Goal: Task Accomplishment & Management: Use online tool/utility

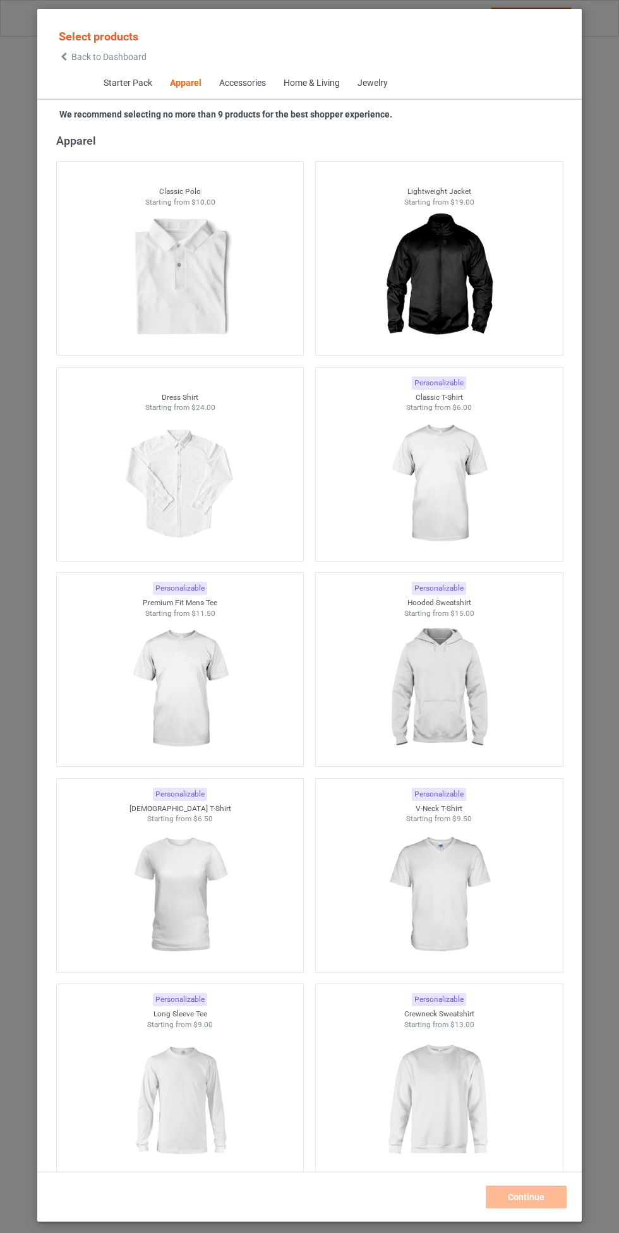
click at [449, 663] on img at bounding box center [438, 688] width 113 height 141
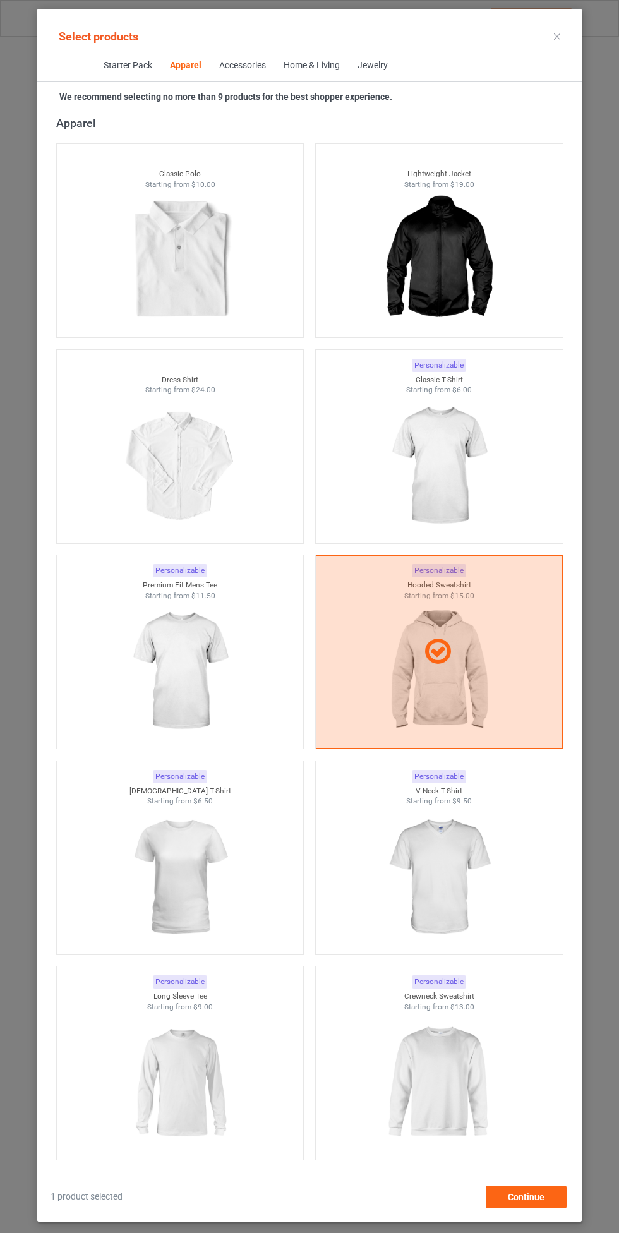
click at [199, 669] on img at bounding box center [179, 671] width 113 height 141
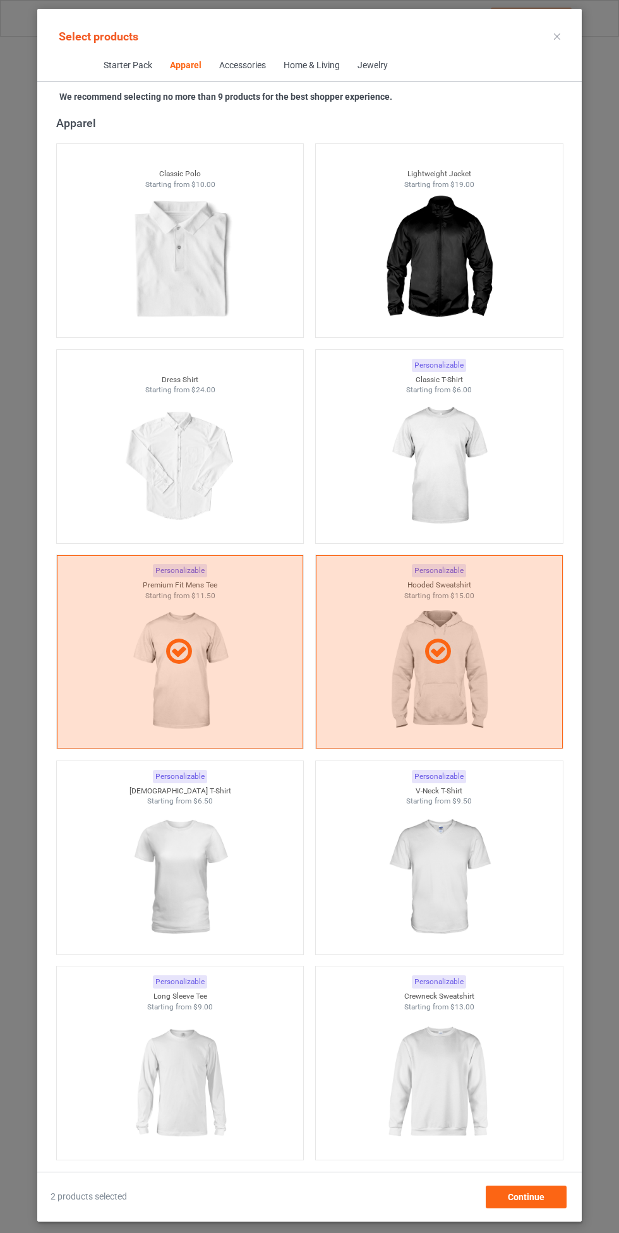
click at [463, 871] on img at bounding box center [438, 876] width 113 height 141
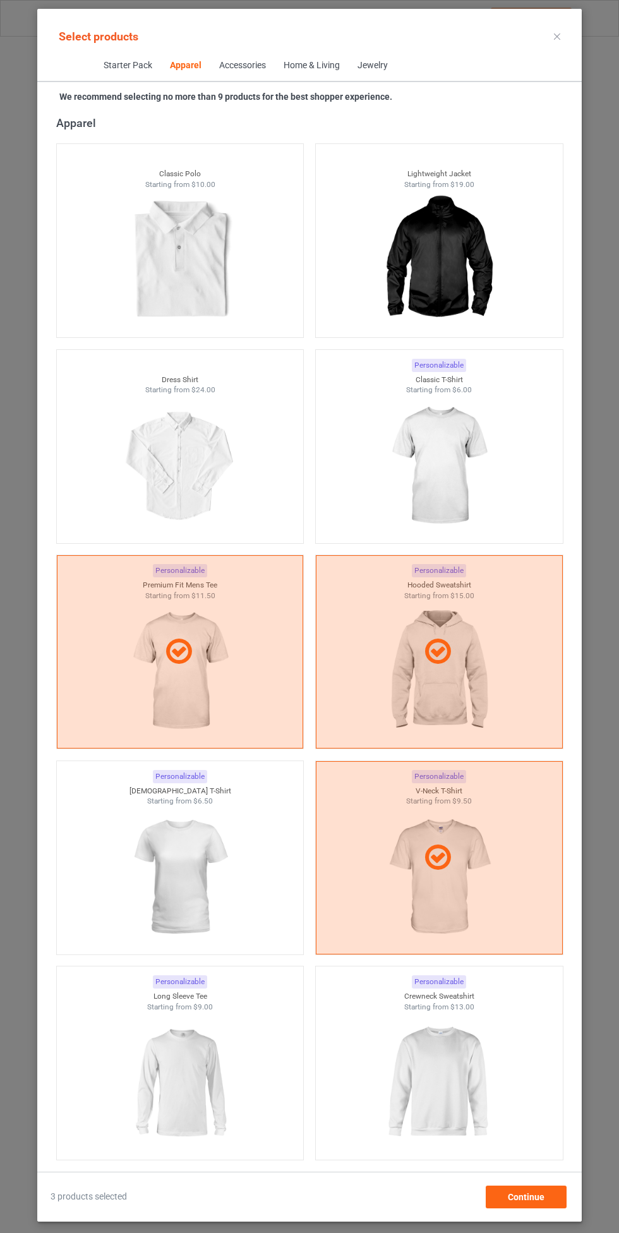
click at [220, 867] on img at bounding box center [179, 876] width 113 height 141
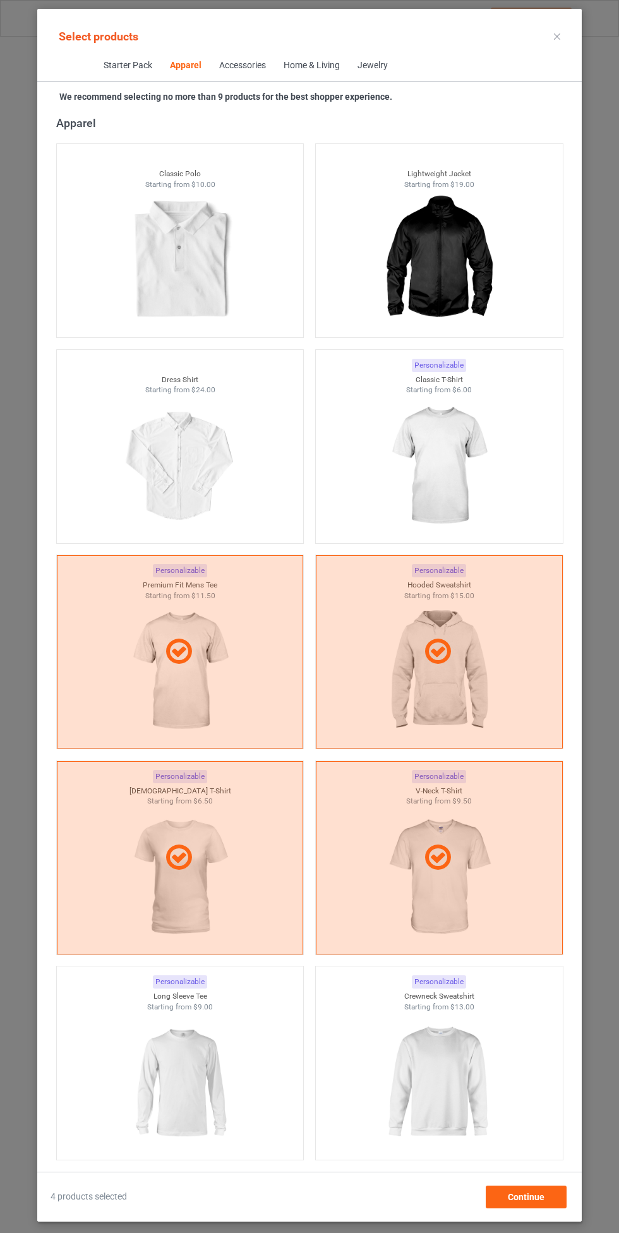
click at [470, 1070] on img at bounding box center [438, 1082] width 113 height 141
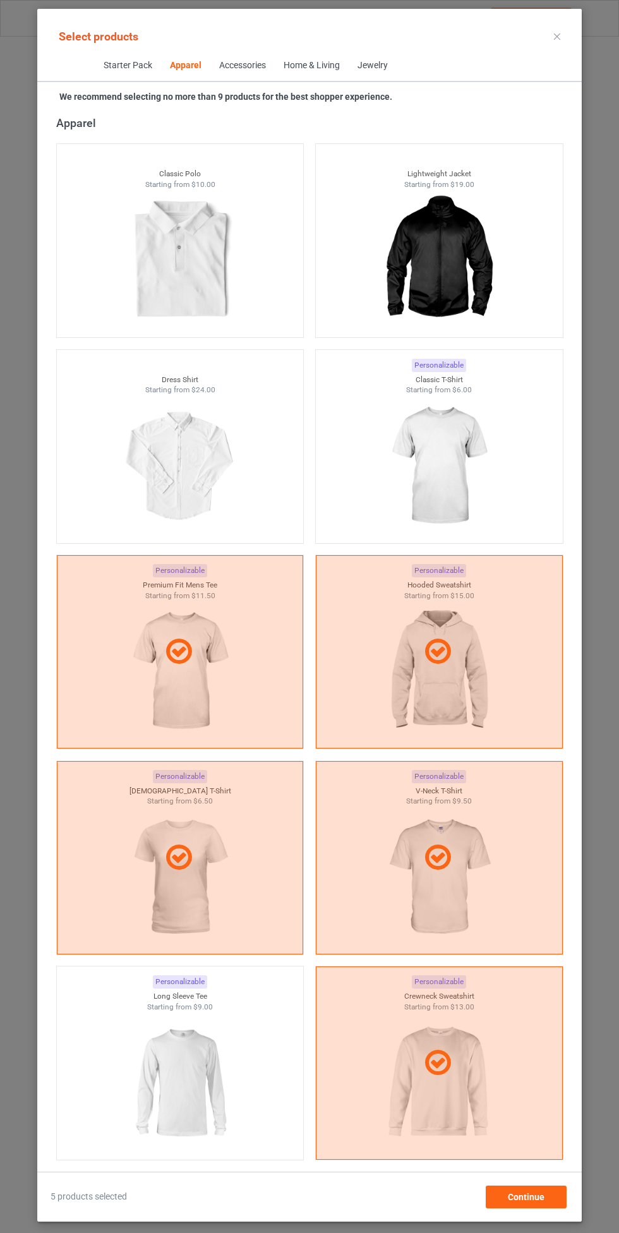
click at [203, 1083] on img at bounding box center [179, 1082] width 113 height 141
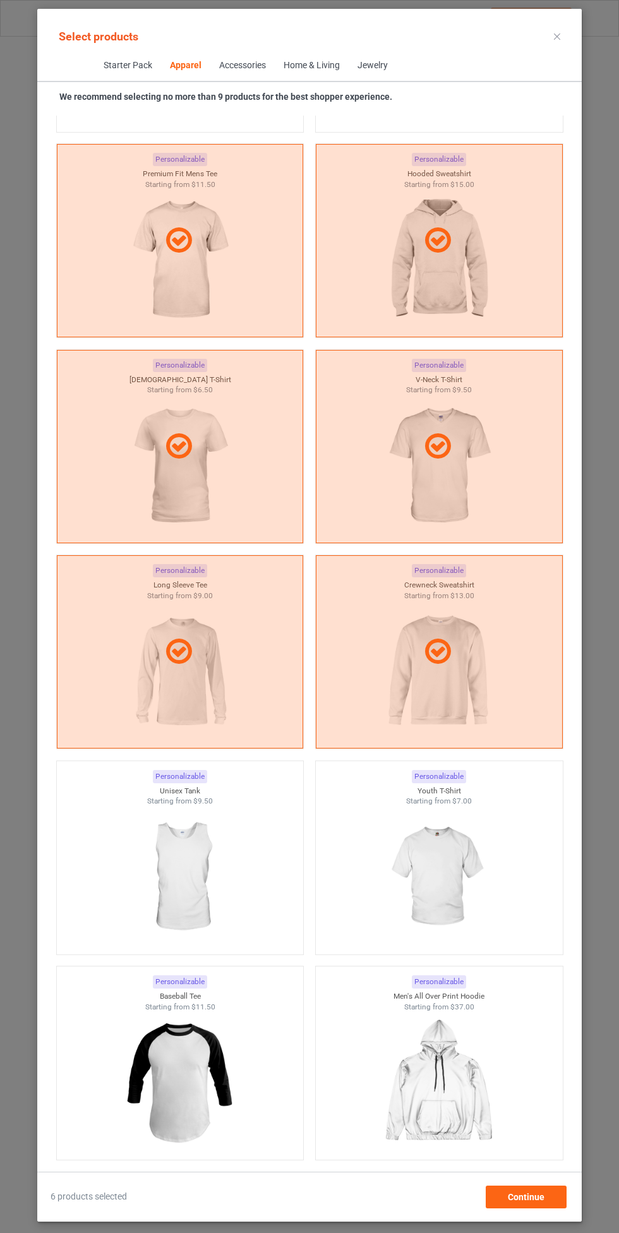
scroll to position [1100, 0]
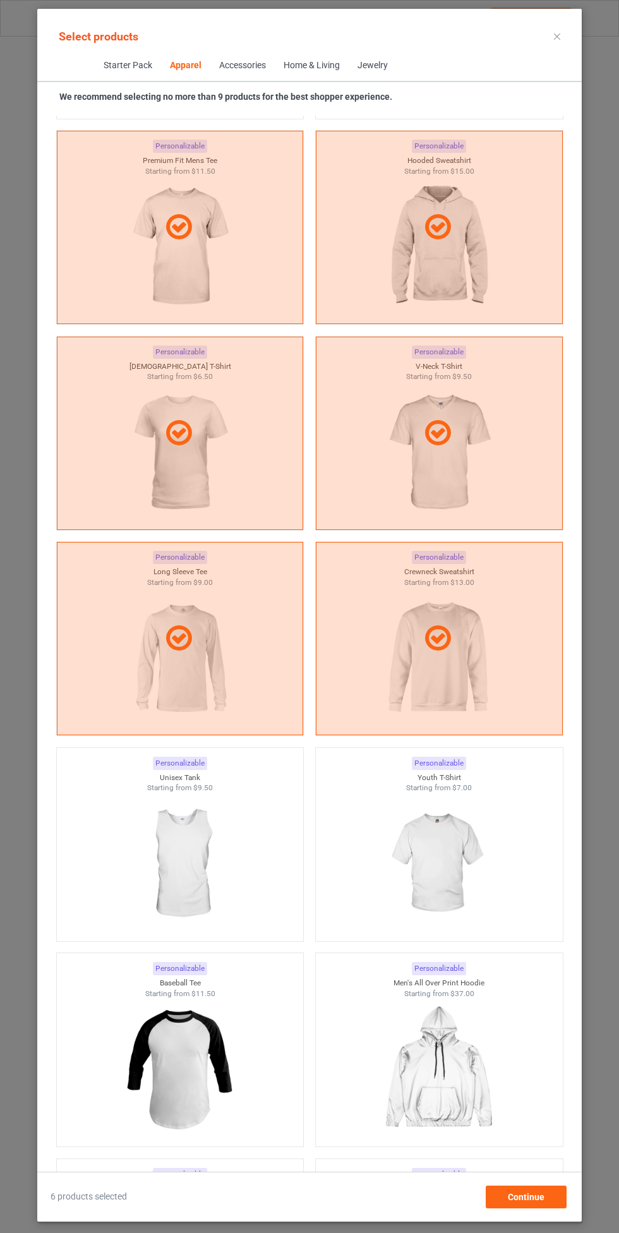
click at [454, 849] on img at bounding box center [438, 863] width 113 height 141
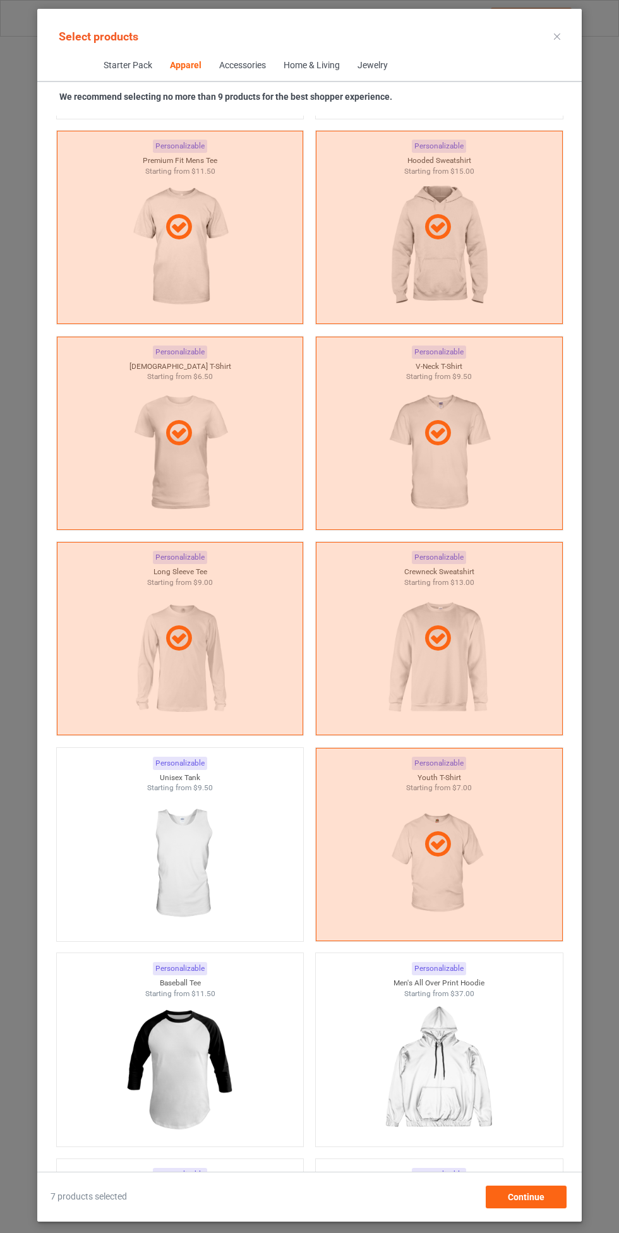
click at [205, 878] on img at bounding box center [179, 863] width 113 height 141
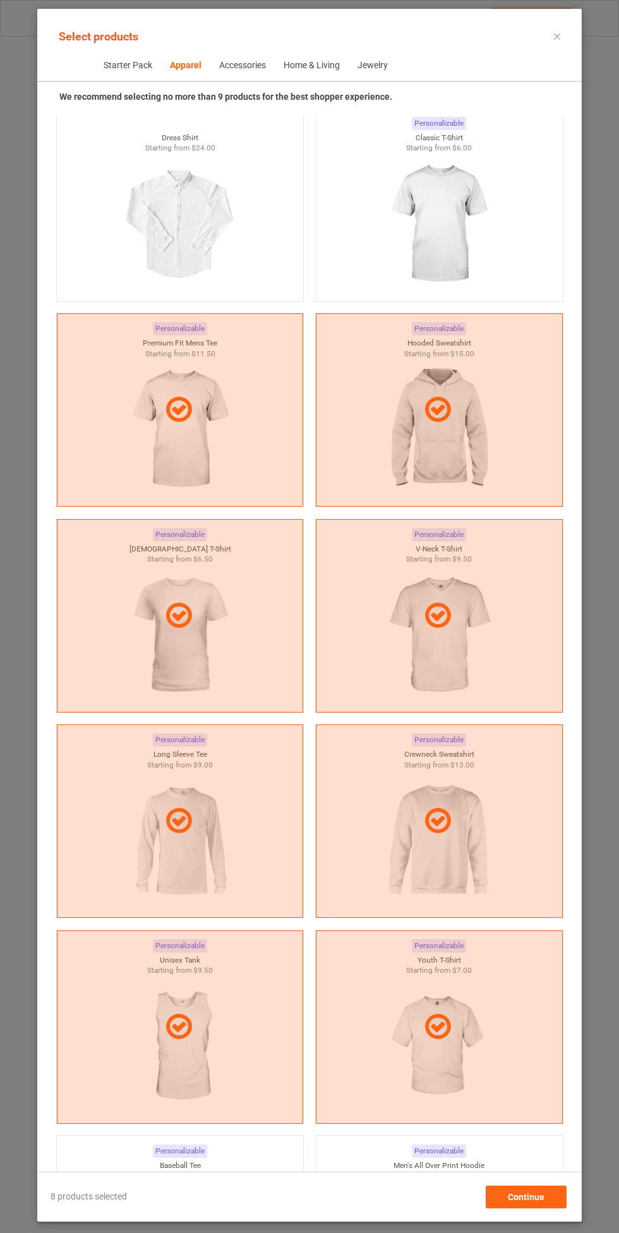
scroll to position [899, 0]
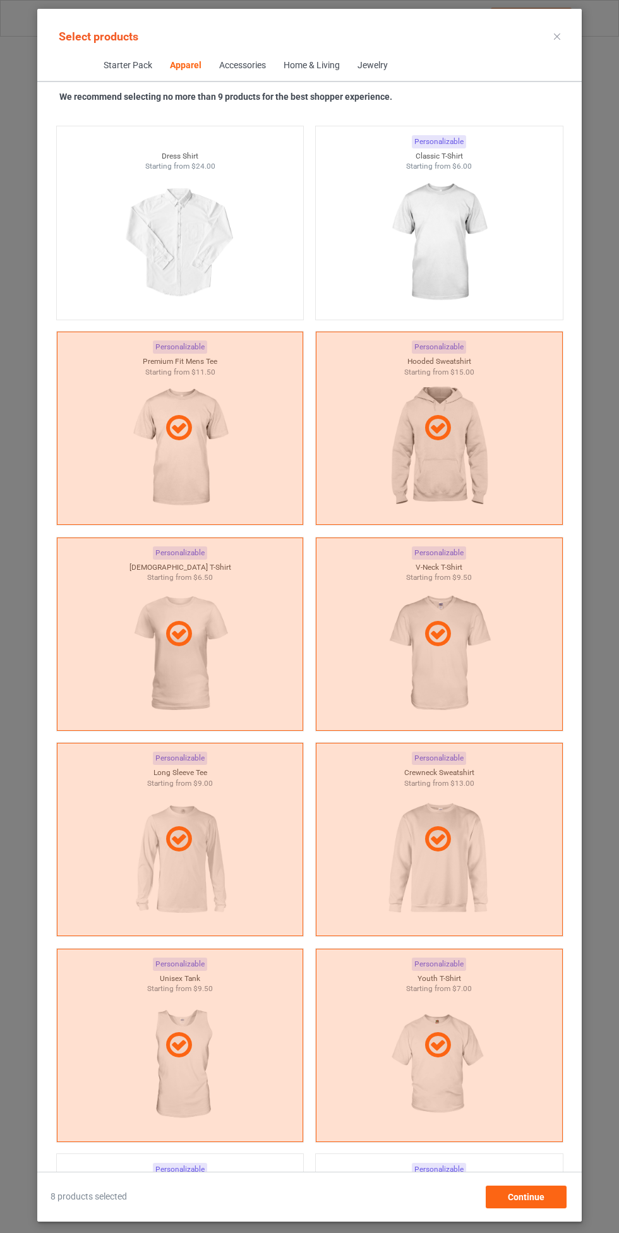
click at [193, 394] on div at bounding box center [180, 428] width 247 height 193
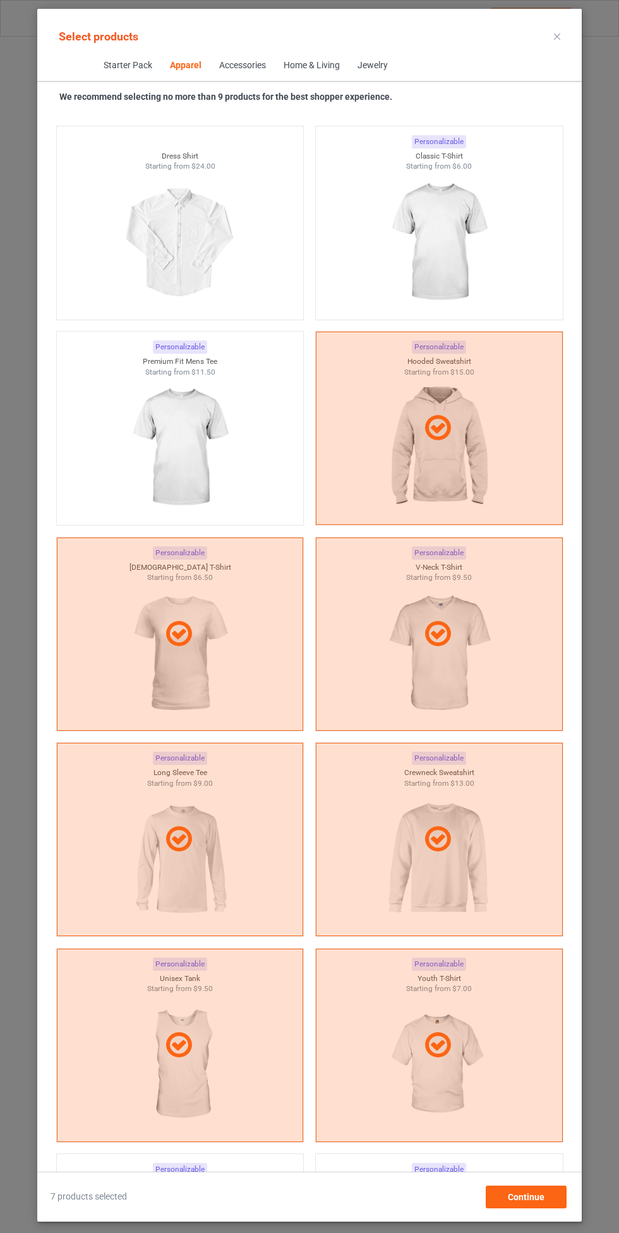
click at [461, 436] on div at bounding box center [439, 429] width 246 height 30
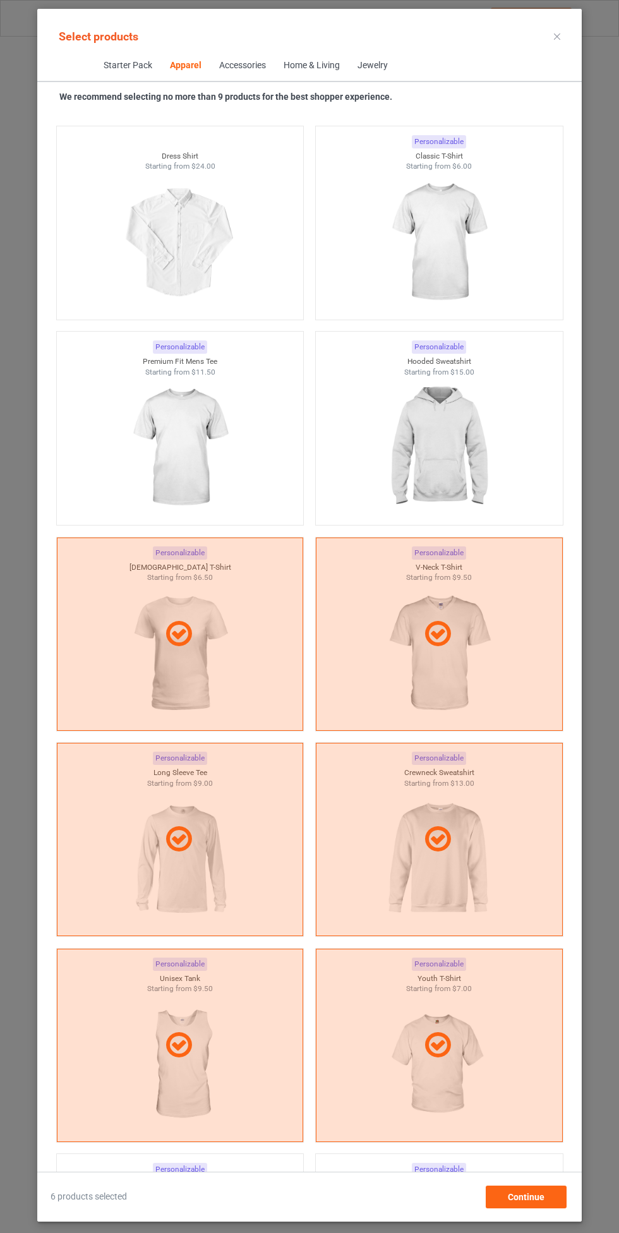
click at [228, 662] on div at bounding box center [180, 633] width 247 height 193
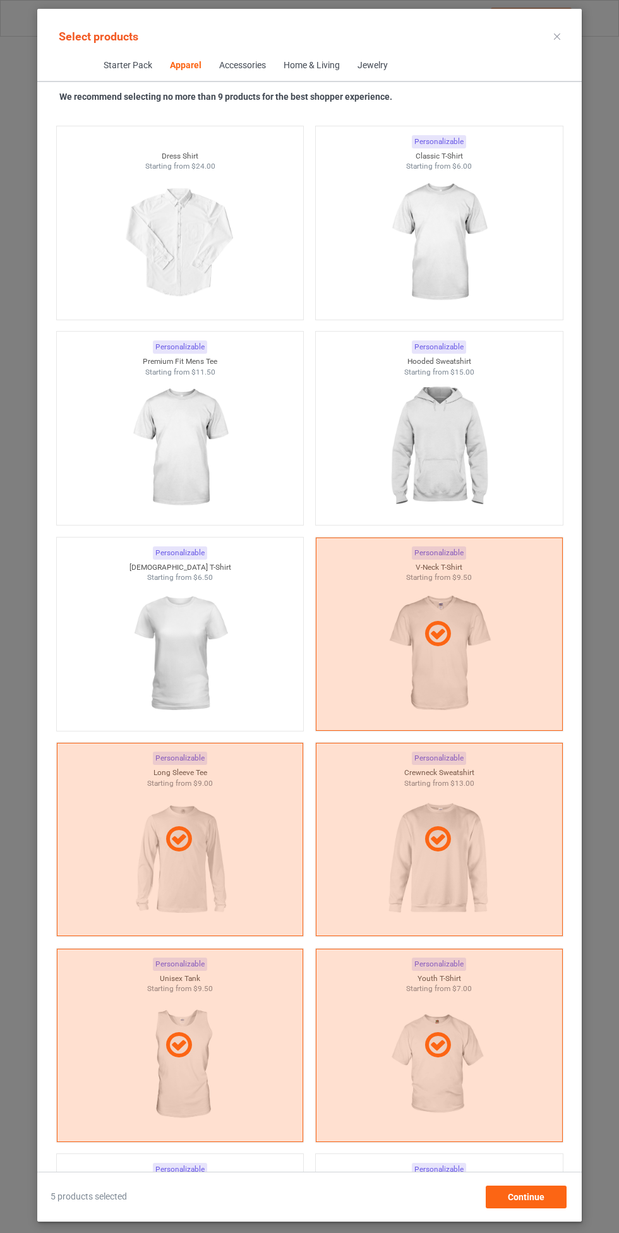
click at [458, 667] on div at bounding box center [439, 633] width 247 height 193
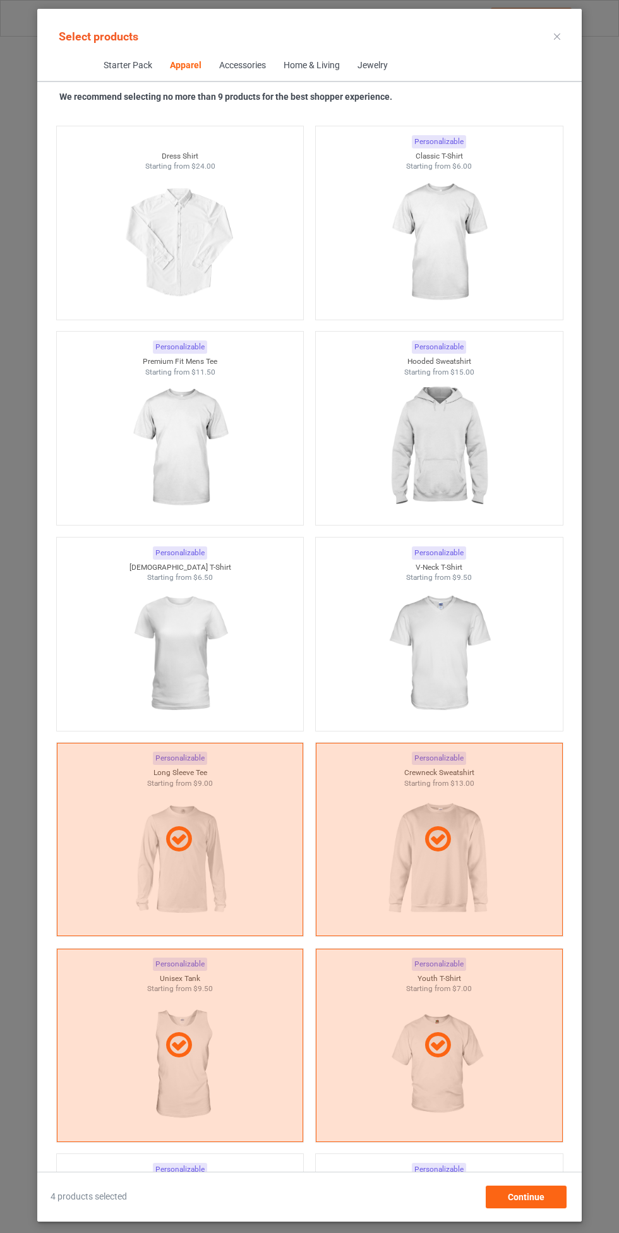
click at [203, 877] on div at bounding box center [180, 839] width 247 height 193
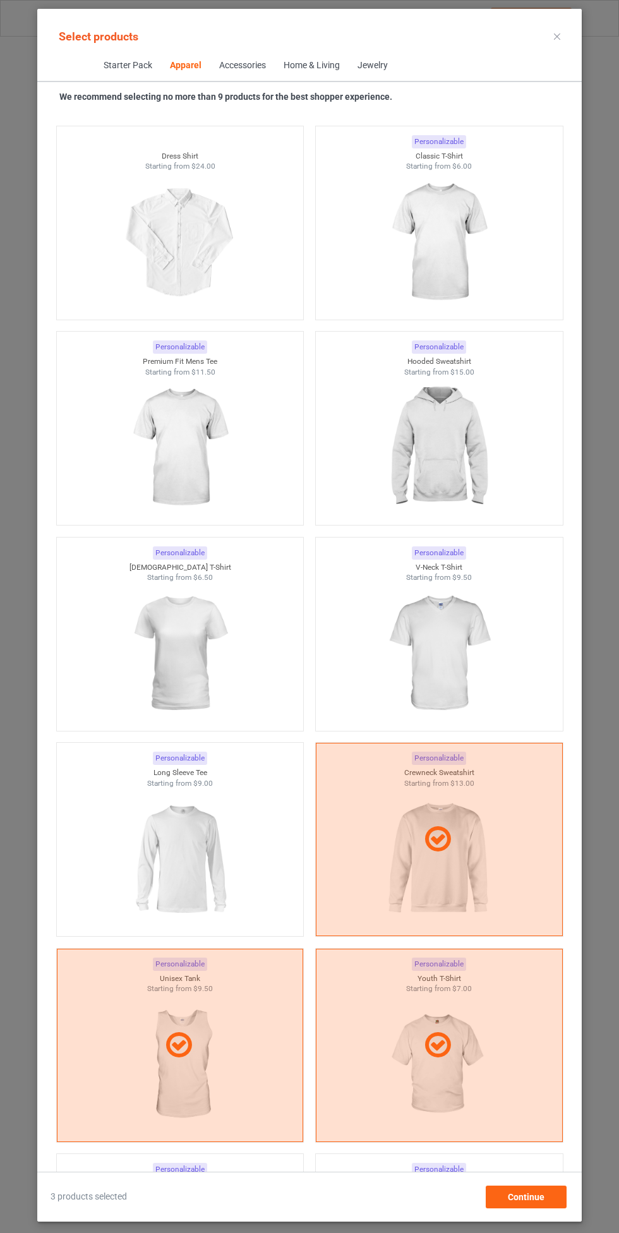
click at [459, 880] on div at bounding box center [439, 839] width 247 height 193
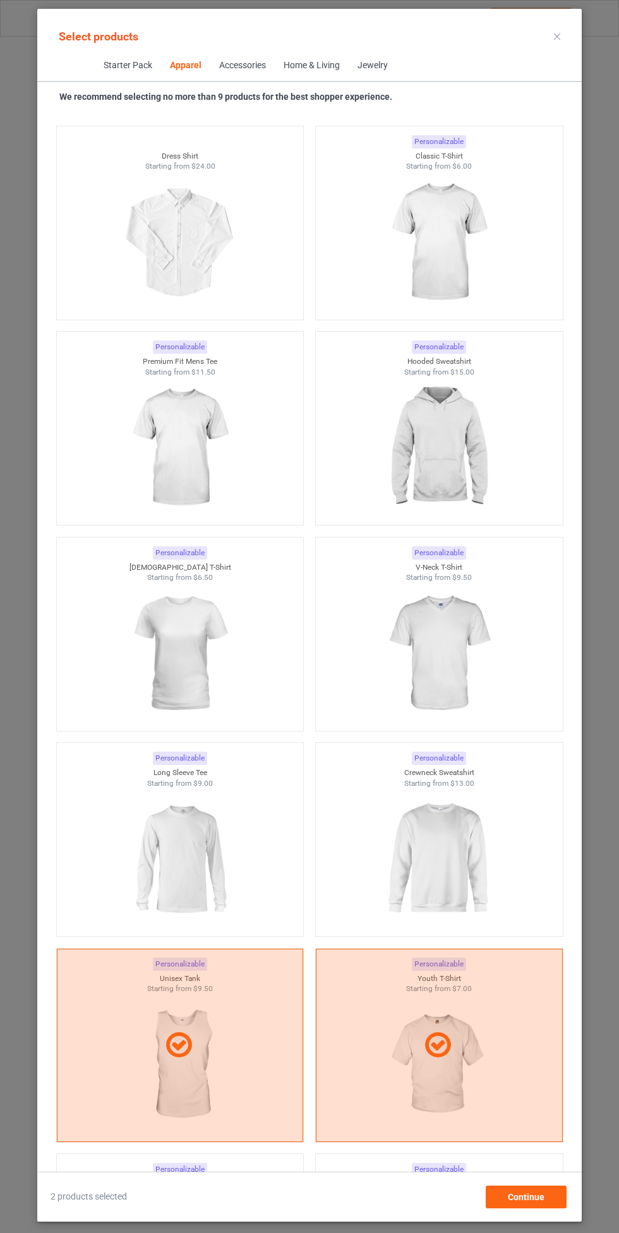
click at [215, 1077] on div at bounding box center [180, 1045] width 247 height 193
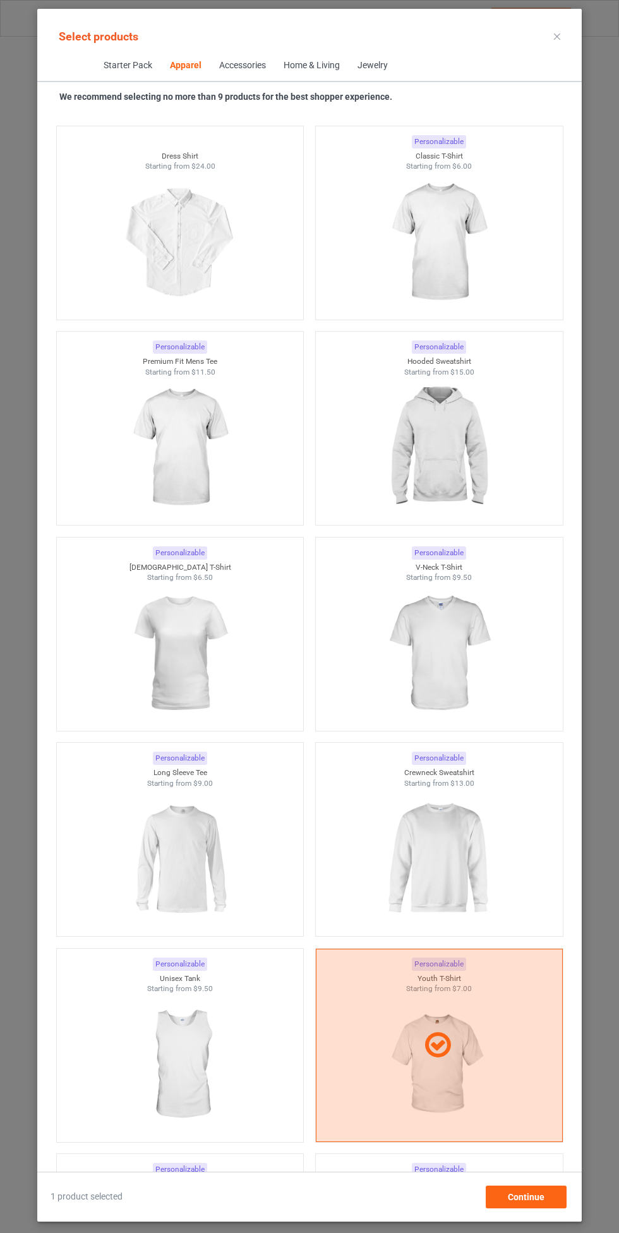
click at [450, 1079] on div at bounding box center [439, 1045] width 247 height 193
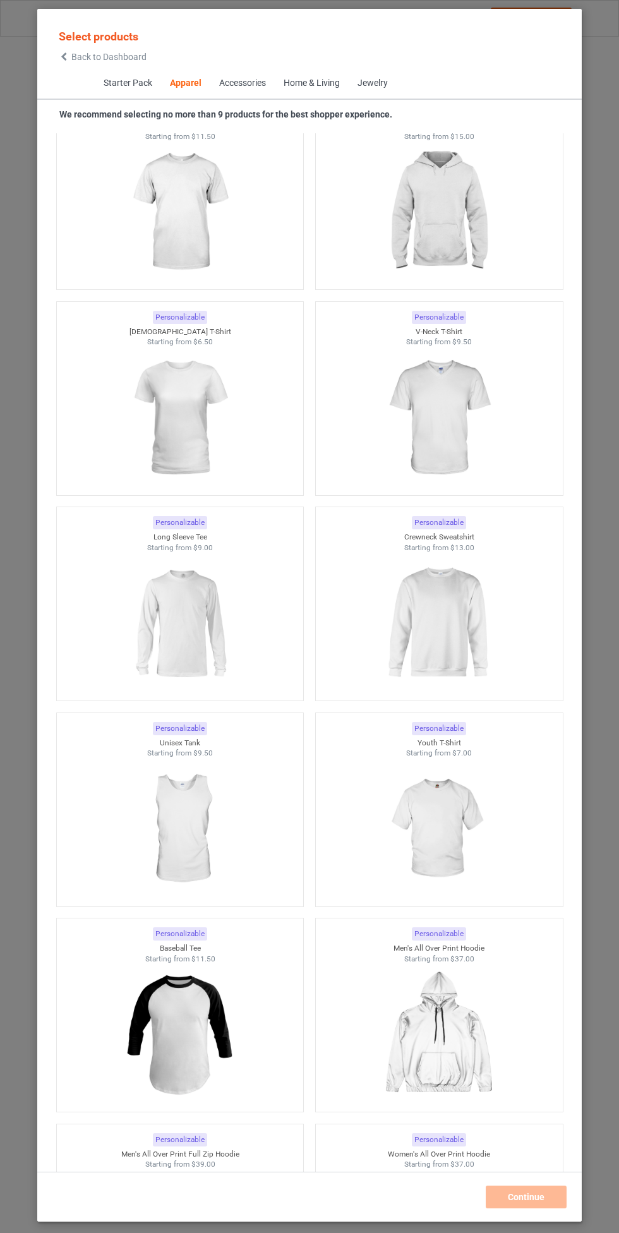
scroll to position [1194, 0]
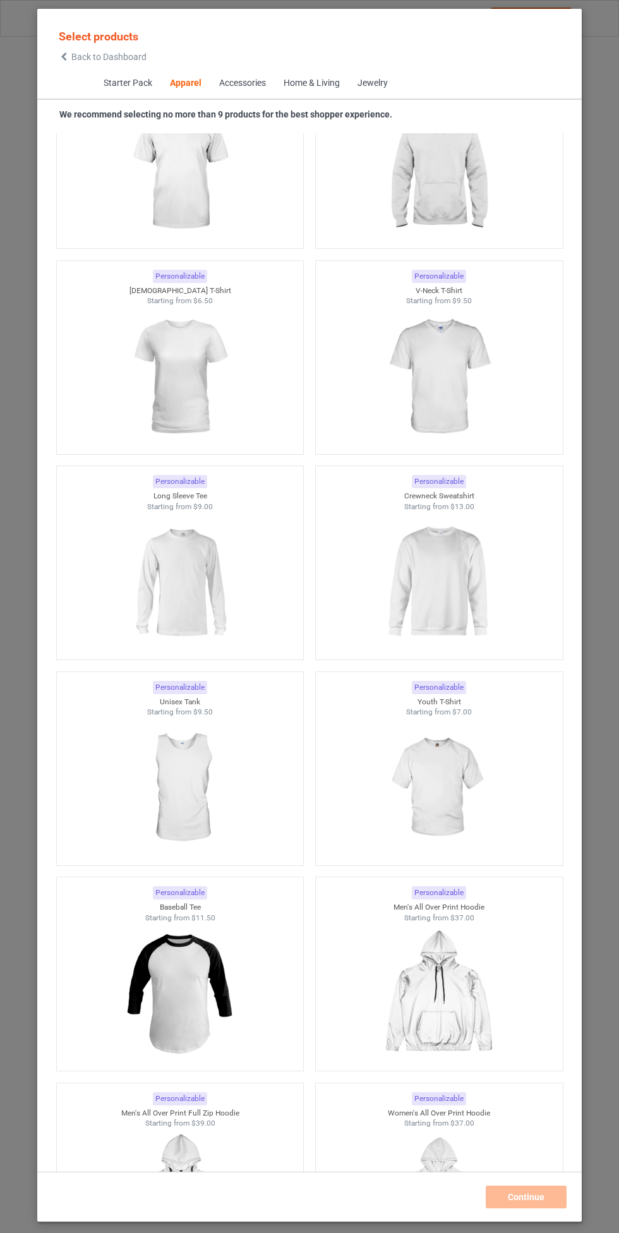
click at [113, 57] on span "Back to Dashboard" at bounding box center [108, 57] width 75 height 10
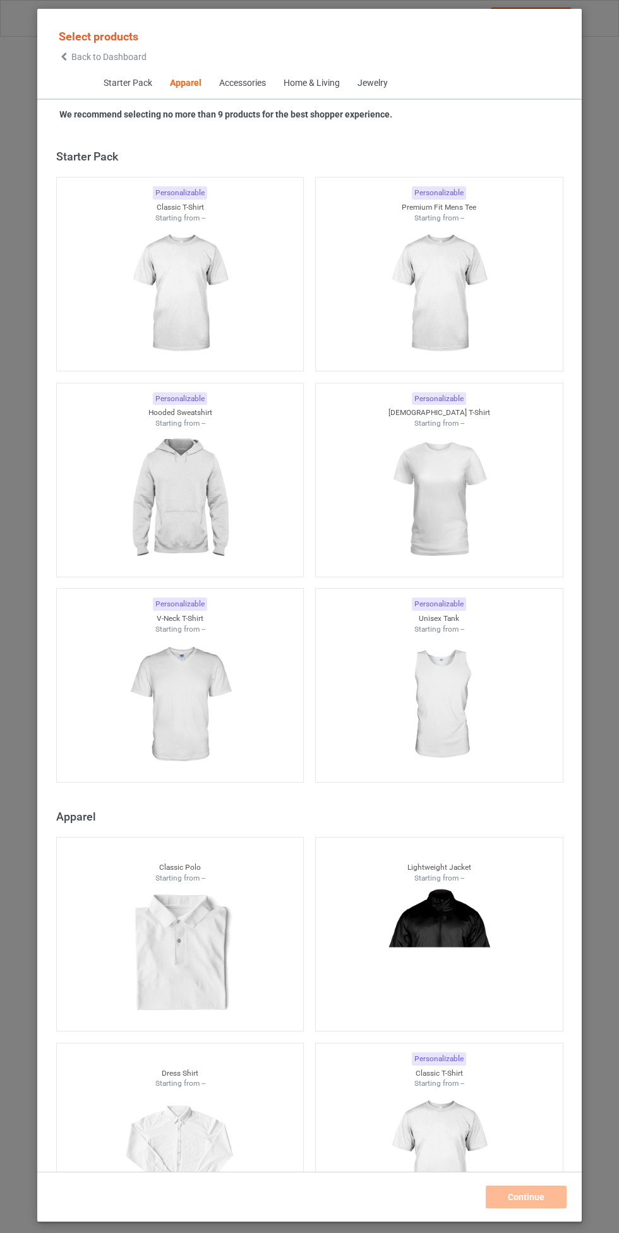
scroll to position [676, 0]
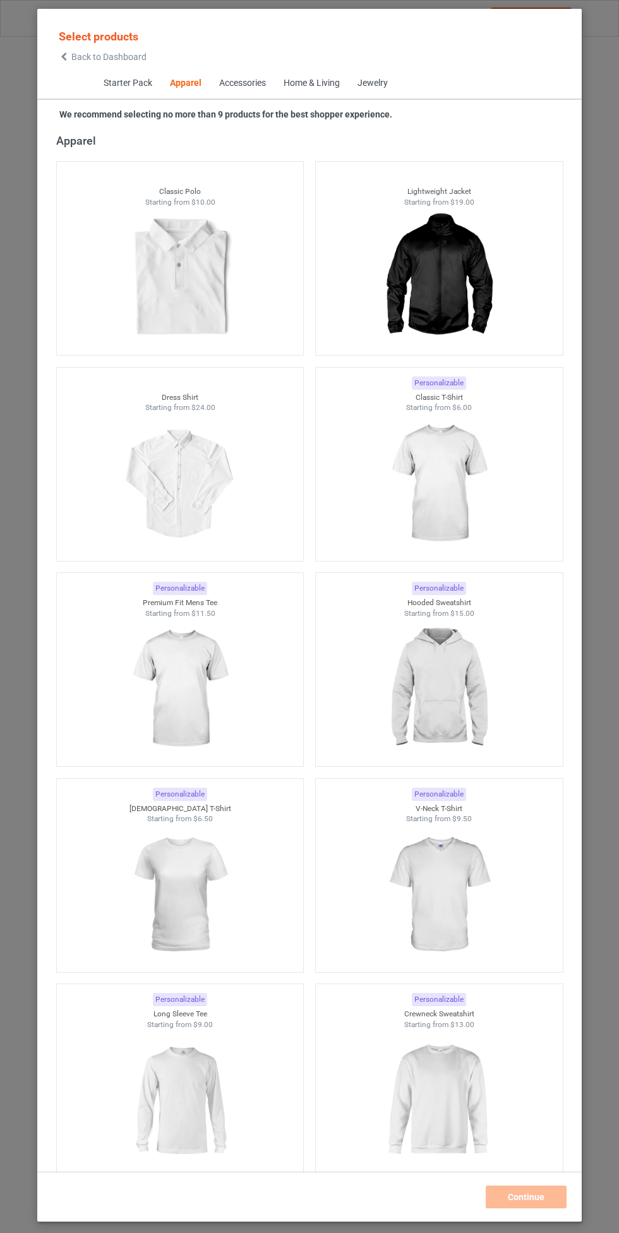
click at [441, 685] on img at bounding box center [438, 688] width 113 height 141
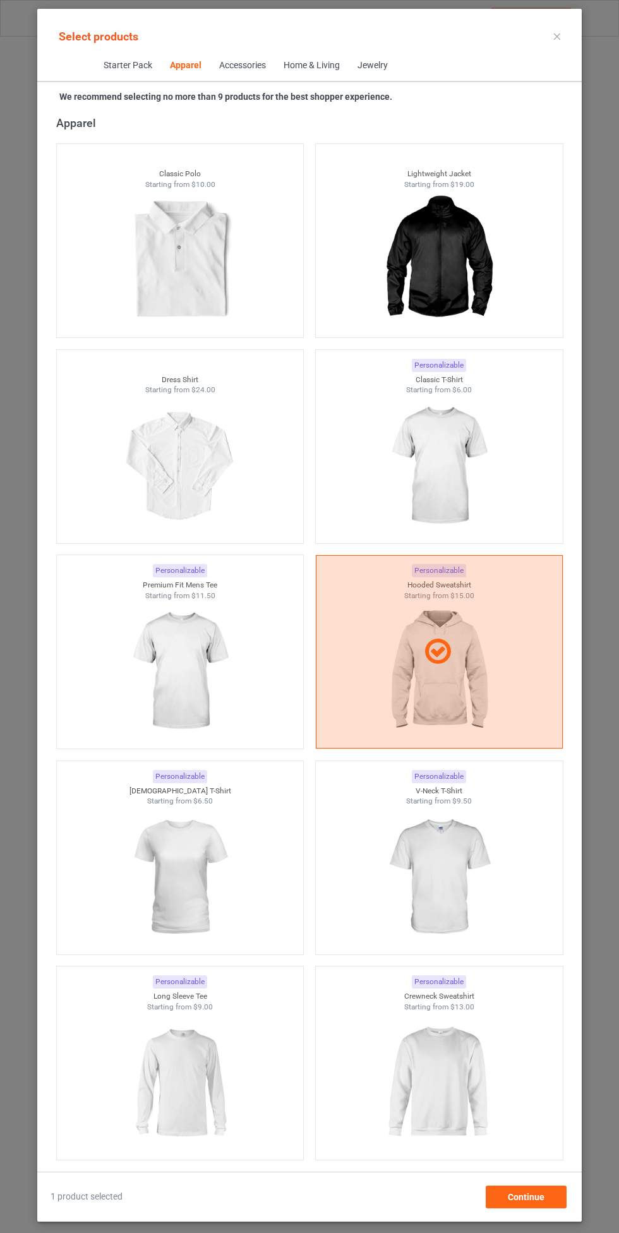
click at [467, 452] on img at bounding box center [438, 465] width 113 height 141
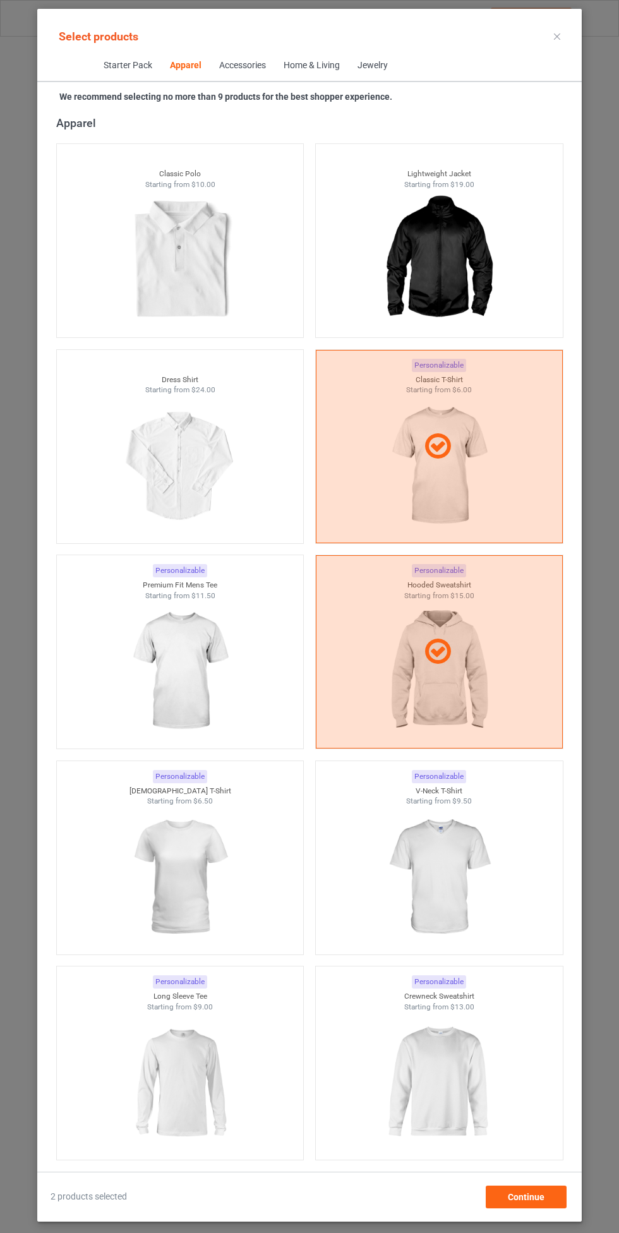
click at [203, 654] on img at bounding box center [179, 671] width 113 height 141
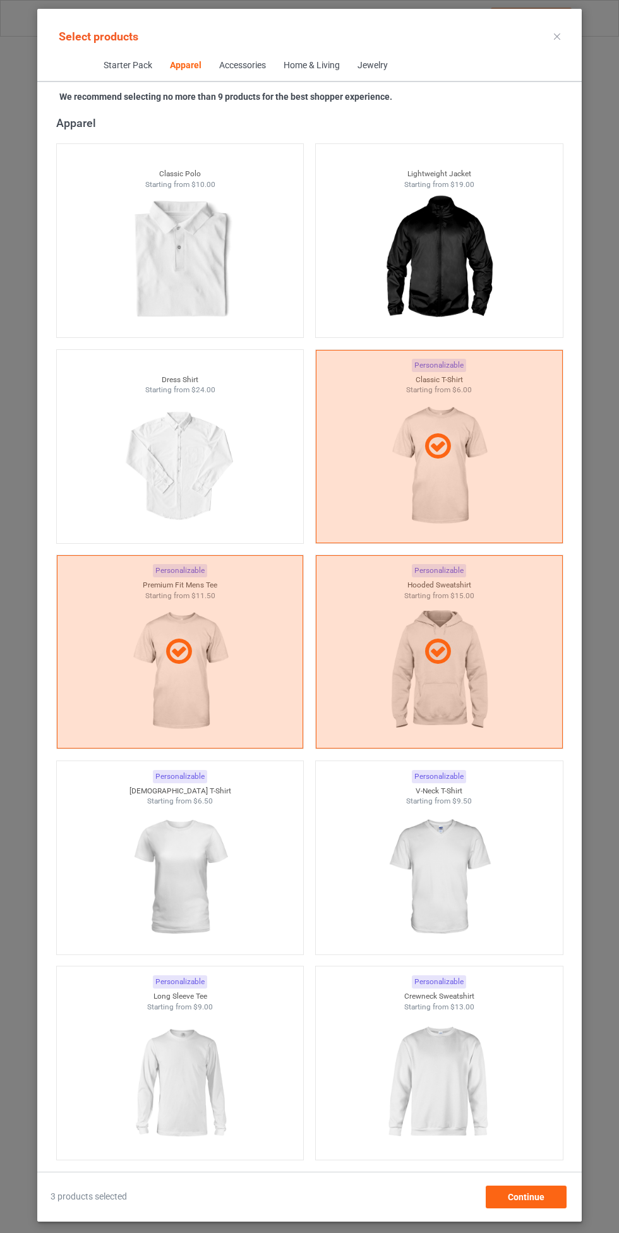
click at [450, 843] on img at bounding box center [438, 876] width 113 height 141
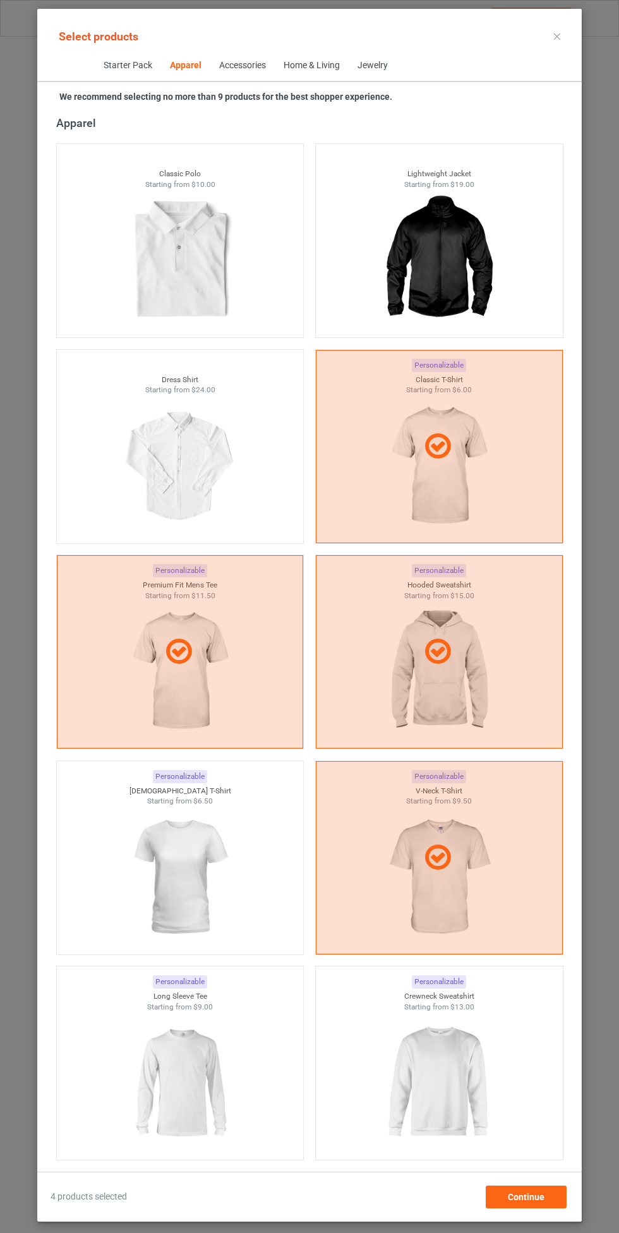
click at [191, 871] on img at bounding box center [179, 876] width 113 height 141
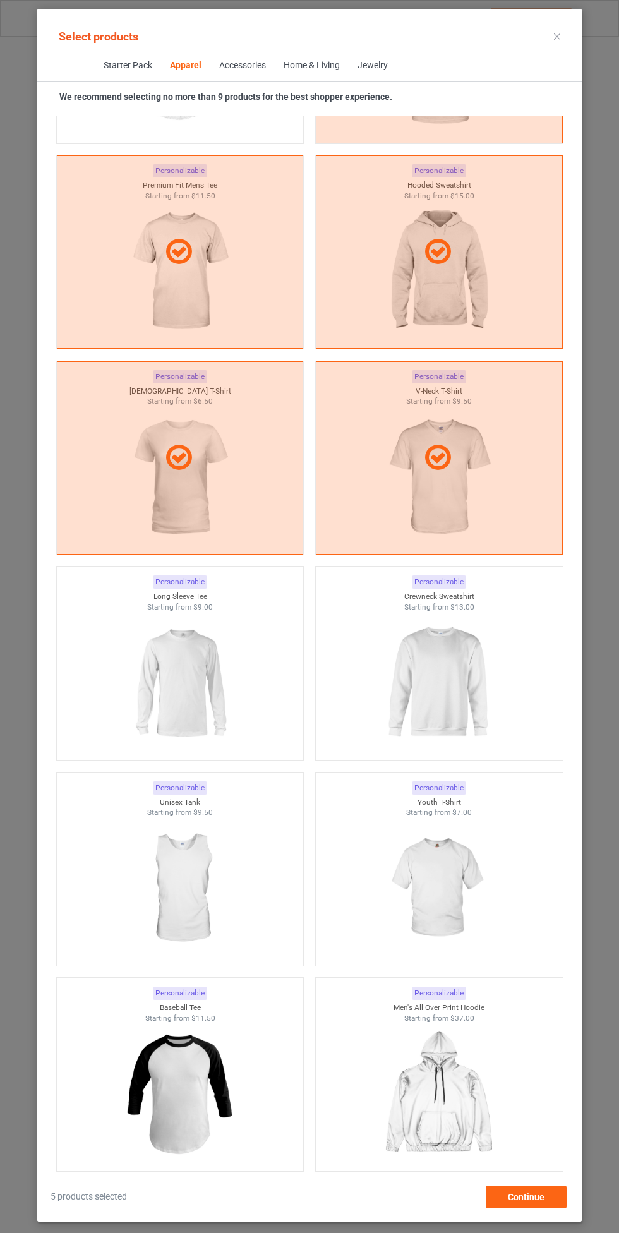
scroll to position [1072, 0]
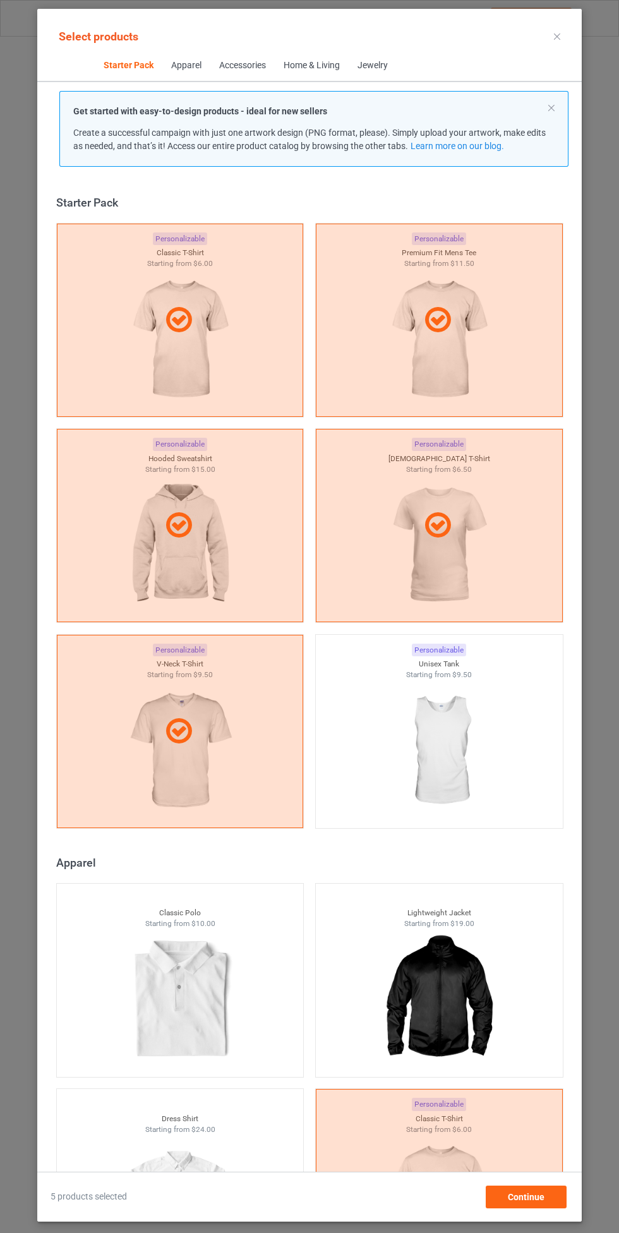
click at [154, 342] on div at bounding box center [180, 320] width 247 height 193
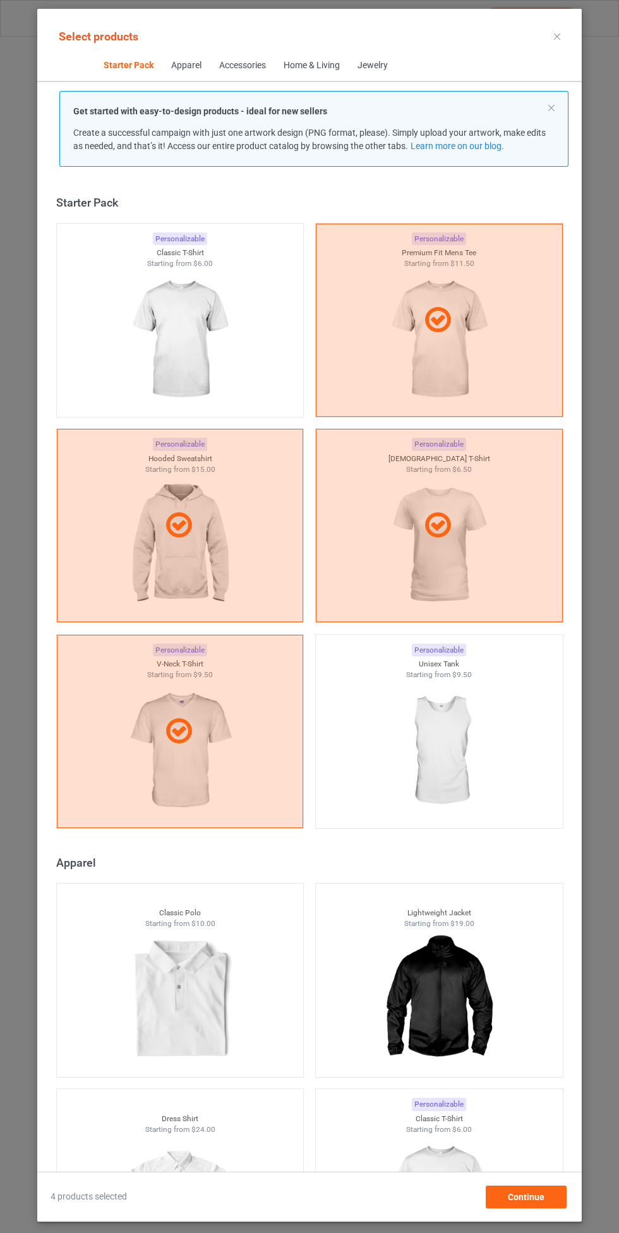
click at [438, 311] on icon at bounding box center [437, 320] width 35 height 30
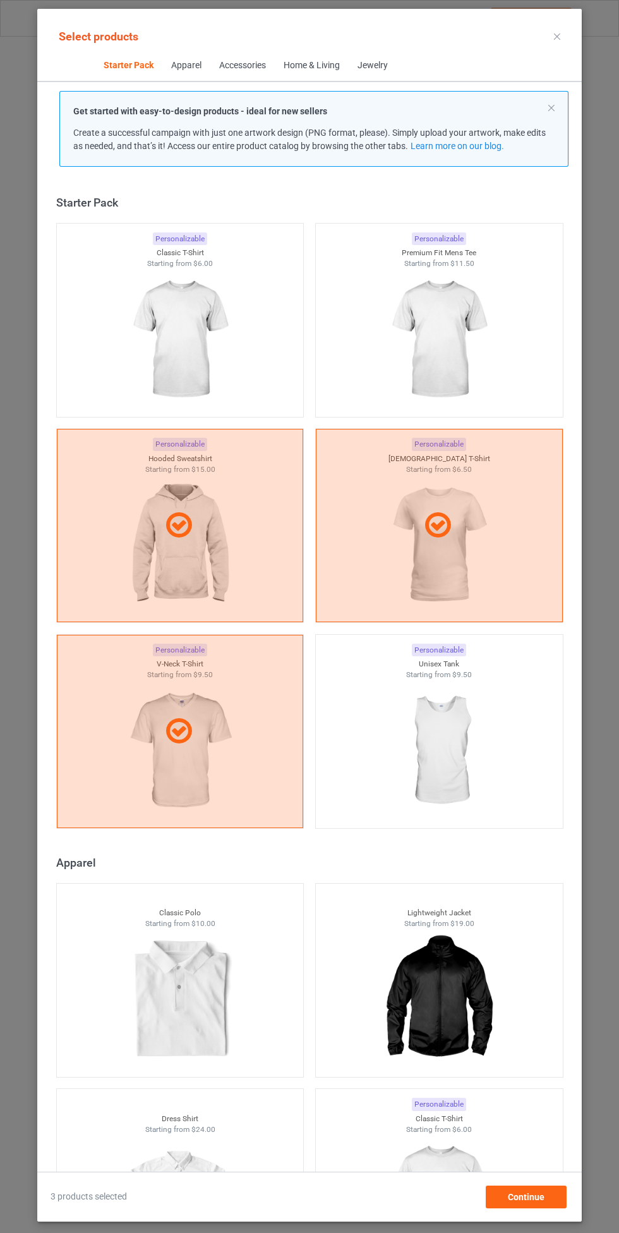
click at [201, 536] on div at bounding box center [180, 525] width 246 height 30
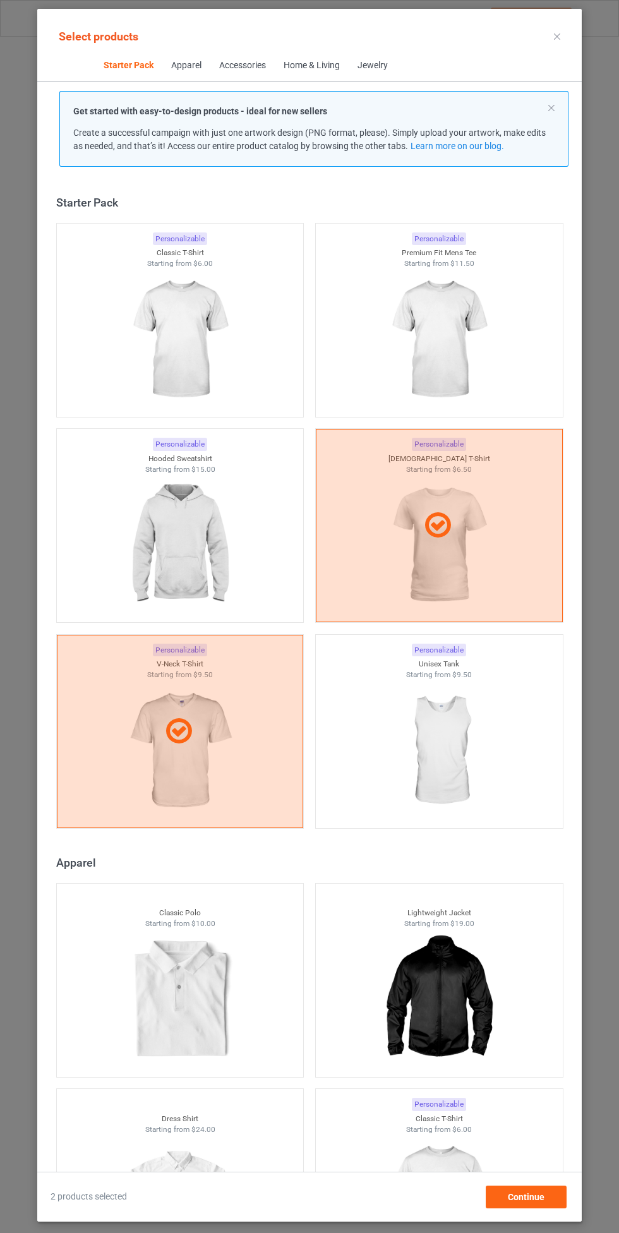
click at [464, 515] on div at bounding box center [439, 525] width 246 height 30
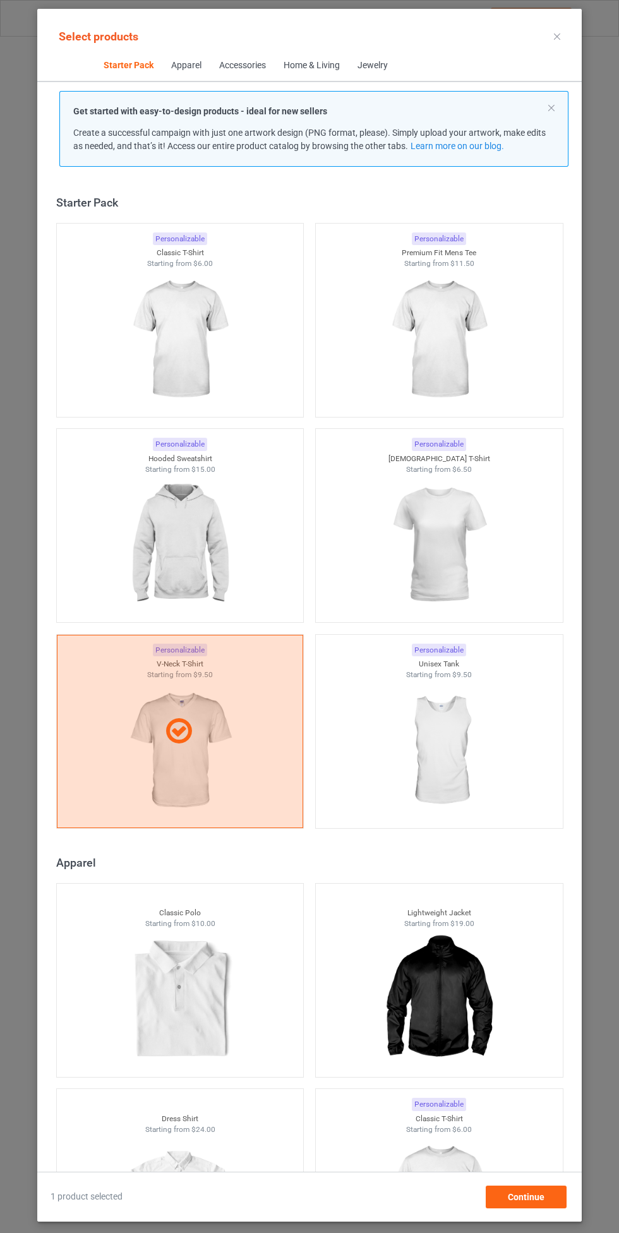
click at [202, 700] on div at bounding box center [180, 731] width 247 height 193
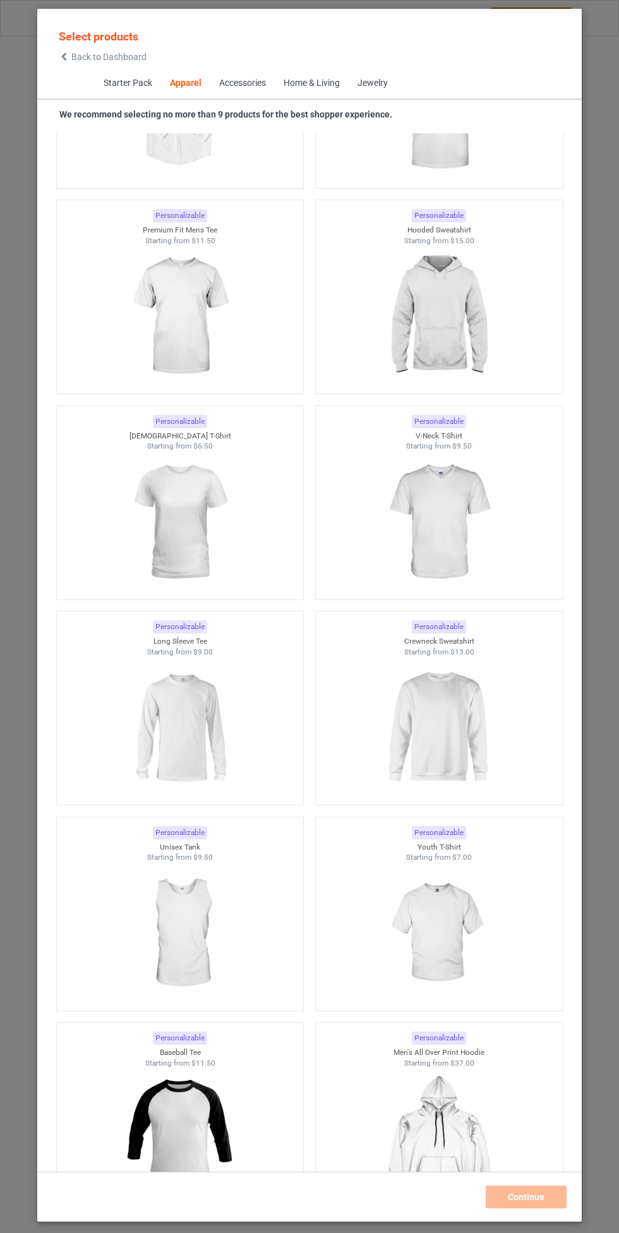
scroll to position [1048, 0]
click at [88, 59] on span "Back to Dashboard" at bounding box center [108, 57] width 75 height 10
click at [84, 57] on span "Back to Dashboard" at bounding box center [108, 57] width 75 height 10
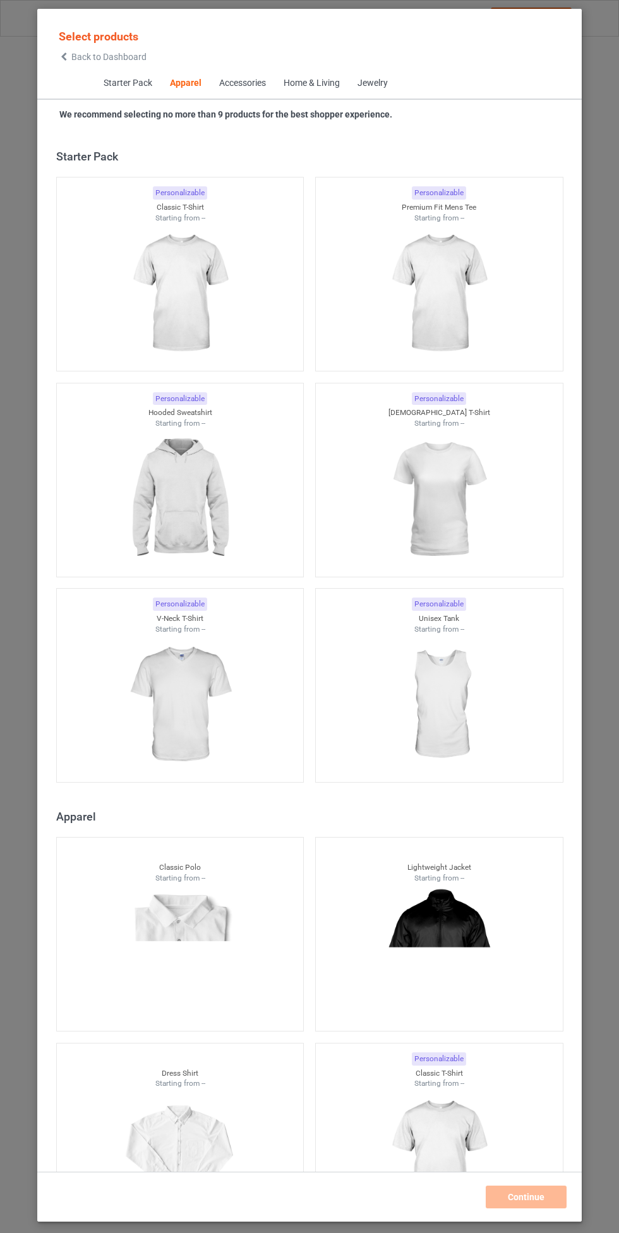
scroll to position [676, 0]
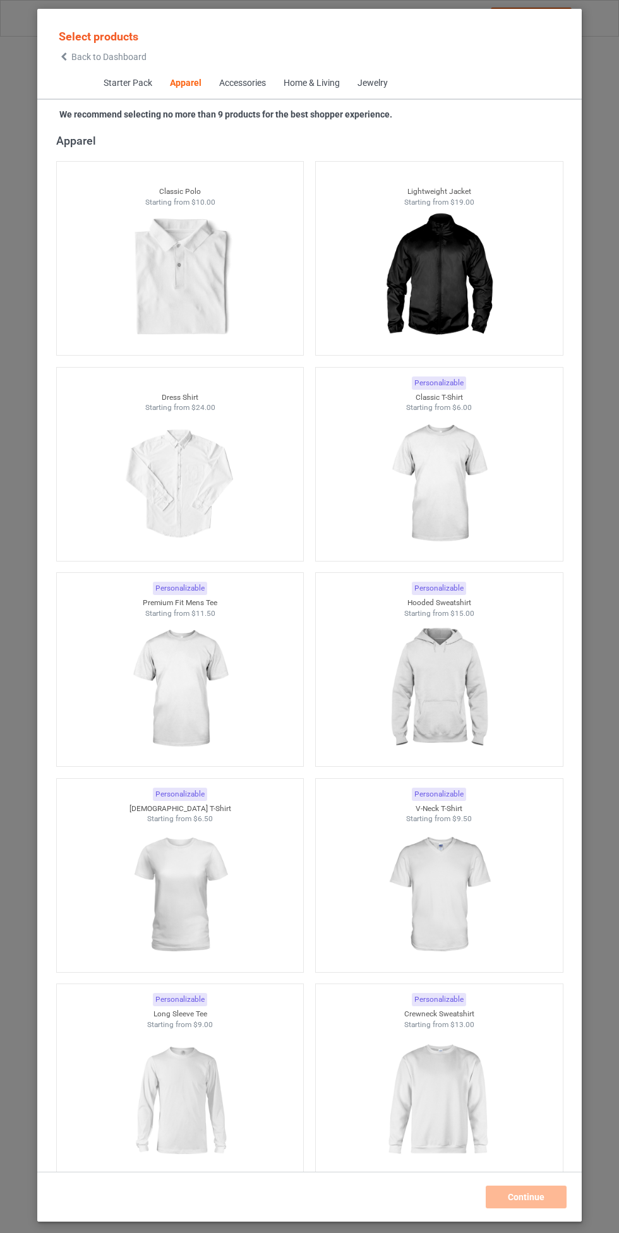
click at [463, 671] on img at bounding box center [438, 688] width 113 height 141
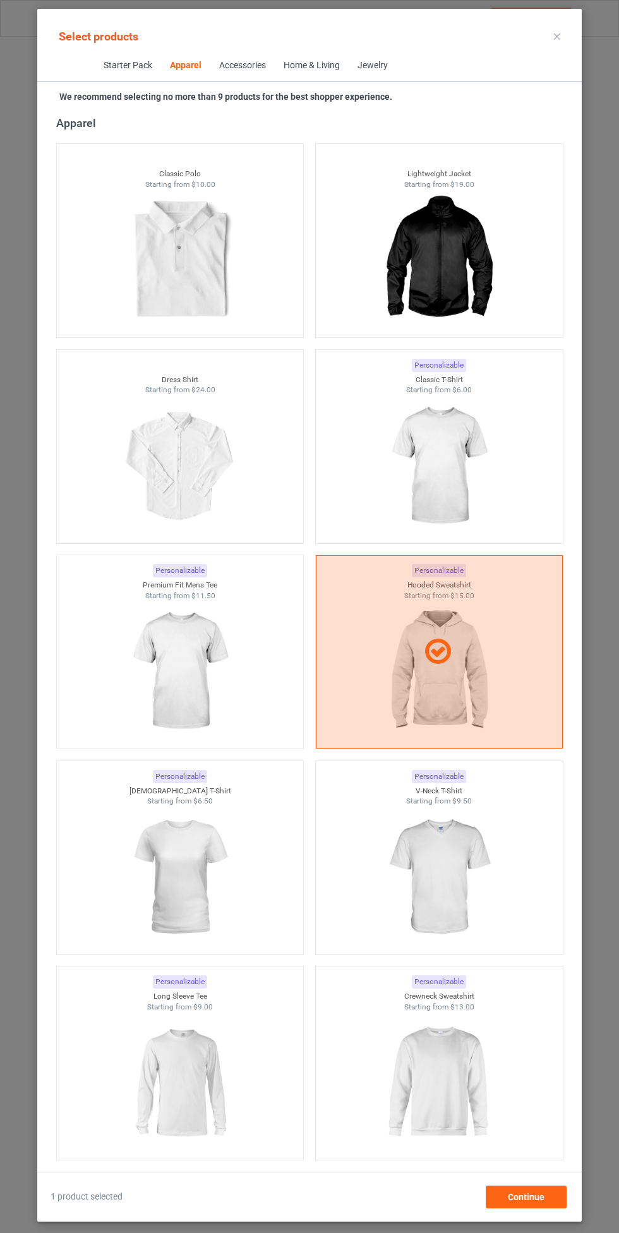
click at [472, 446] on img at bounding box center [438, 465] width 113 height 141
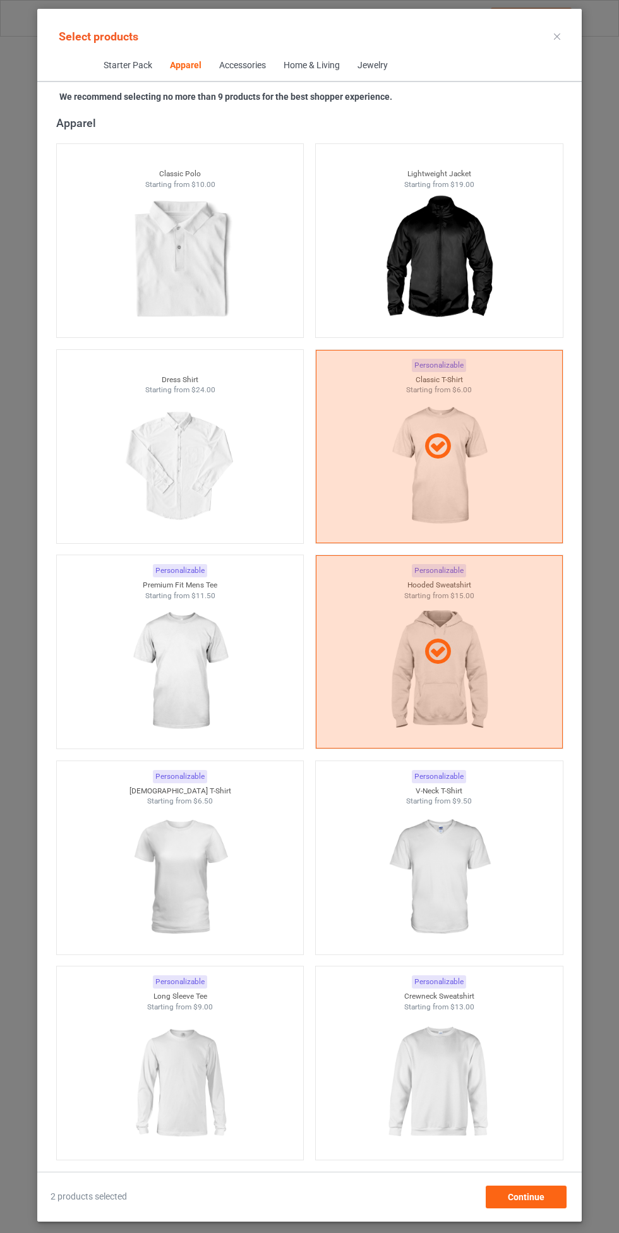
click at [236, 674] on img at bounding box center [179, 671] width 113 height 141
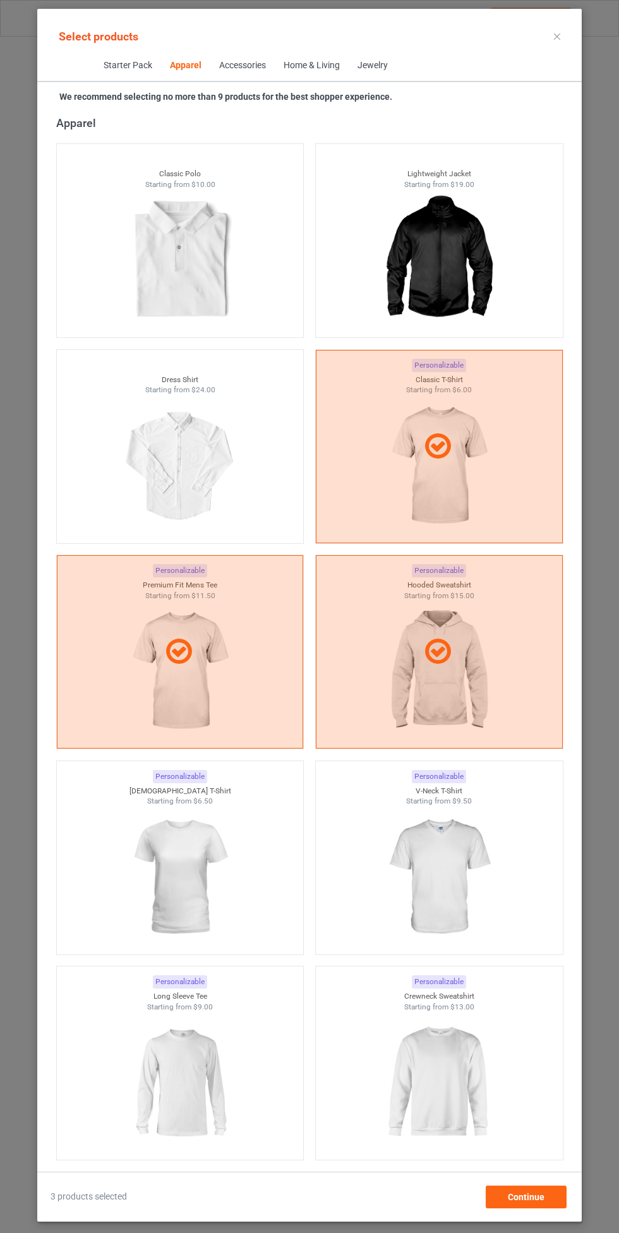
click at [469, 892] on img at bounding box center [438, 876] width 113 height 141
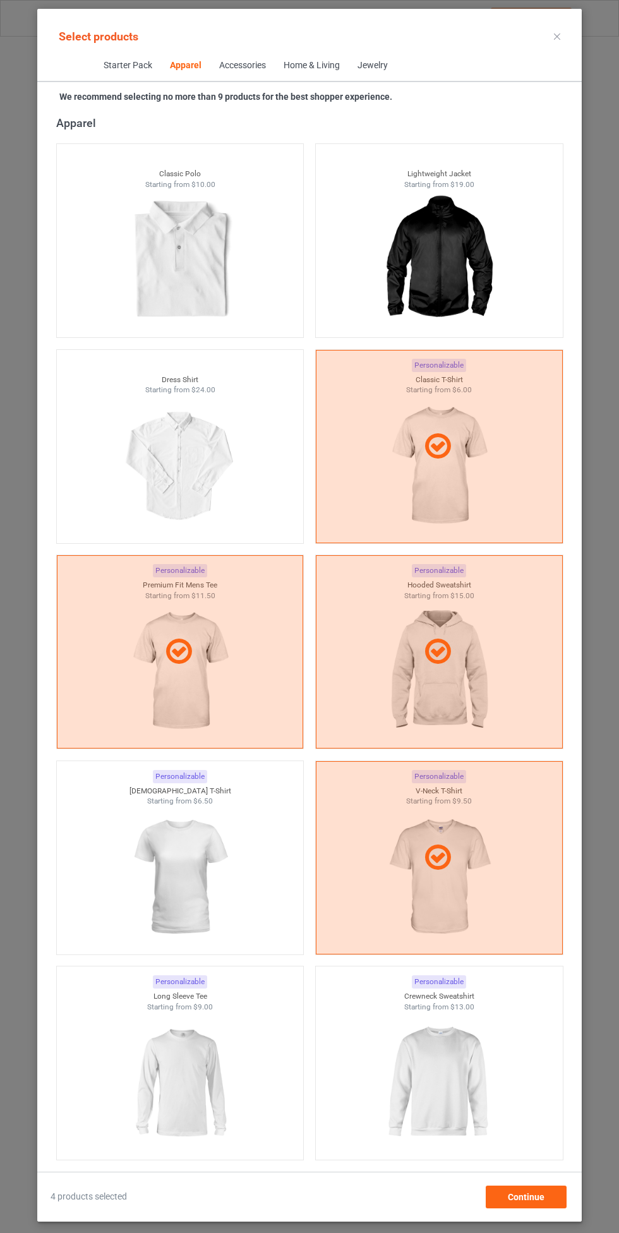
click at [193, 913] on img at bounding box center [179, 876] width 113 height 141
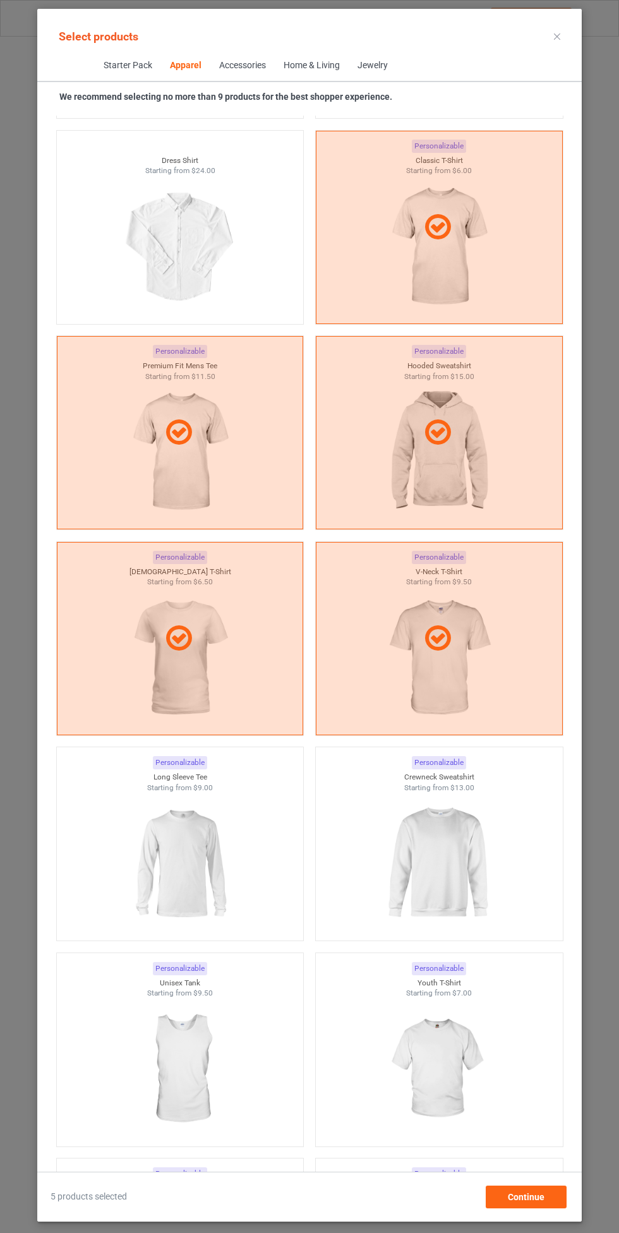
scroll to position [921, 0]
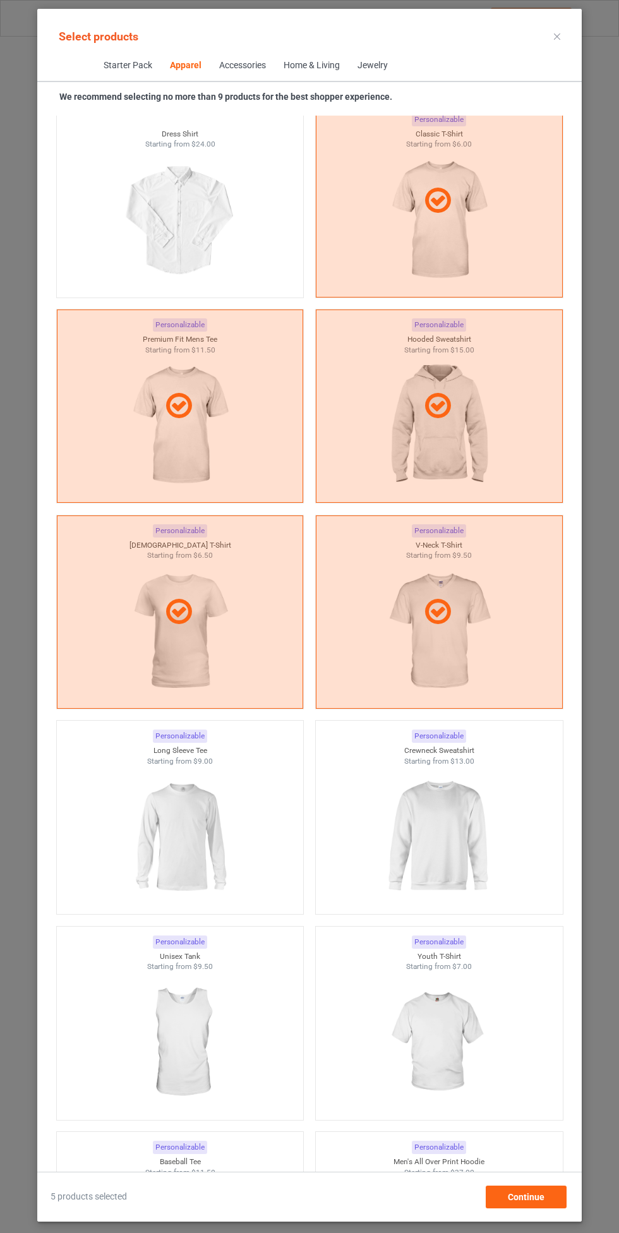
click at [441, 820] on img at bounding box center [438, 836] width 113 height 141
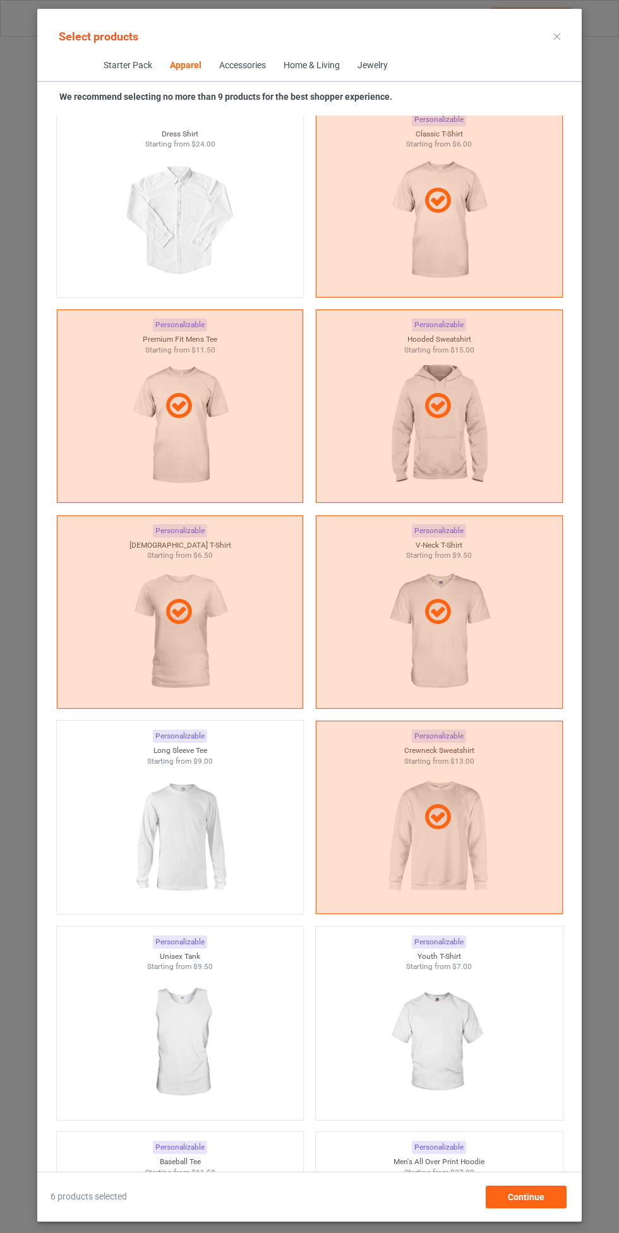
click at [219, 852] on img at bounding box center [179, 836] width 113 height 141
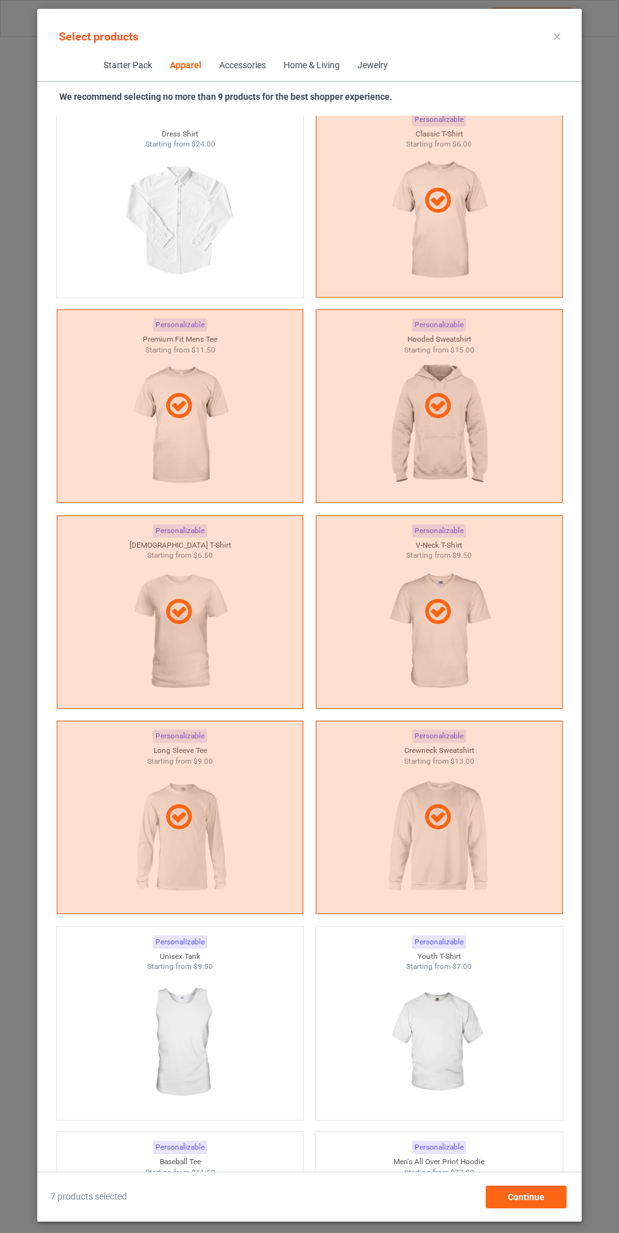
click at [454, 1010] on img at bounding box center [438, 1042] width 113 height 141
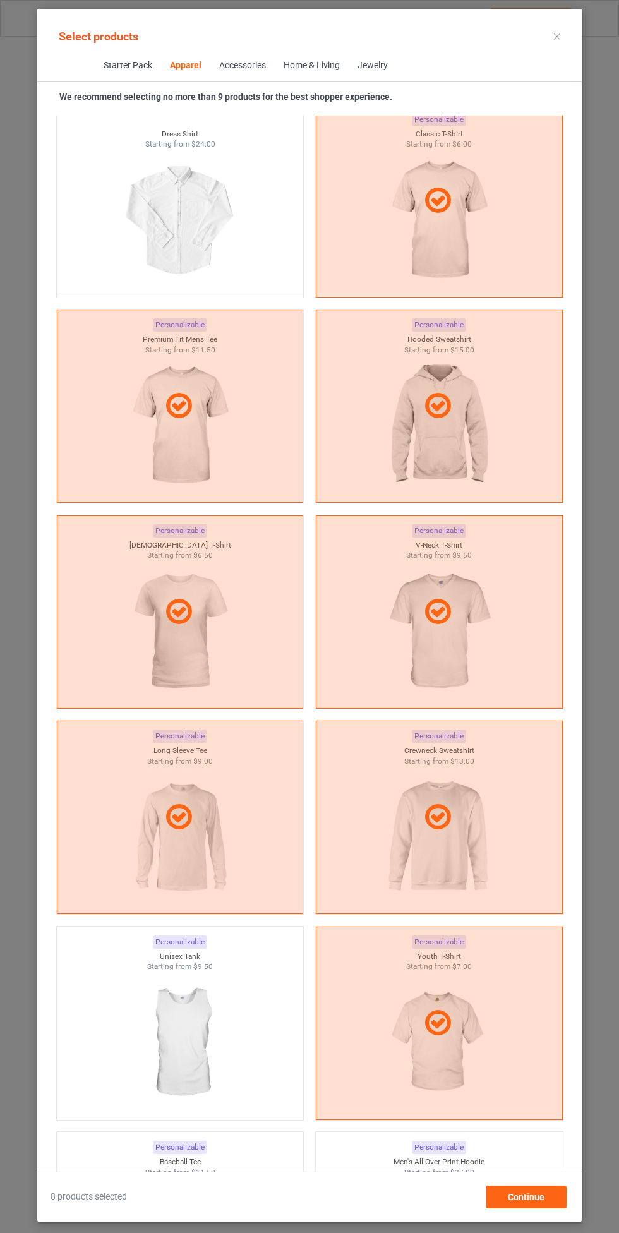
click at [208, 1038] on img at bounding box center [179, 1042] width 113 height 141
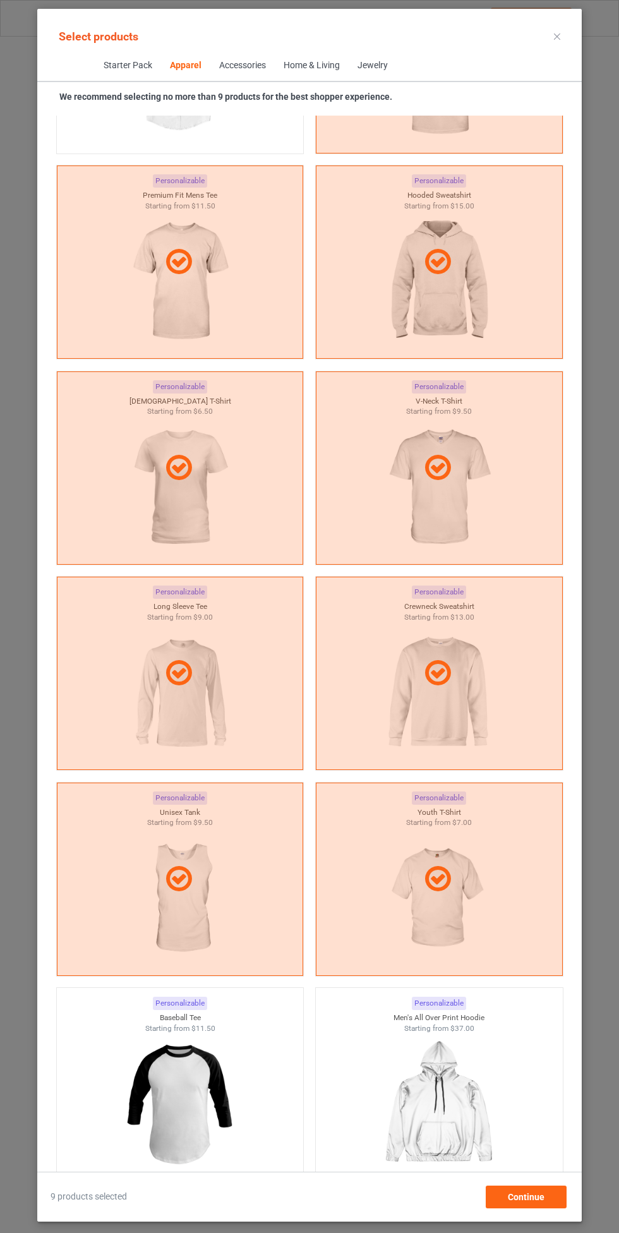
scroll to position [1072, 0]
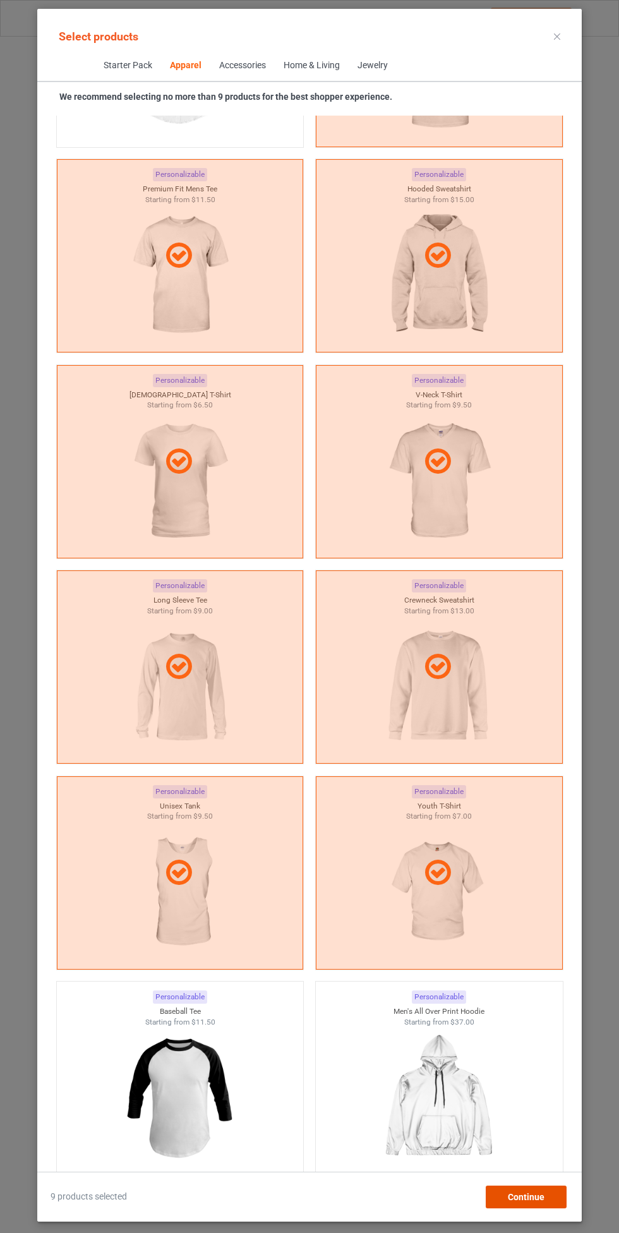
click at [524, 1192] on span "Continue" at bounding box center [526, 1197] width 37 height 10
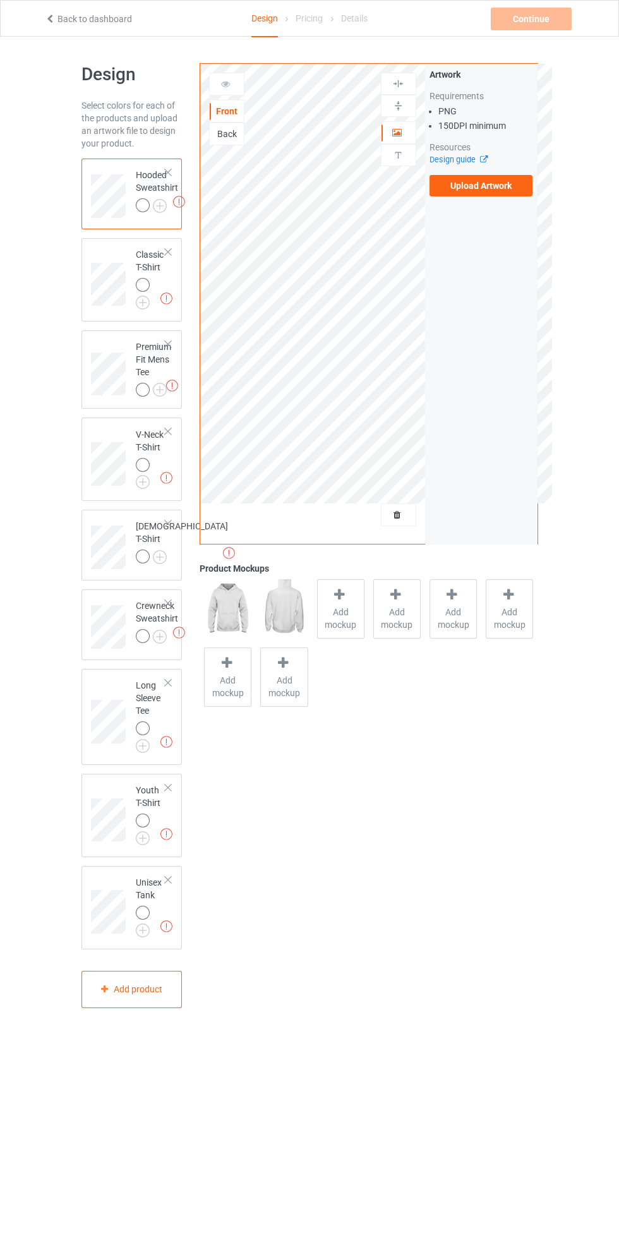
click at [0, 0] on img at bounding box center [0, 0] width 0 height 0
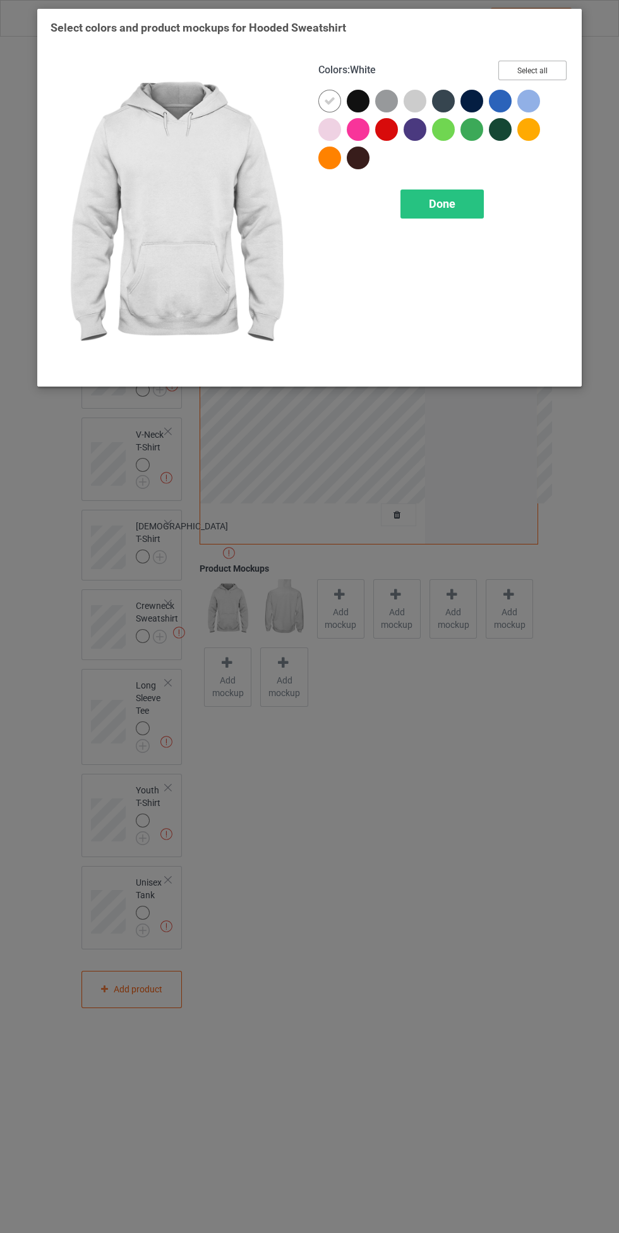
click at [553, 68] on button "Select all" at bounding box center [532, 71] width 68 height 20
click at [457, 193] on div "Done" at bounding box center [441, 203] width 83 height 29
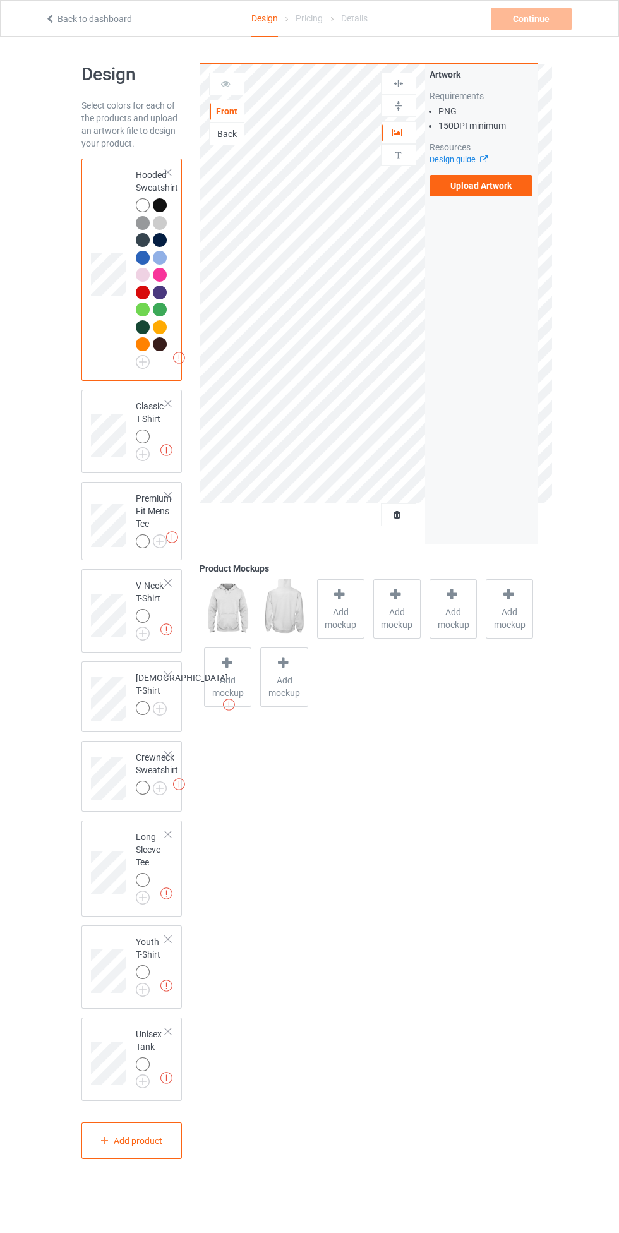
click at [0, 0] on img at bounding box center [0, 0] width 0 height 0
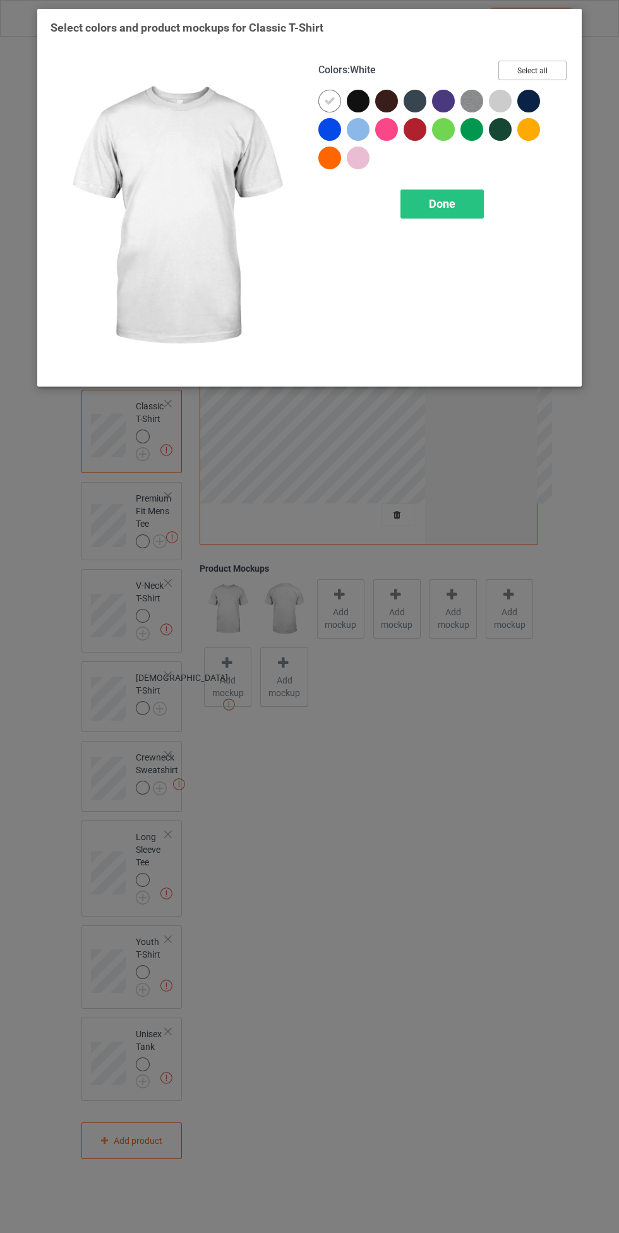
click at [561, 72] on button "Select all" at bounding box center [532, 71] width 68 height 20
click at [469, 197] on div "Done" at bounding box center [441, 203] width 83 height 29
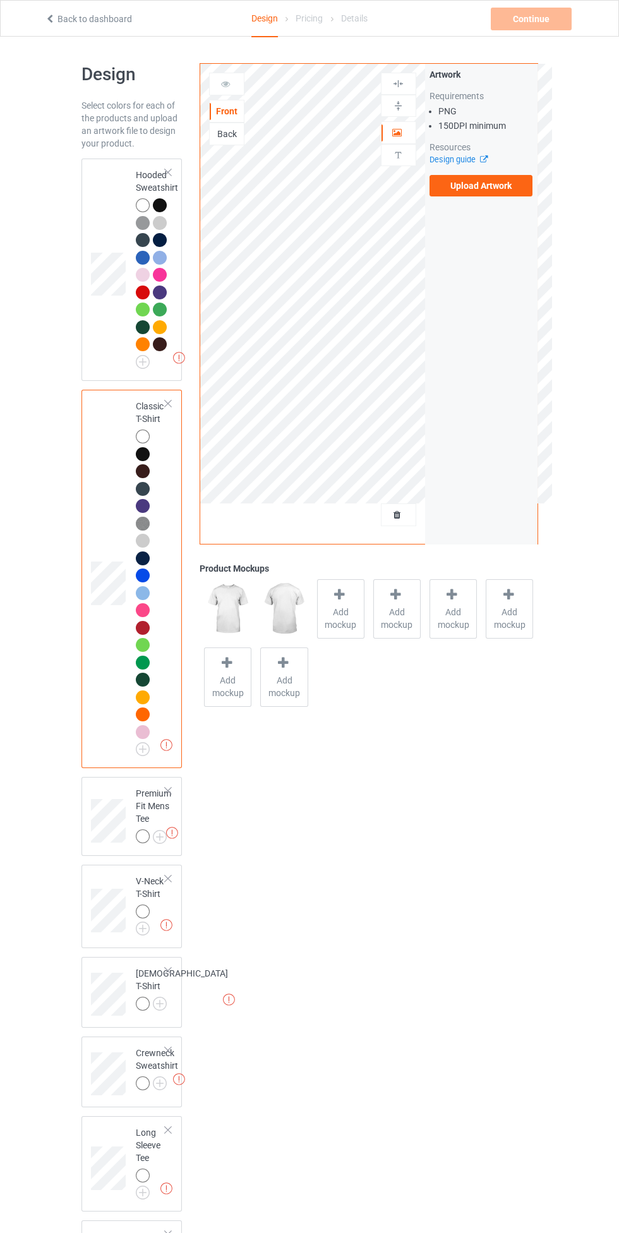
click at [0, 0] on img at bounding box center [0, 0] width 0 height 0
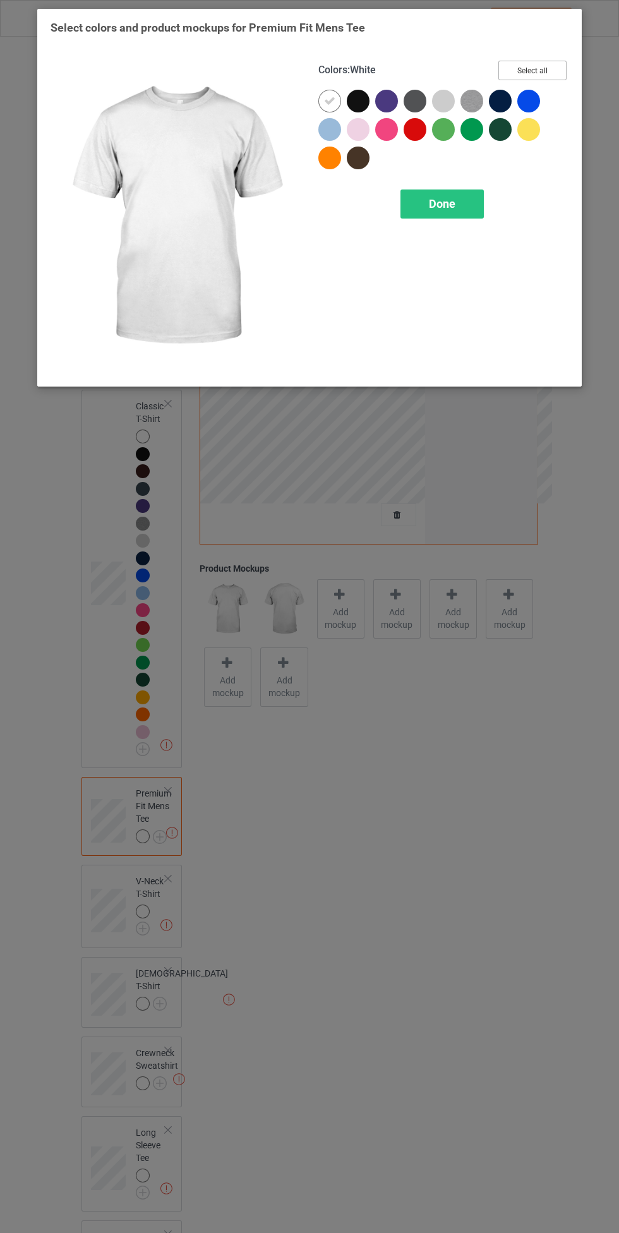
click at [563, 64] on button "Select all" at bounding box center [532, 71] width 68 height 20
click at [472, 192] on div "Done" at bounding box center [441, 203] width 83 height 29
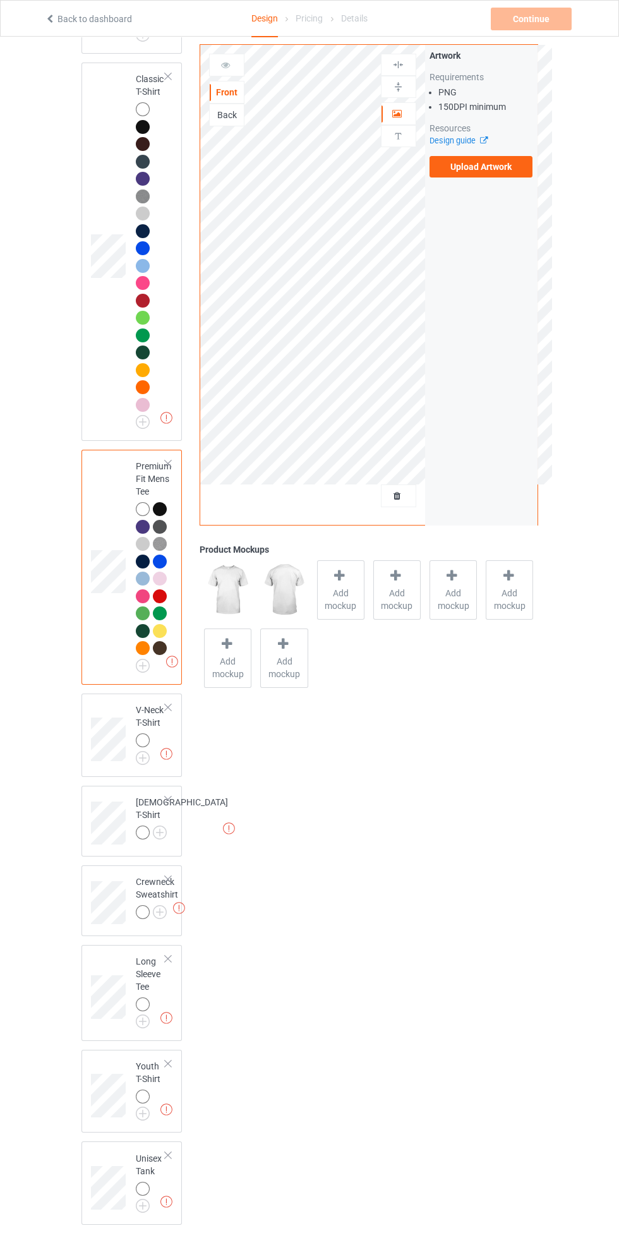
scroll to position [419, 0]
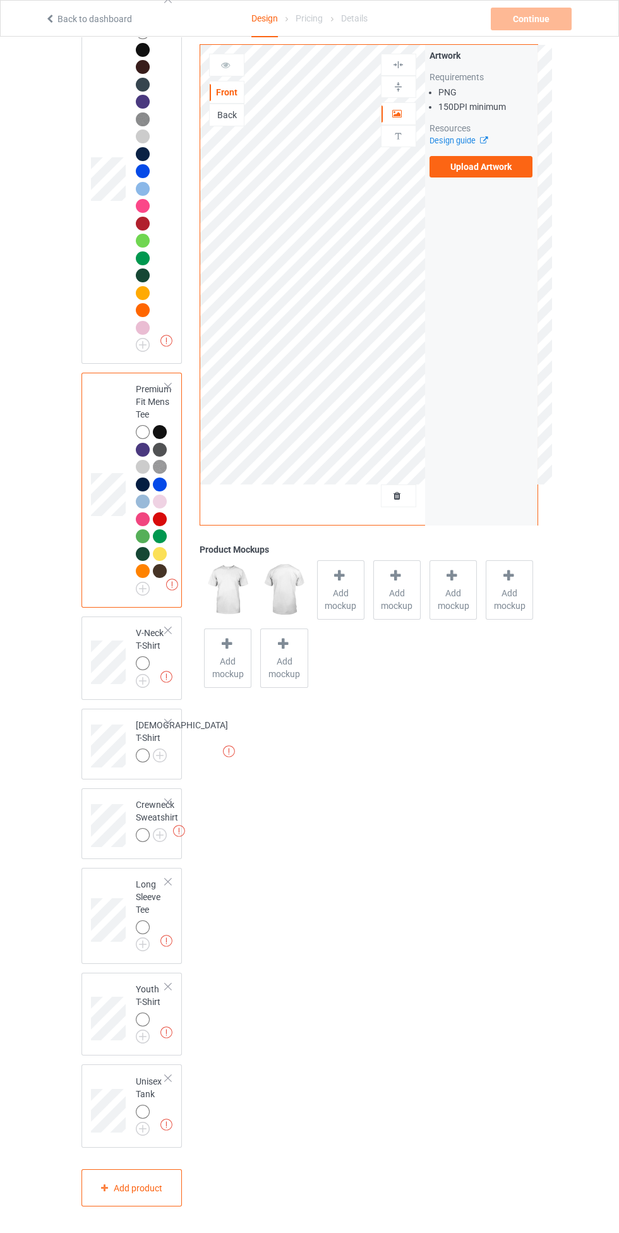
click at [0, 0] on img at bounding box center [0, 0] width 0 height 0
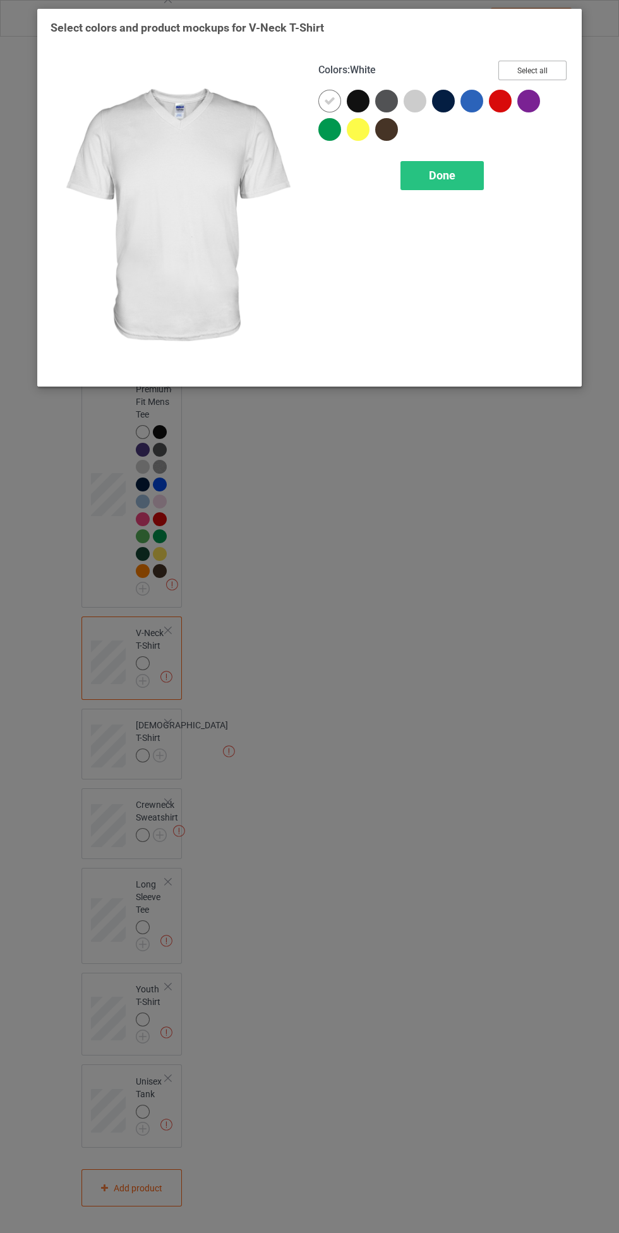
click at [562, 64] on button "Select all" at bounding box center [532, 71] width 68 height 20
click at [451, 170] on span "Done" at bounding box center [442, 175] width 27 height 13
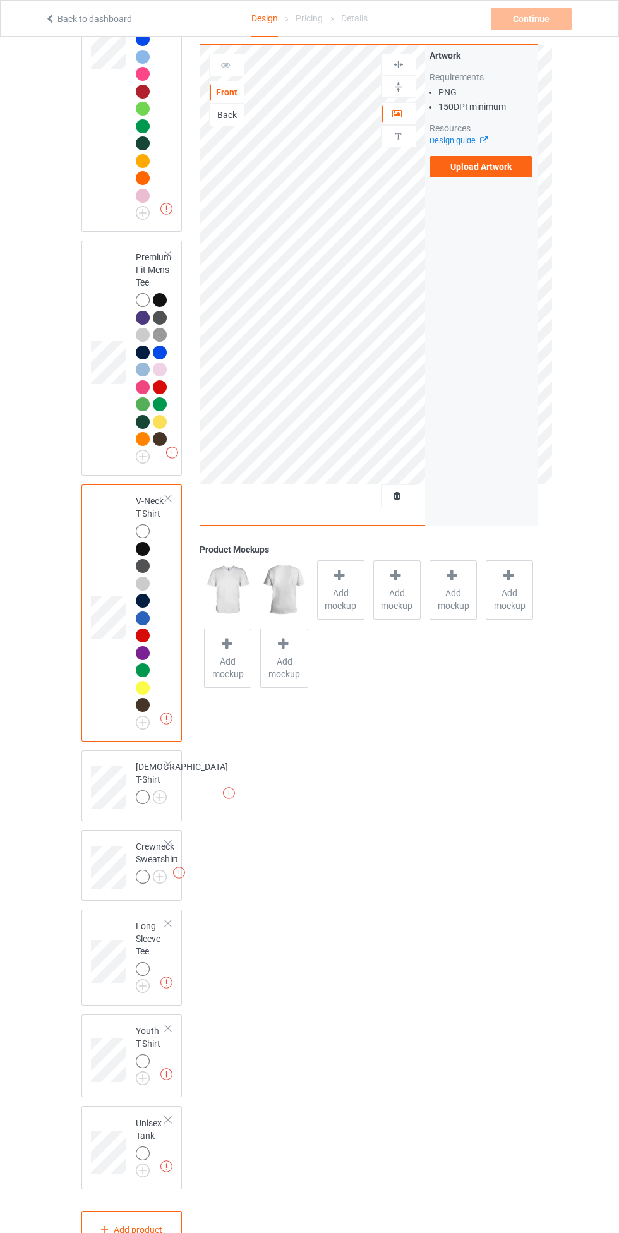
scroll to position [593, 0]
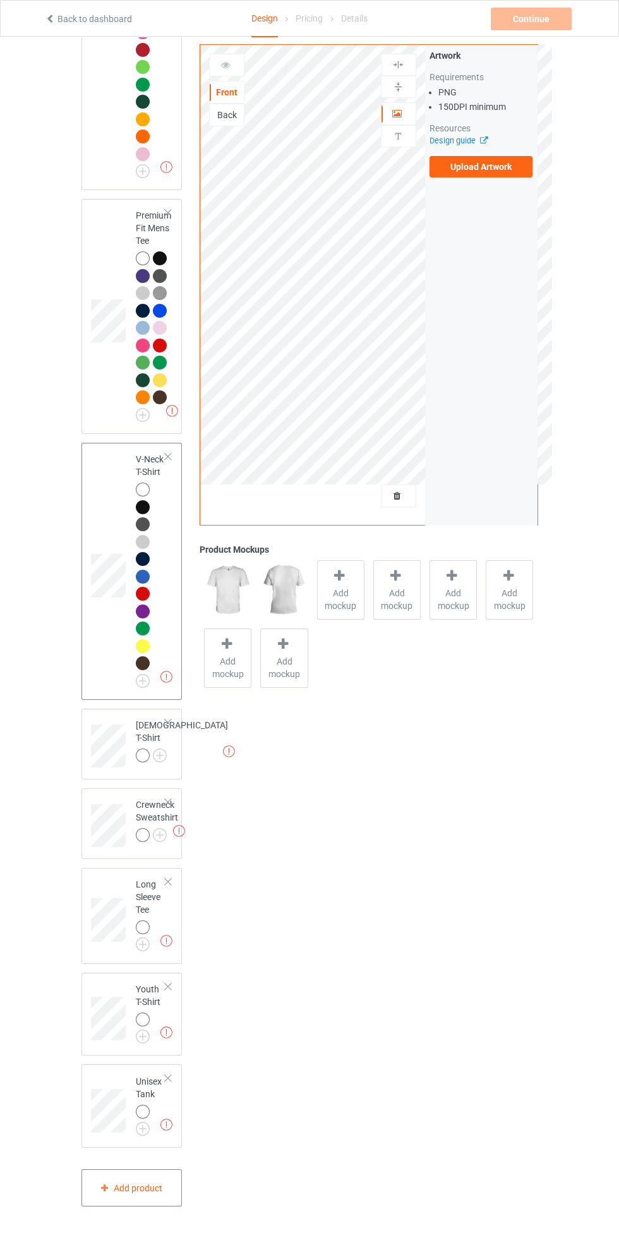
click at [0, 0] on img at bounding box center [0, 0] width 0 height 0
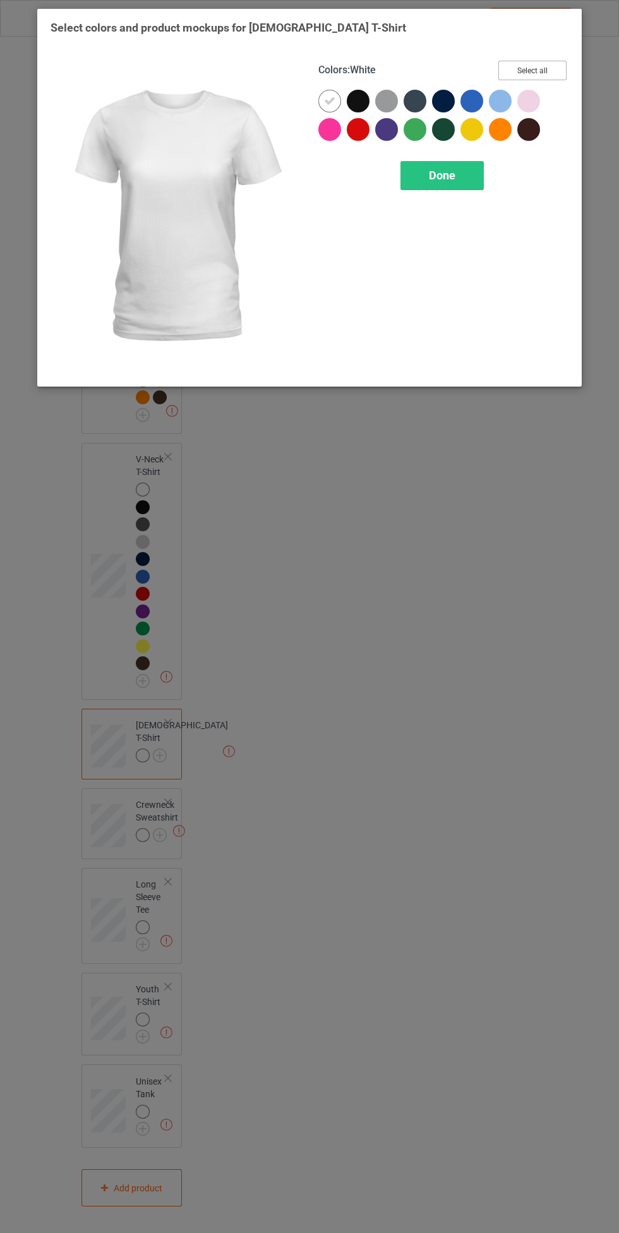
click at [560, 70] on button "Select all" at bounding box center [532, 71] width 68 height 20
click at [471, 167] on div "Done" at bounding box center [441, 175] width 83 height 29
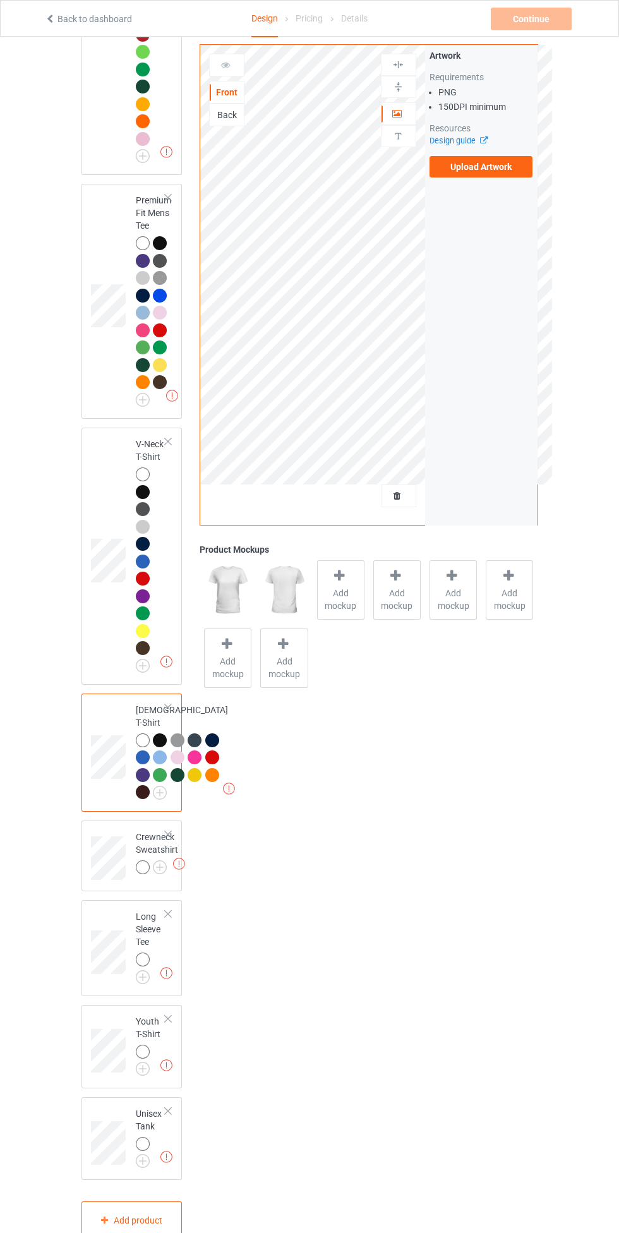
scroll to position [854, 0]
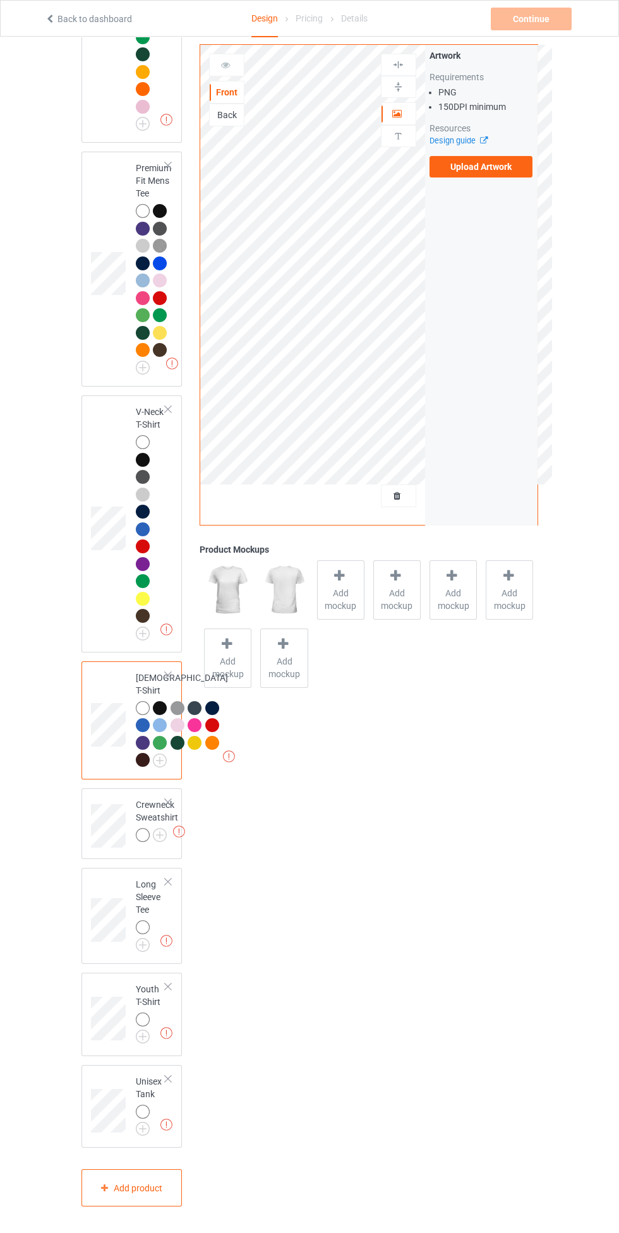
click at [169, 849] on div "Missing artworks Crewneck Sweatshirt" at bounding box center [131, 823] width 101 height 71
click at [0, 0] on img at bounding box center [0, 0] width 0 height 0
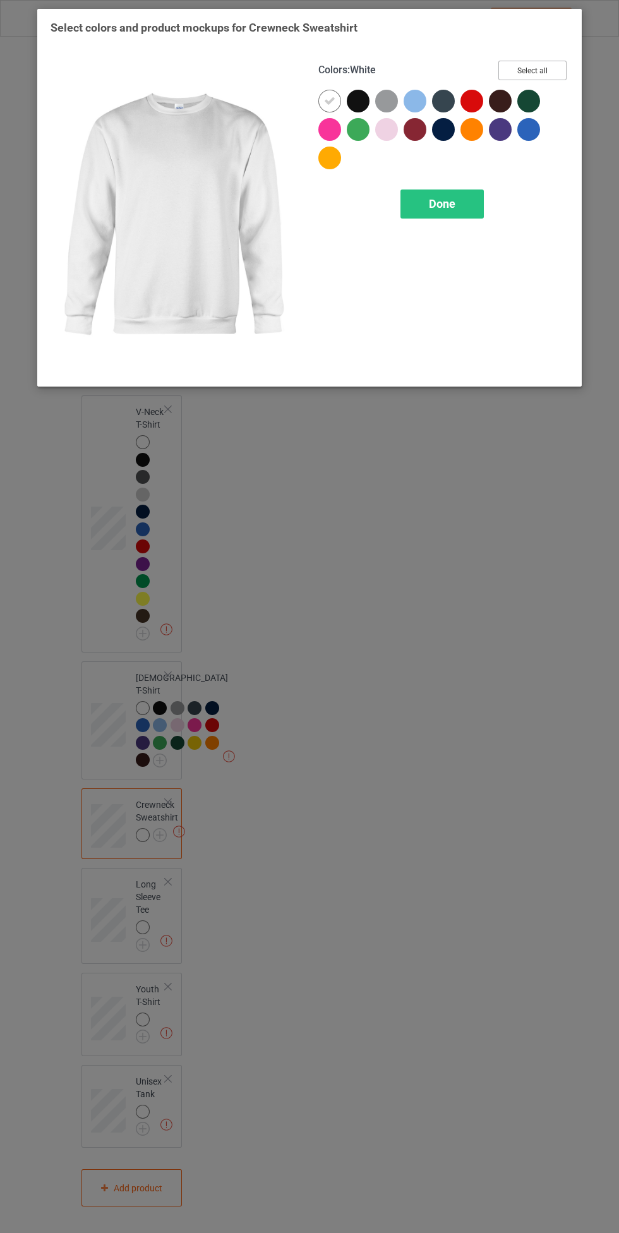
click at [551, 67] on button "Select all" at bounding box center [532, 71] width 68 height 20
click at [443, 202] on span "Done" at bounding box center [442, 203] width 27 height 13
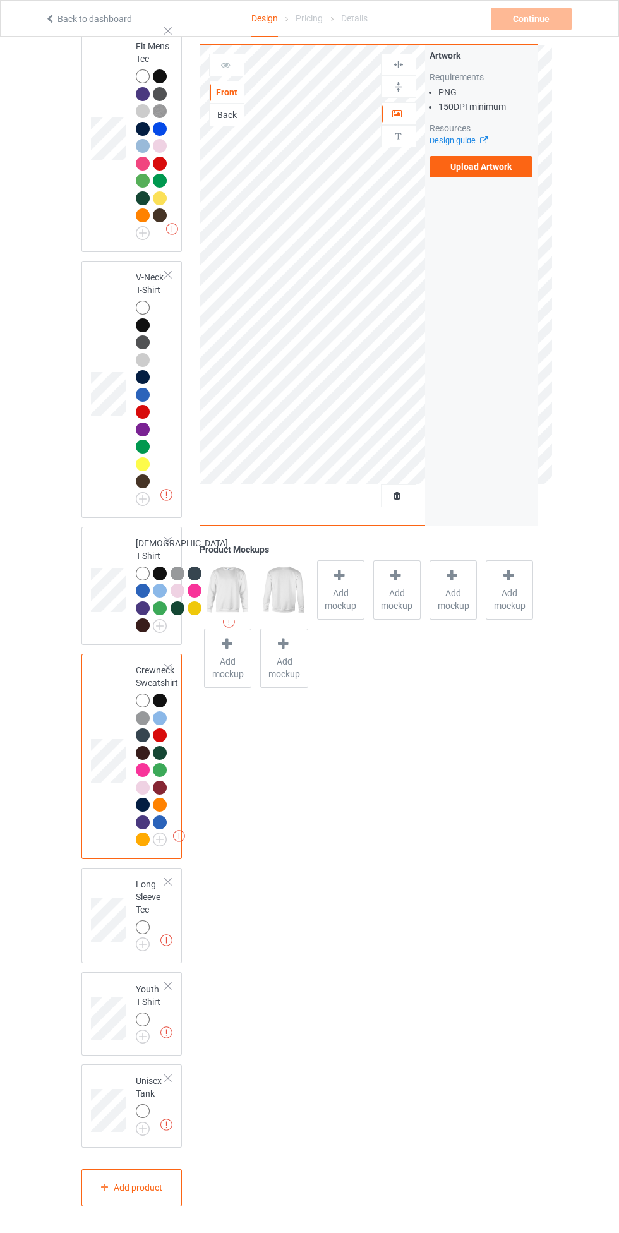
scroll to position [988, 0]
click at [0, 0] on img at bounding box center [0, 0] width 0 height 0
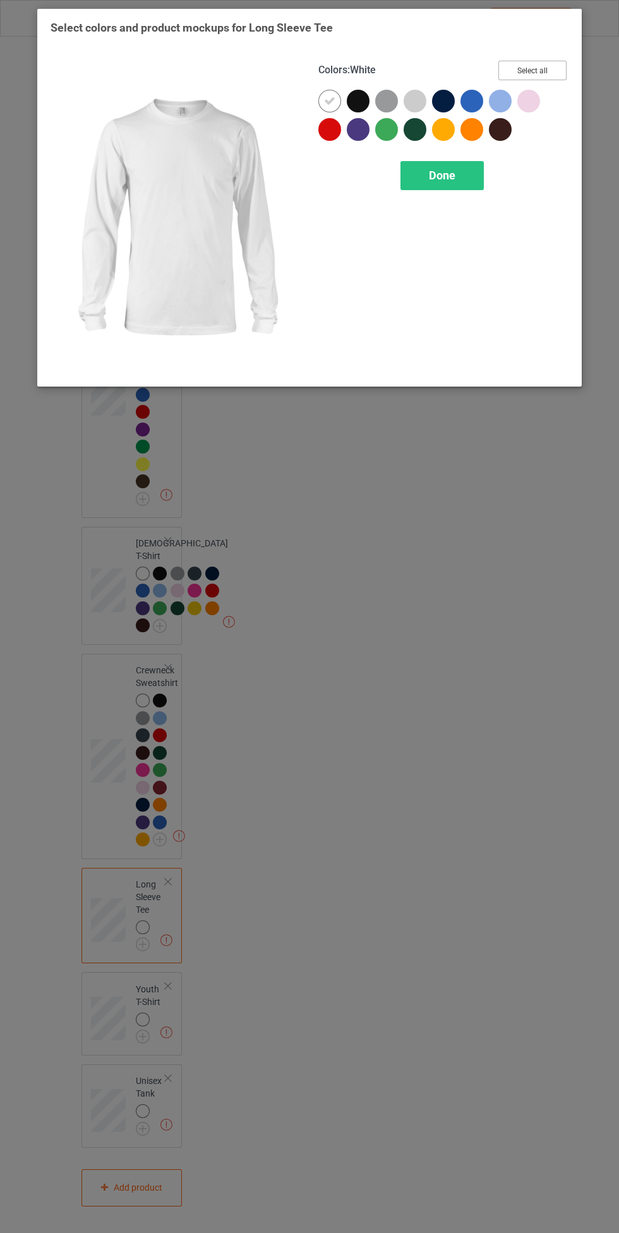
click at [555, 62] on button "Select all" at bounding box center [532, 71] width 68 height 20
click at [442, 173] on span "Done" at bounding box center [442, 175] width 27 height 13
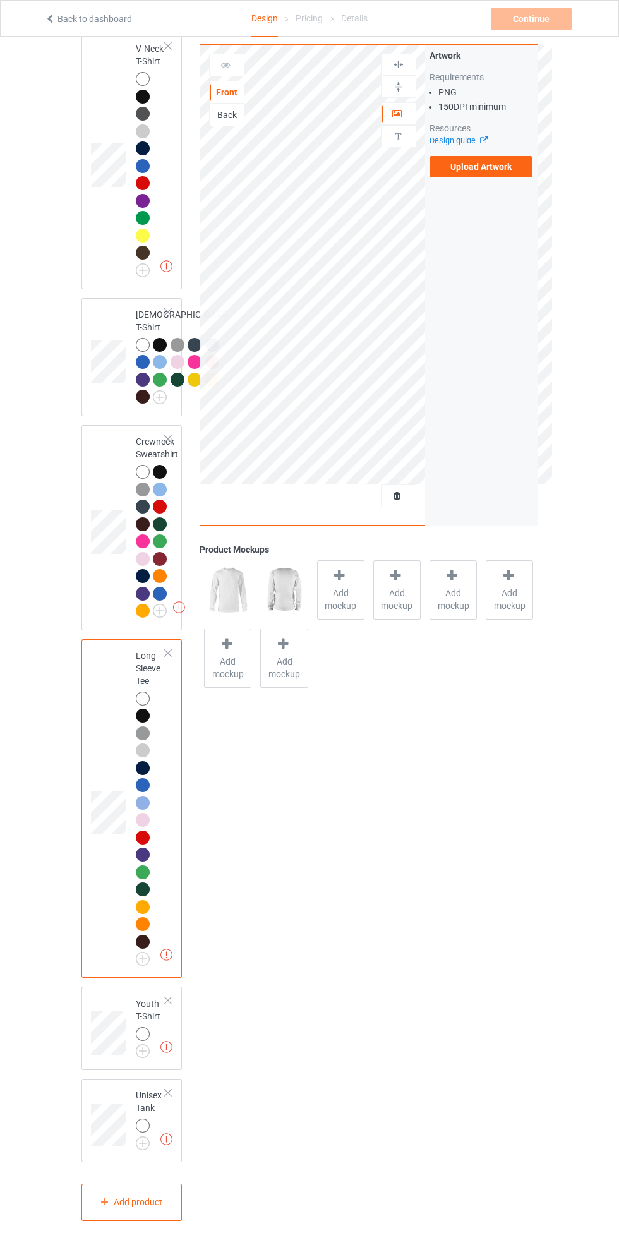
scroll to position [1231, 0]
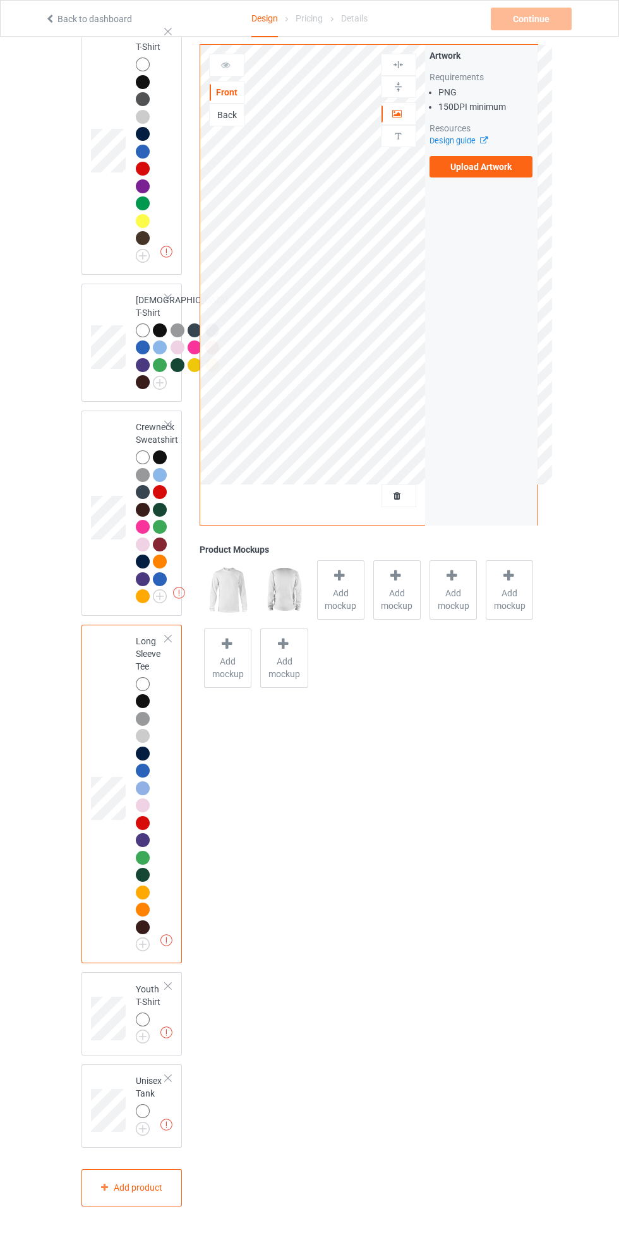
click at [0, 0] on img at bounding box center [0, 0] width 0 height 0
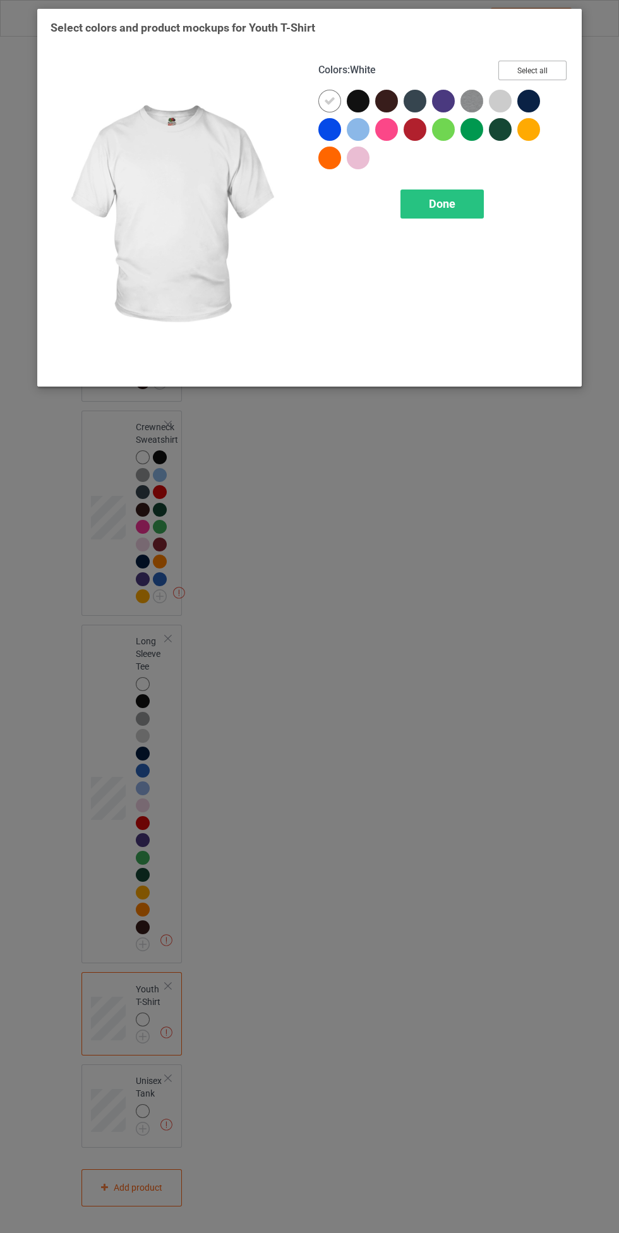
click at [559, 68] on button "Select all" at bounding box center [532, 71] width 68 height 20
click at [455, 203] on span "Done" at bounding box center [442, 203] width 27 height 13
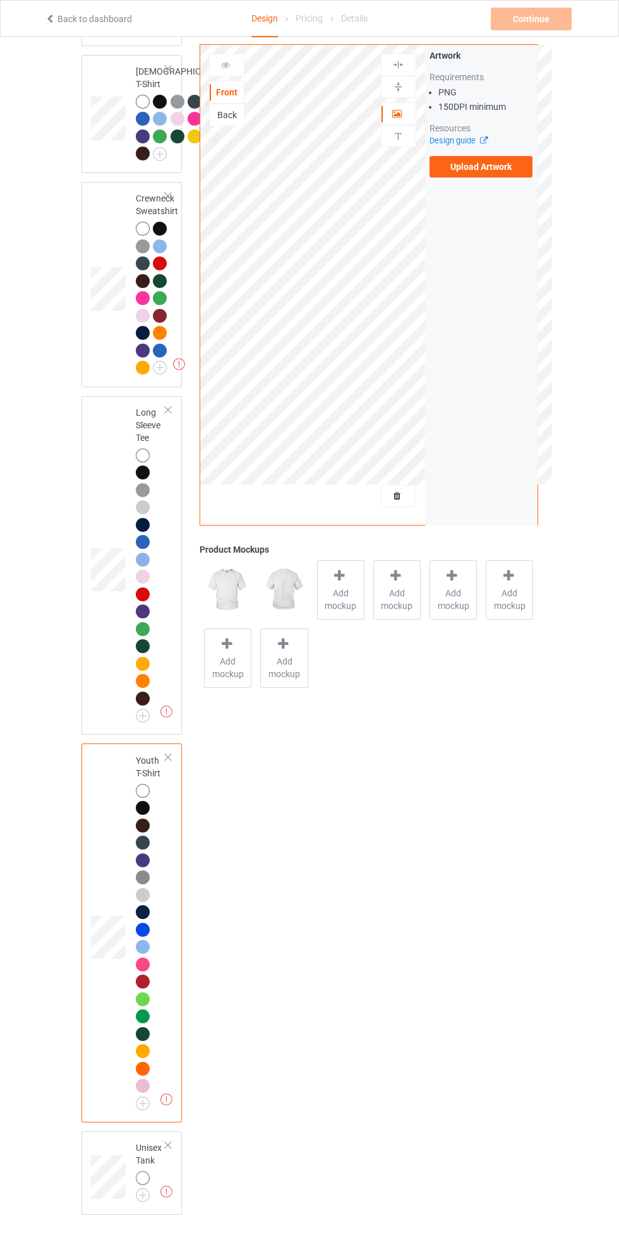
scroll to position [1527, 0]
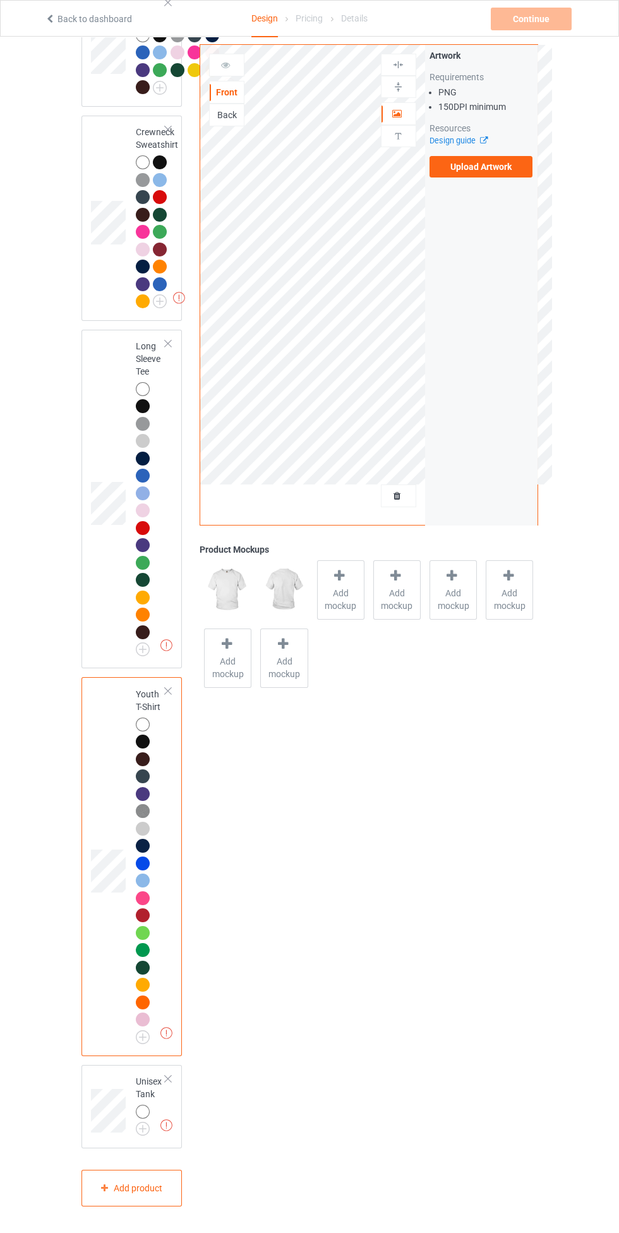
click at [0, 0] on img at bounding box center [0, 0] width 0 height 0
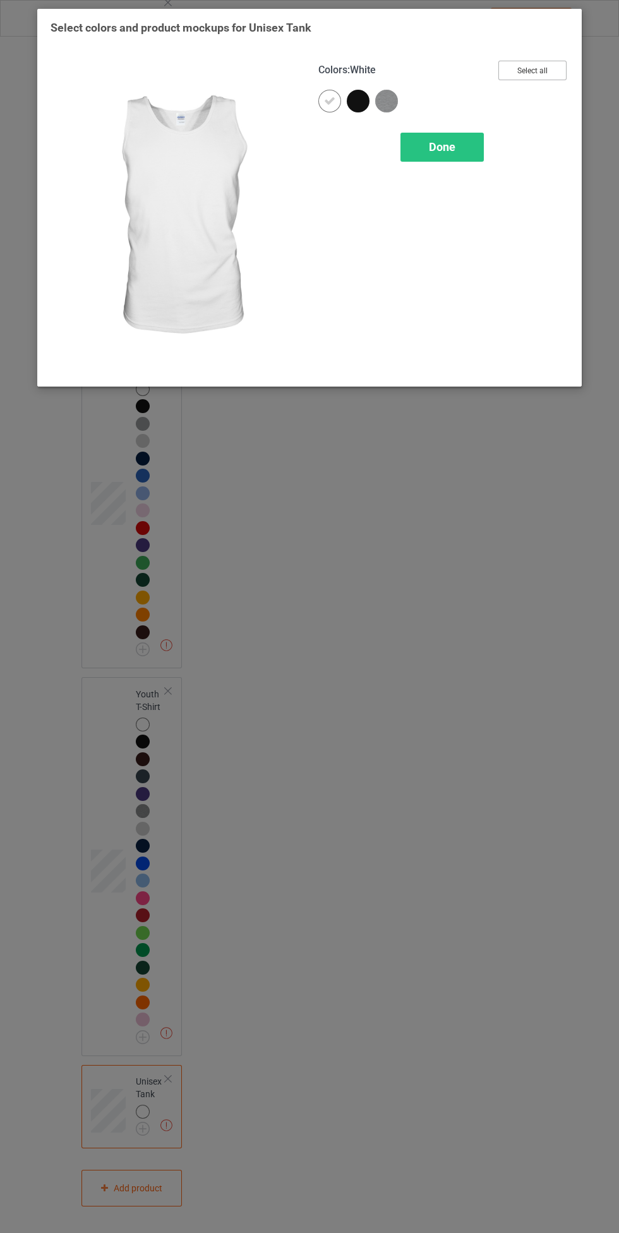
click at [561, 76] on button "Select all" at bounding box center [532, 71] width 68 height 20
click at [463, 145] on div "Done" at bounding box center [441, 147] width 83 height 29
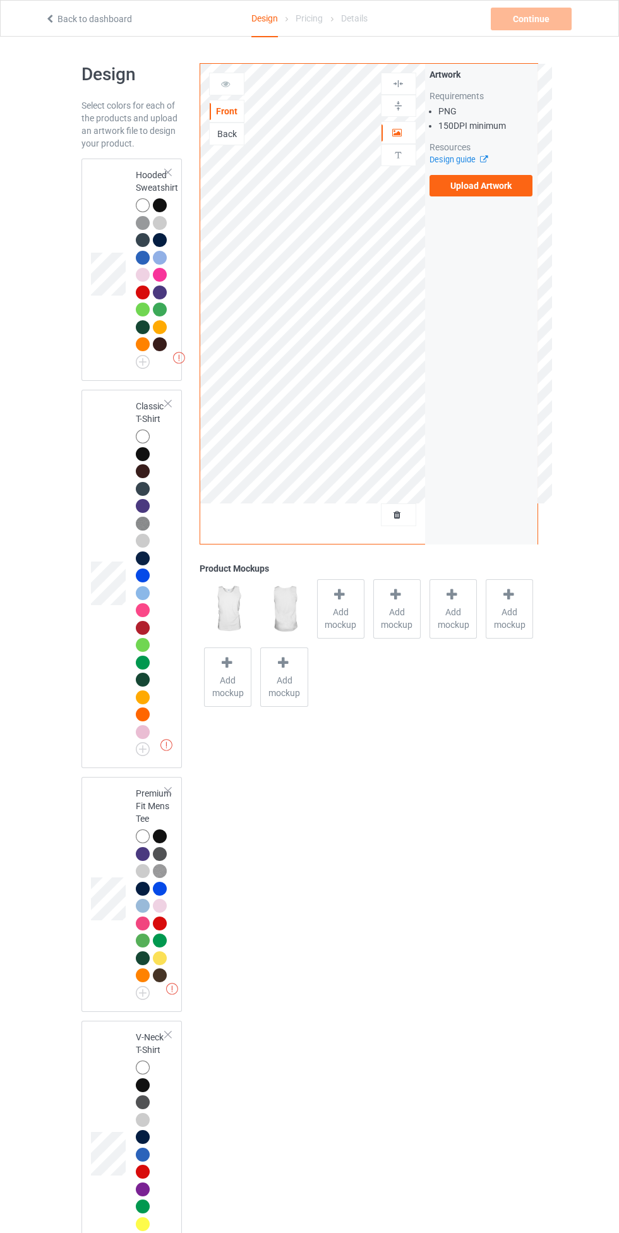
click at [152, 213] on div at bounding box center [145, 207] width 18 height 18
click at [502, 196] on label "Upload Artwork" at bounding box center [481, 185] width 104 height 21
click at [0, 0] on input "Upload Artwork" at bounding box center [0, 0] width 0 height 0
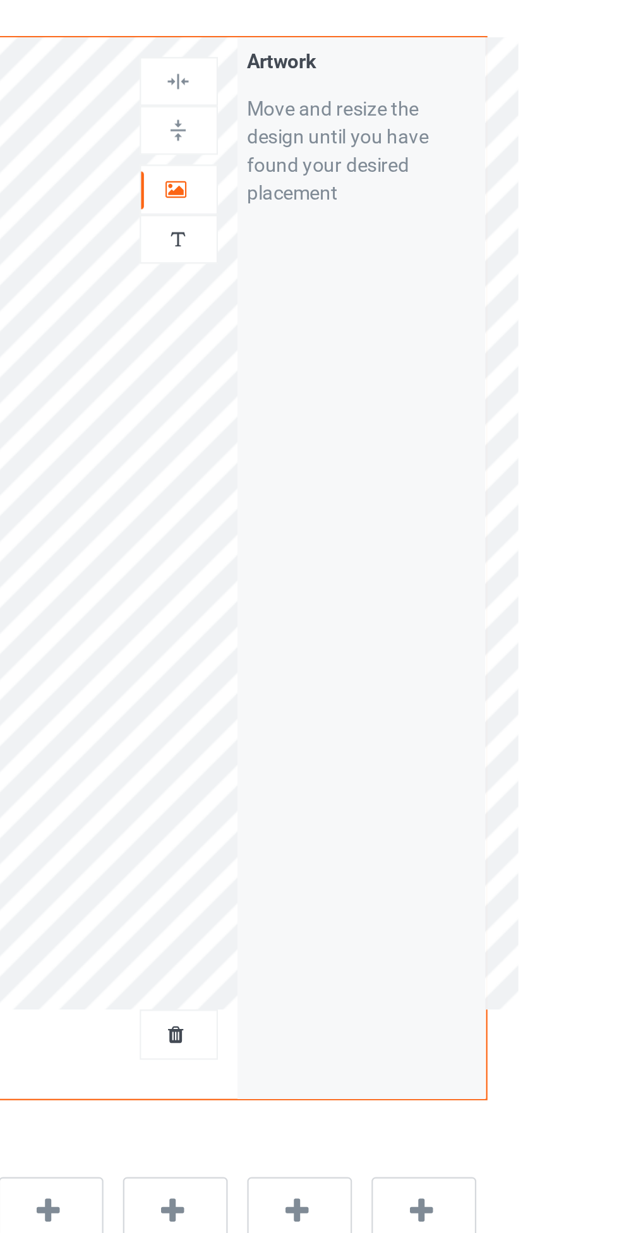
scroll to position [6, 0]
click at [398, 124] on icon at bounding box center [397, 125] width 11 height 9
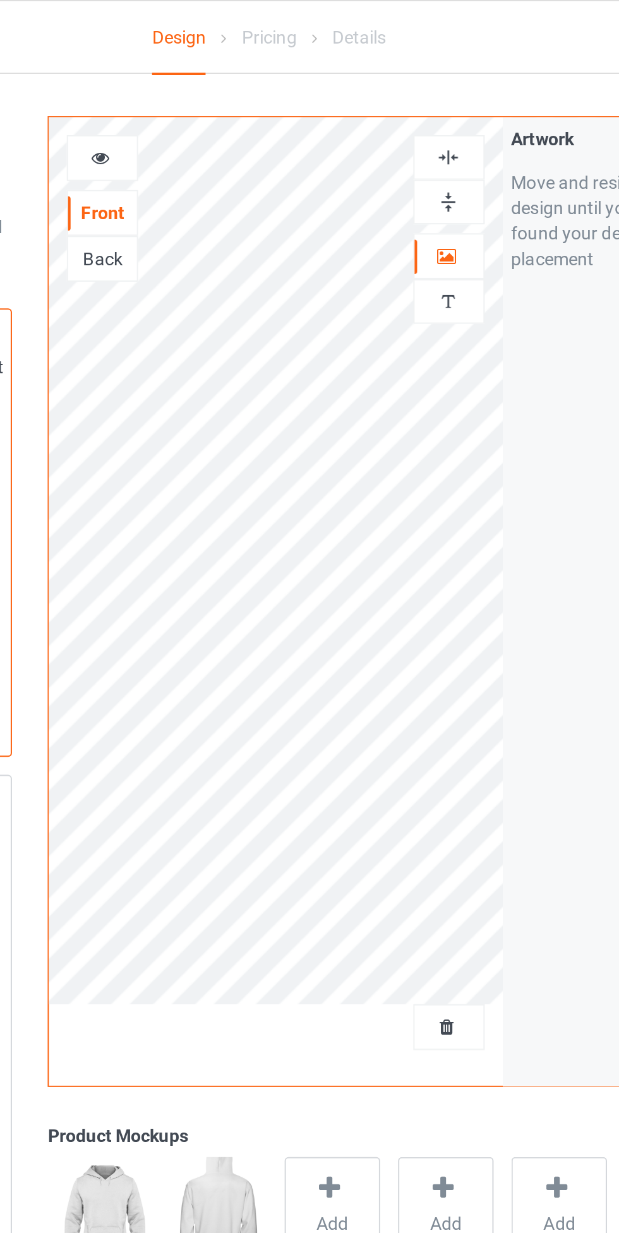
click at [406, 78] on div at bounding box center [398, 78] width 34 height 12
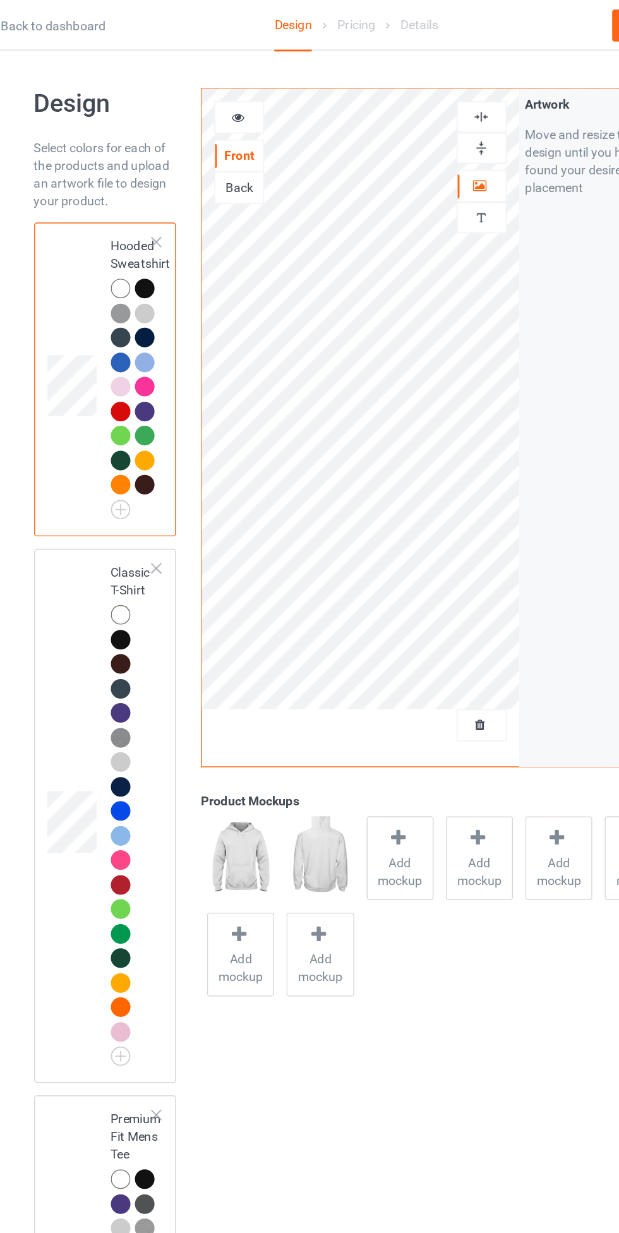
click at [145, 440] on div at bounding box center [143, 436] width 14 height 14
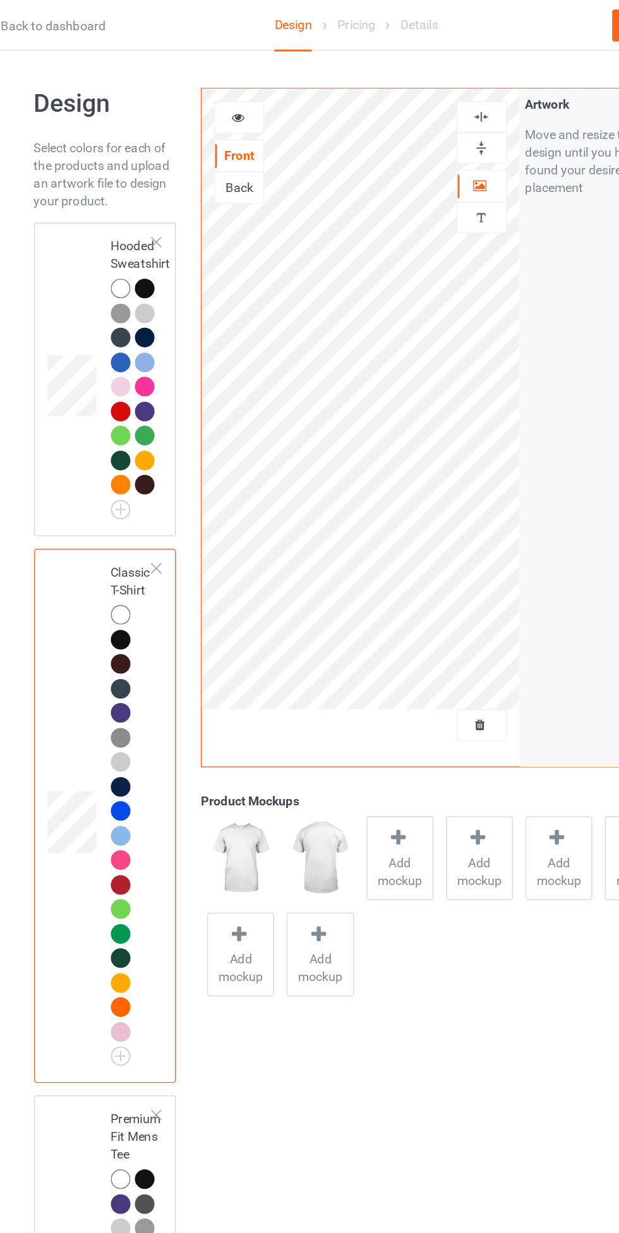
click at [223, 89] on div at bounding box center [227, 84] width 34 height 13
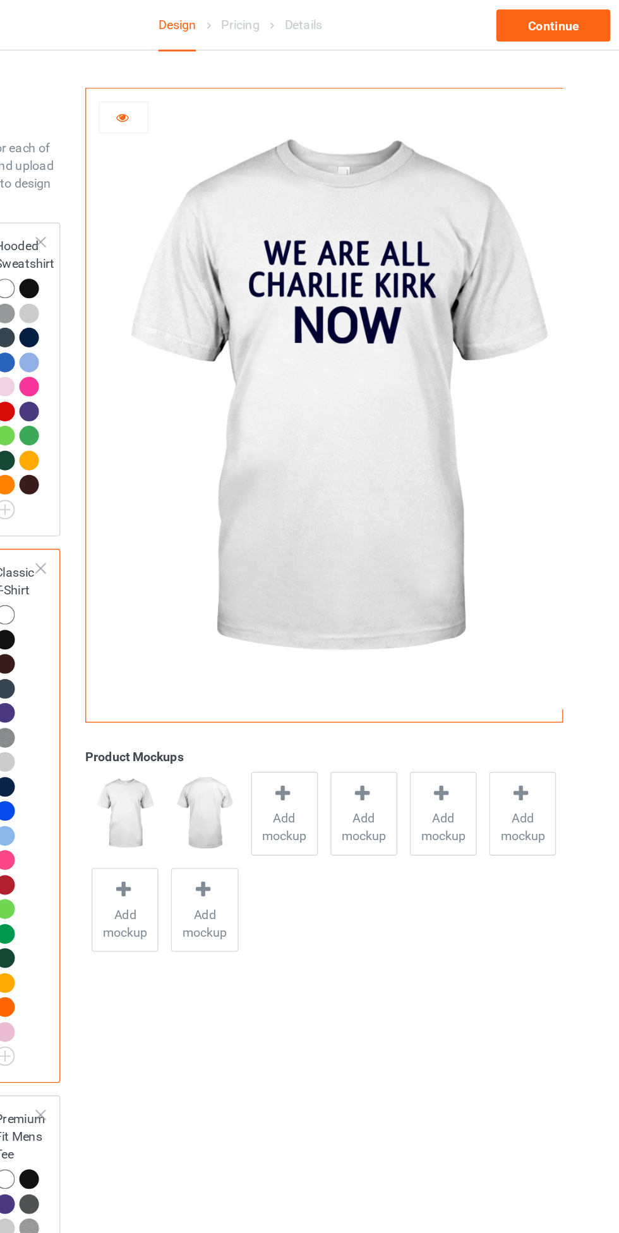
click at [225, 87] on icon at bounding box center [225, 82] width 11 height 9
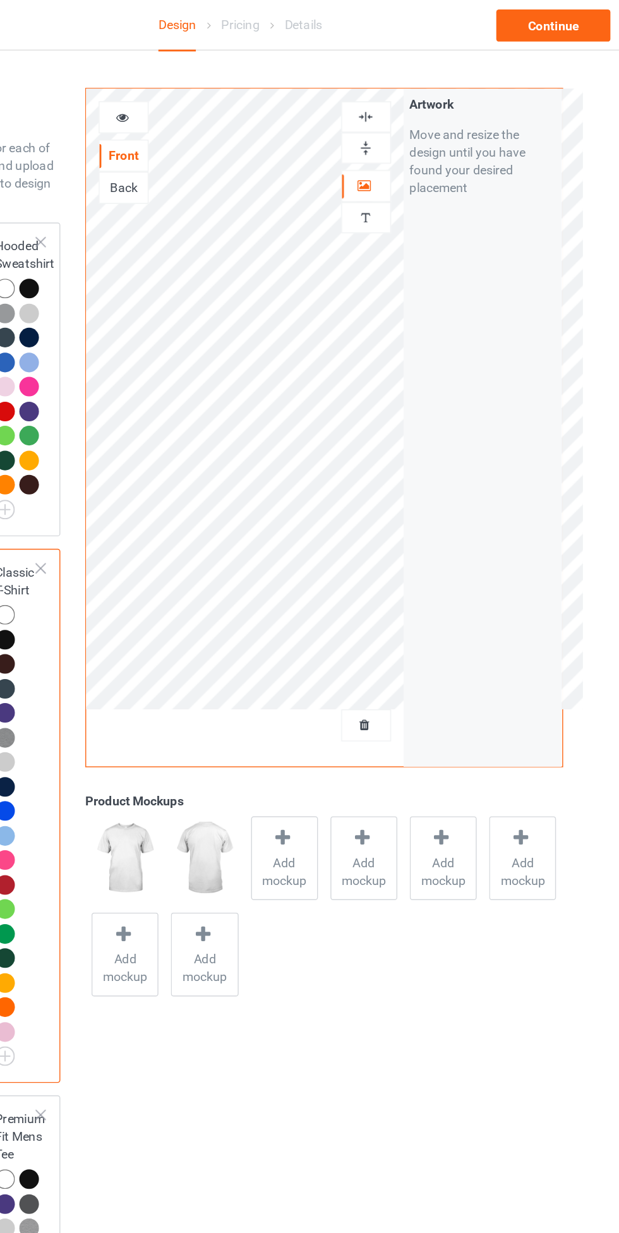
click at [225, 87] on icon at bounding box center [225, 82] width 11 height 9
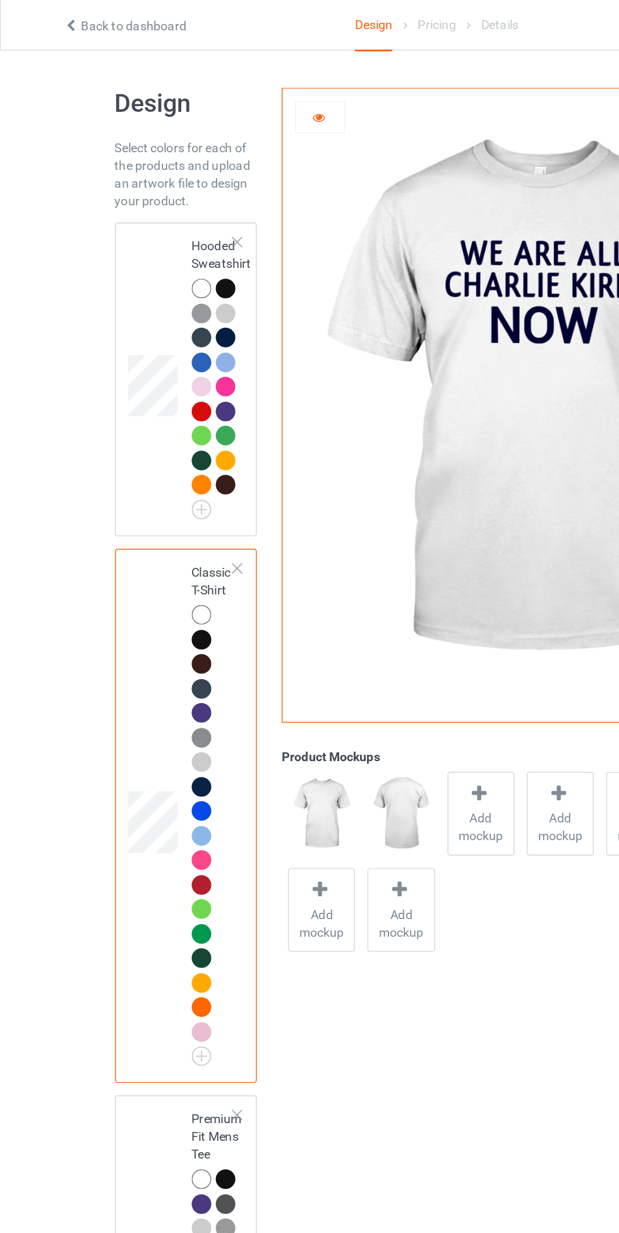
click at [145, 213] on div at bounding box center [145, 207] width 18 height 18
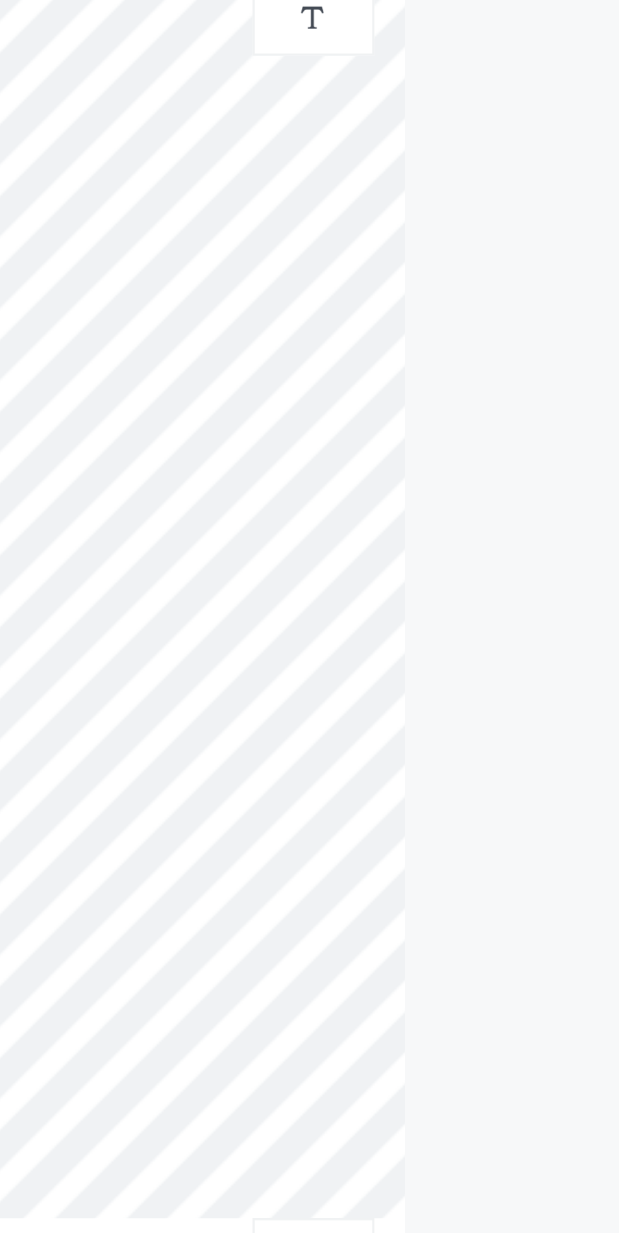
click at [468, 244] on div "Artwork Move and resize the design until you have found your desired placement" at bounding box center [481, 304] width 112 height 480
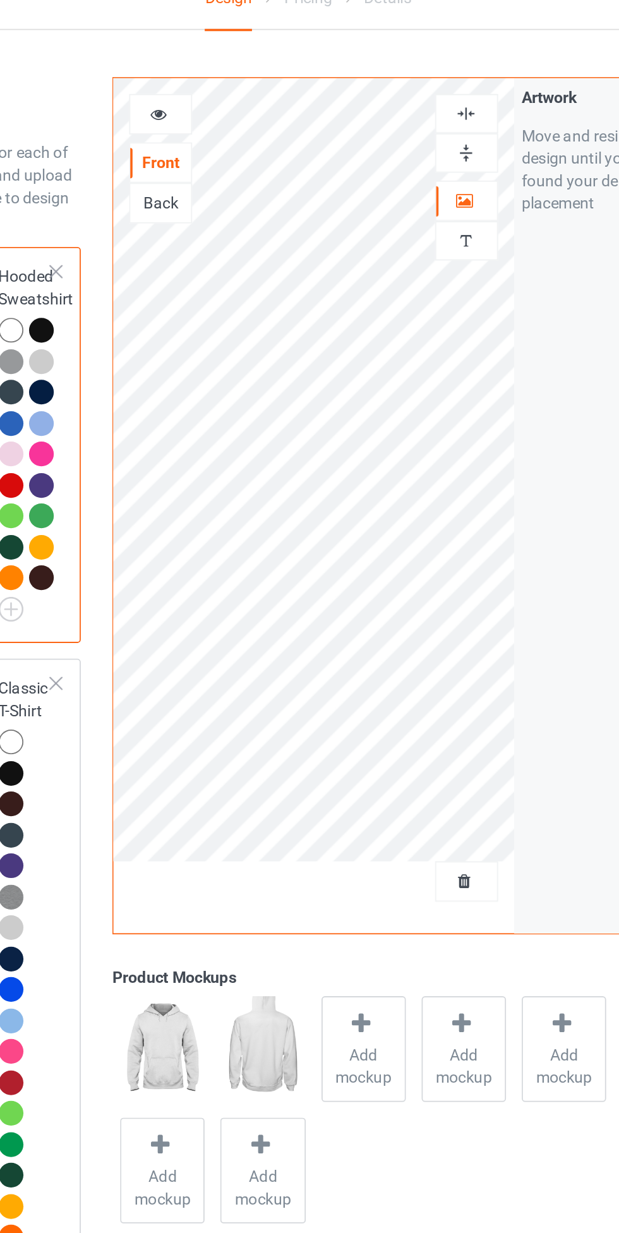
click at [397, 87] on img at bounding box center [398, 84] width 12 height 12
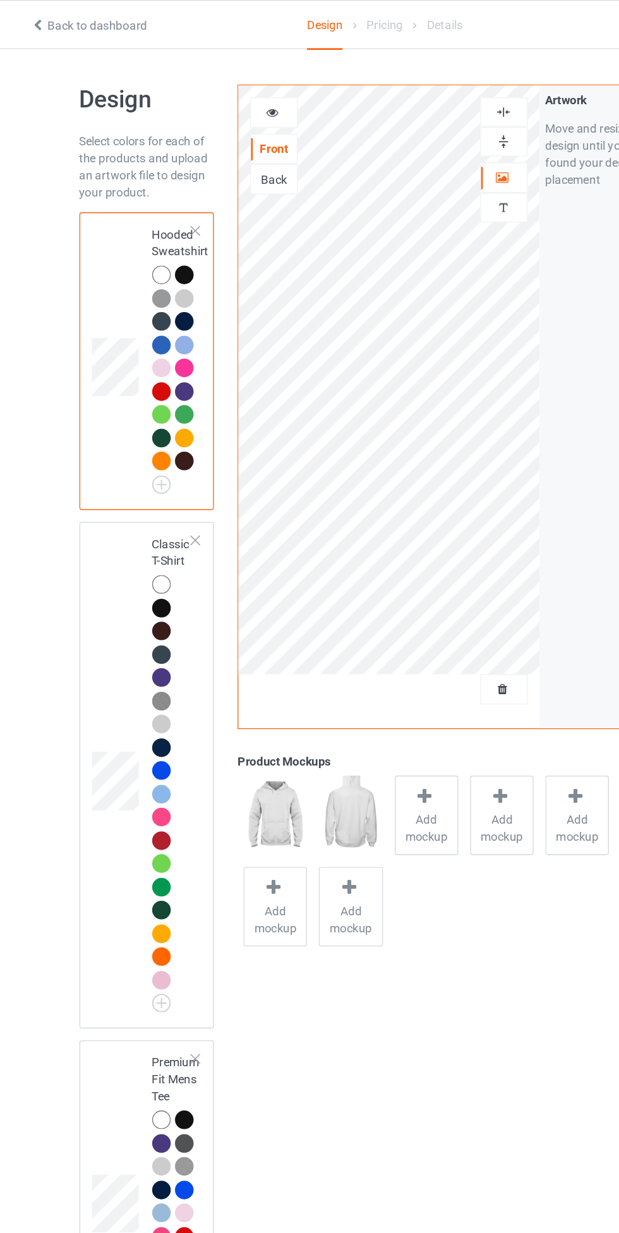
click at [398, 83] on img at bounding box center [398, 84] width 12 height 12
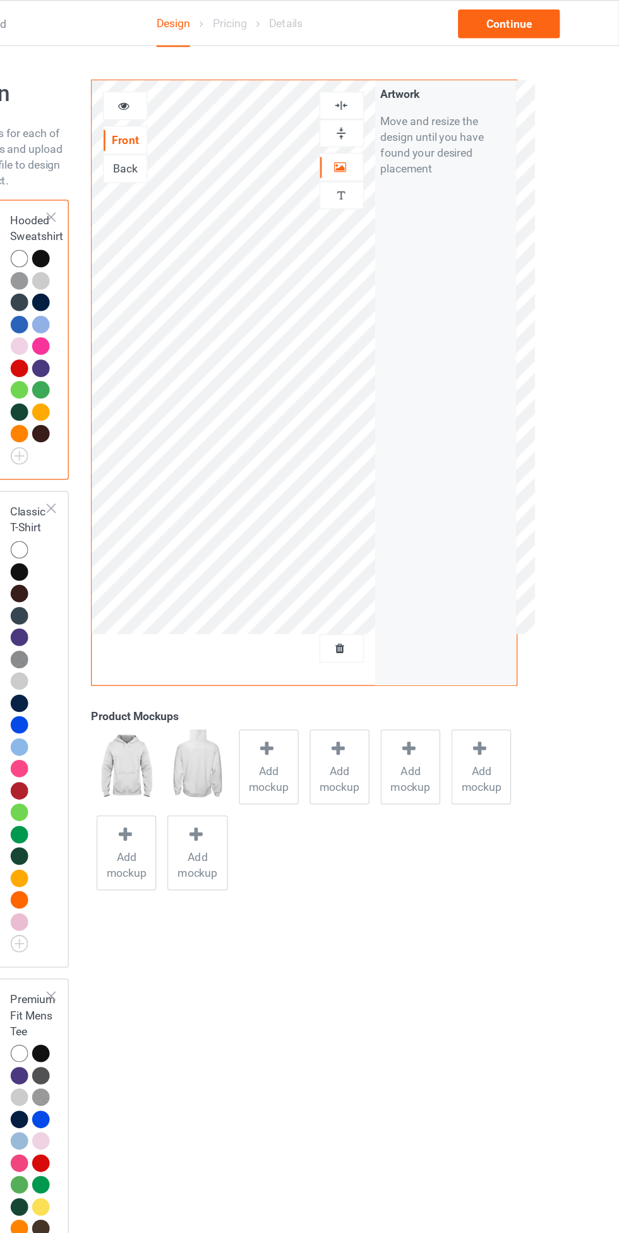
click at [395, 84] on img at bounding box center [398, 84] width 12 height 12
click at [344, 599] on icon at bounding box center [340, 594] width 16 height 13
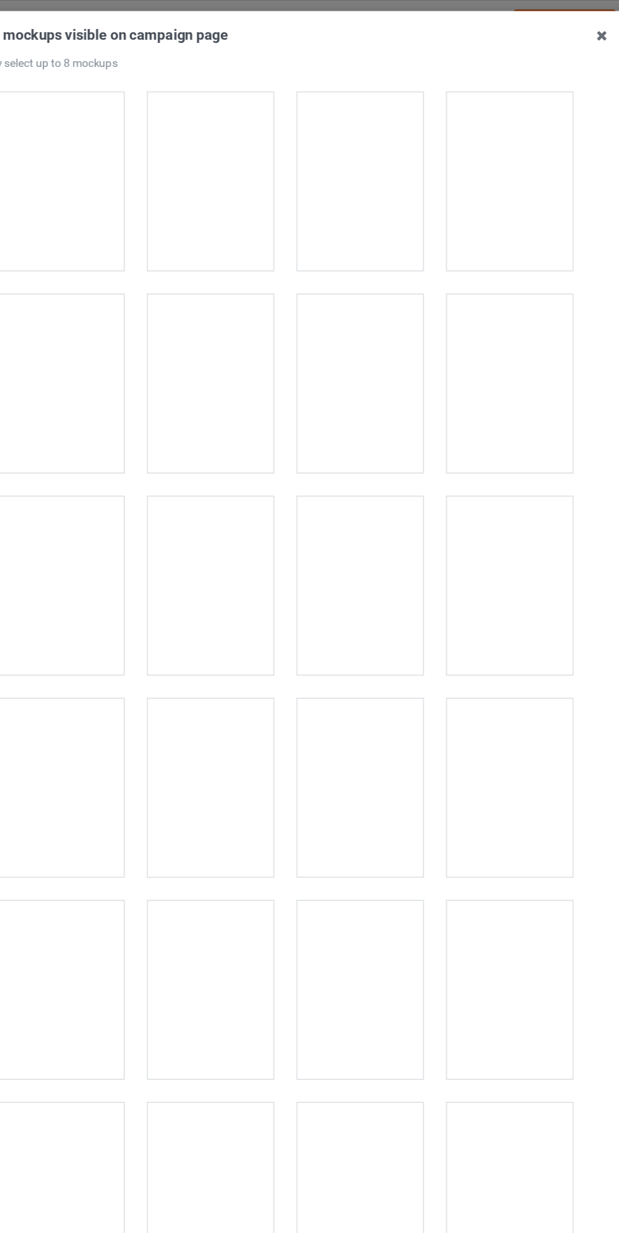
scroll to position [160, 0]
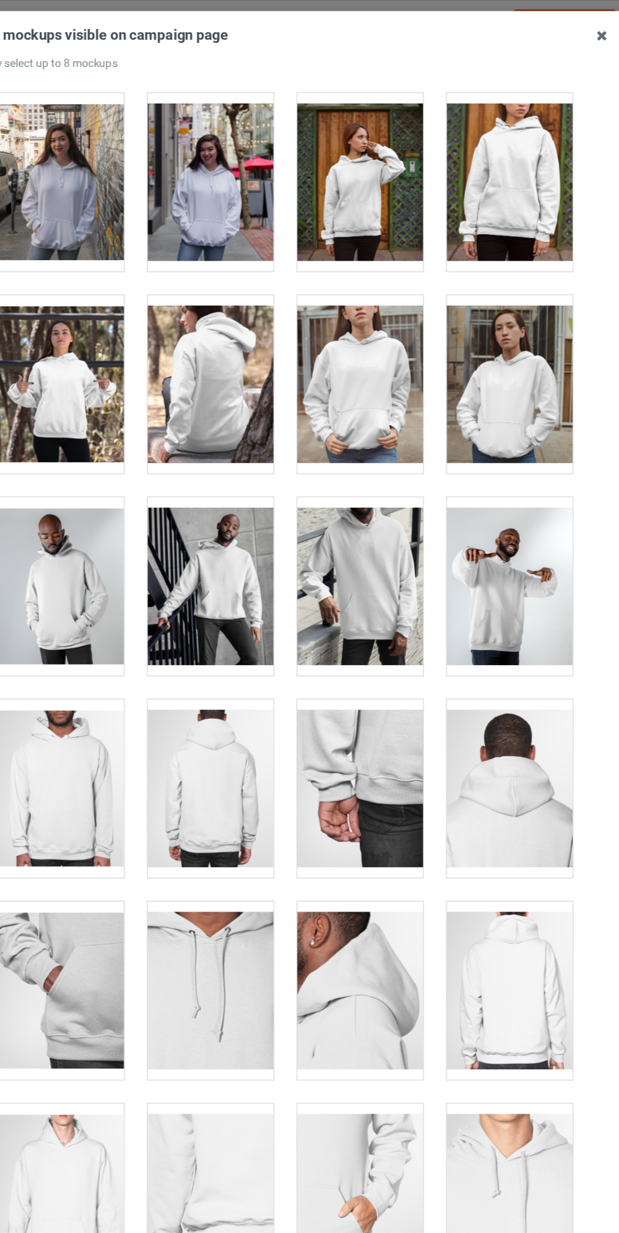
click at [367, 318] on div at bounding box center [369, 304] width 100 height 141
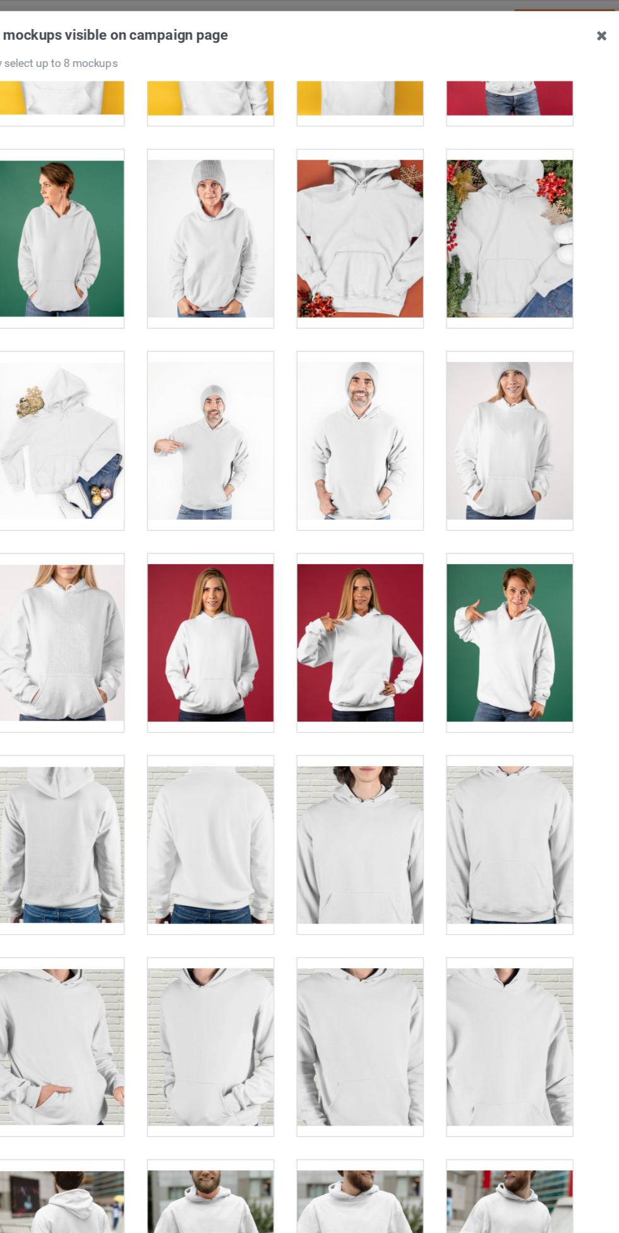
scroll to position [2523, 0]
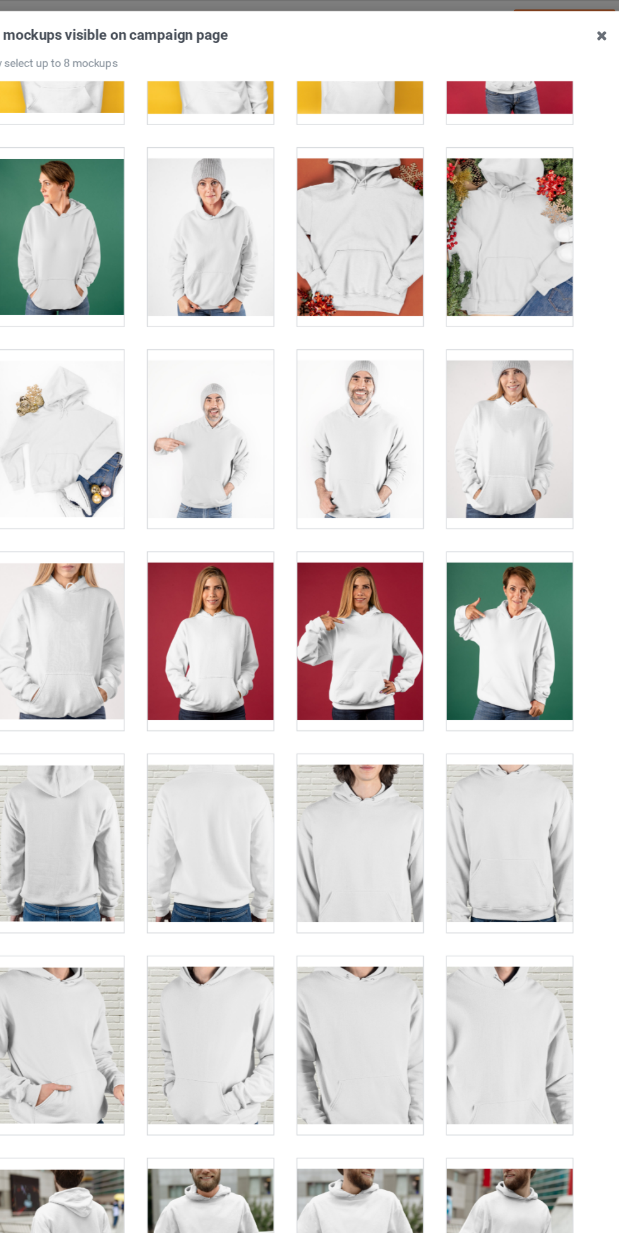
click at [143, 484] on div at bounding box center [131, 508] width 100 height 141
click at [361, 363] on div at bounding box center [369, 348] width 100 height 141
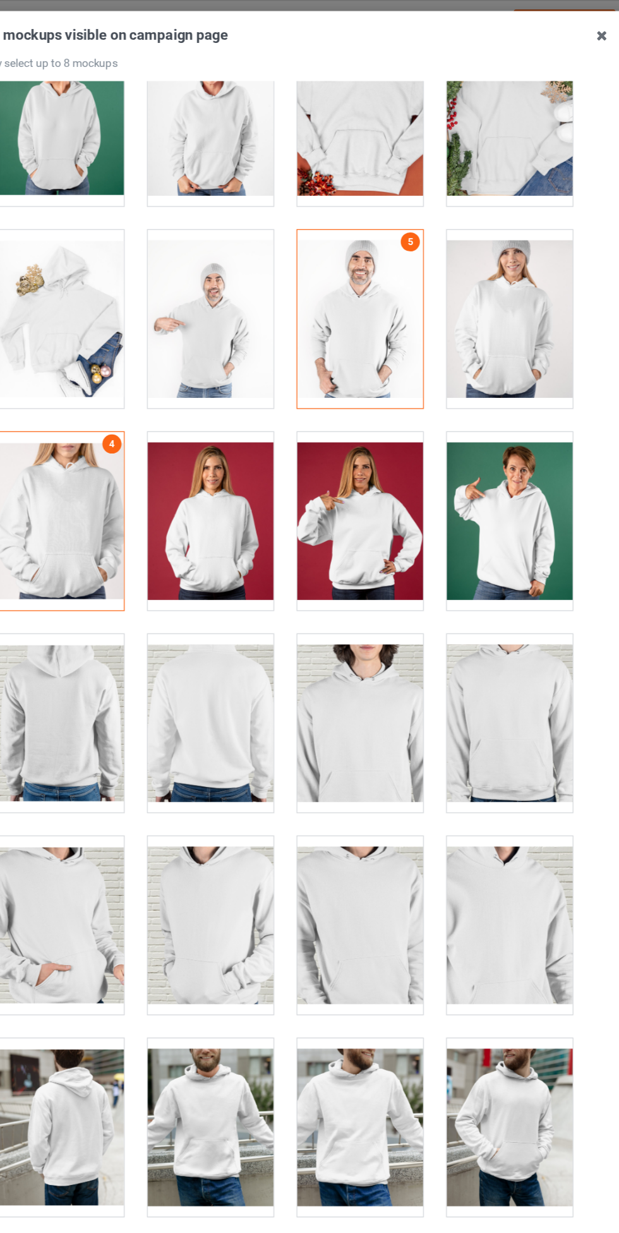
scroll to position [2676, 0]
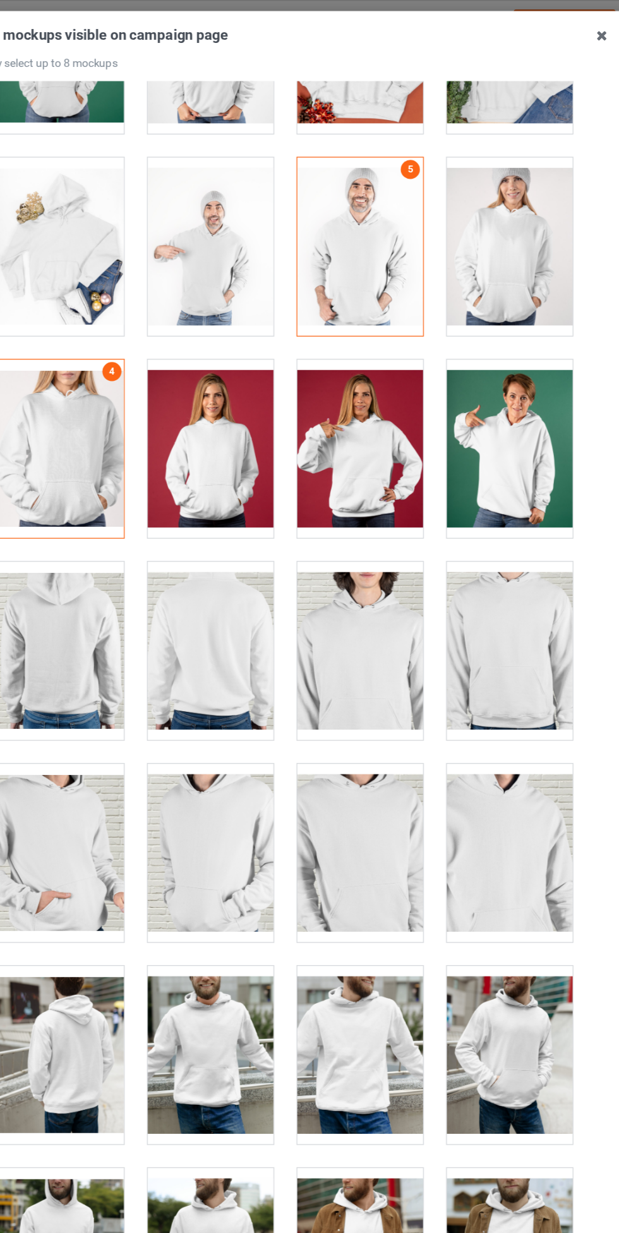
click at [376, 372] on div at bounding box center [369, 355] width 100 height 141
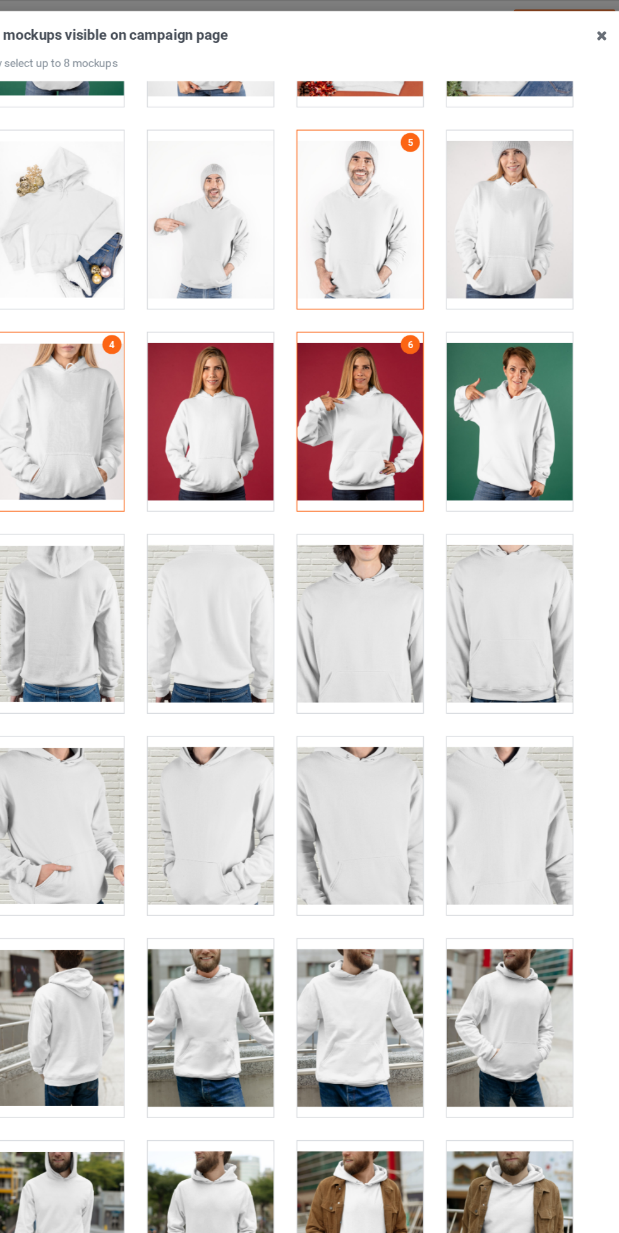
click at [496, 345] on div at bounding box center [488, 334] width 100 height 141
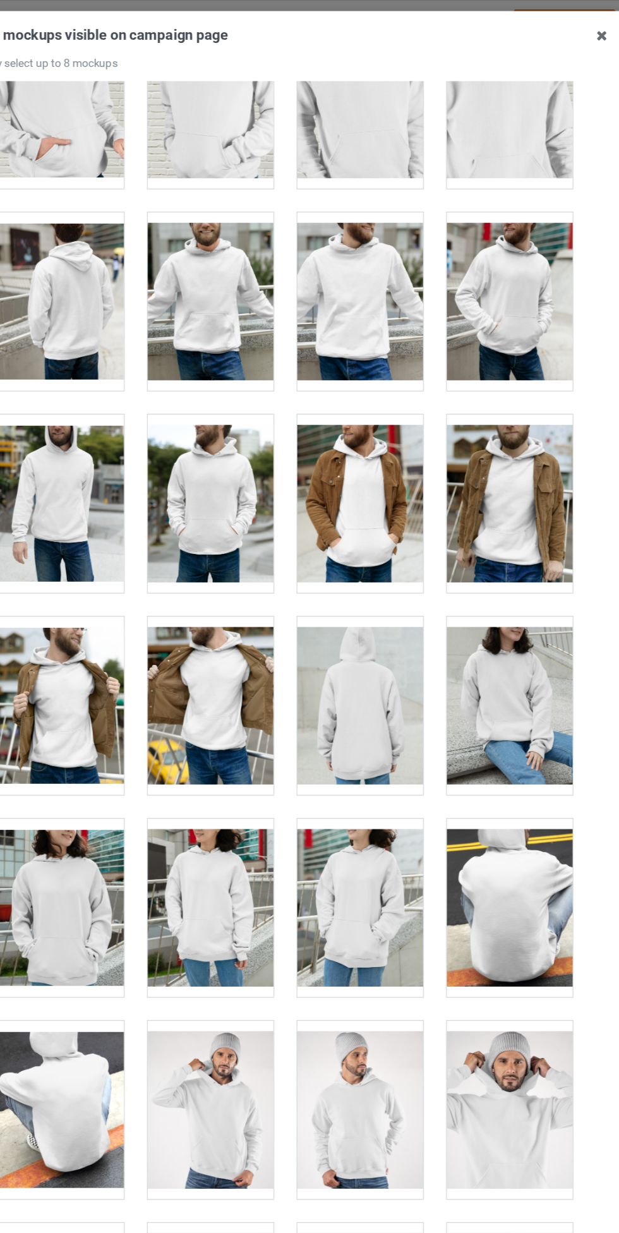
scroll to position [3274, 0]
click at [256, 402] on div at bounding box center [250, 399] width 100 height 141
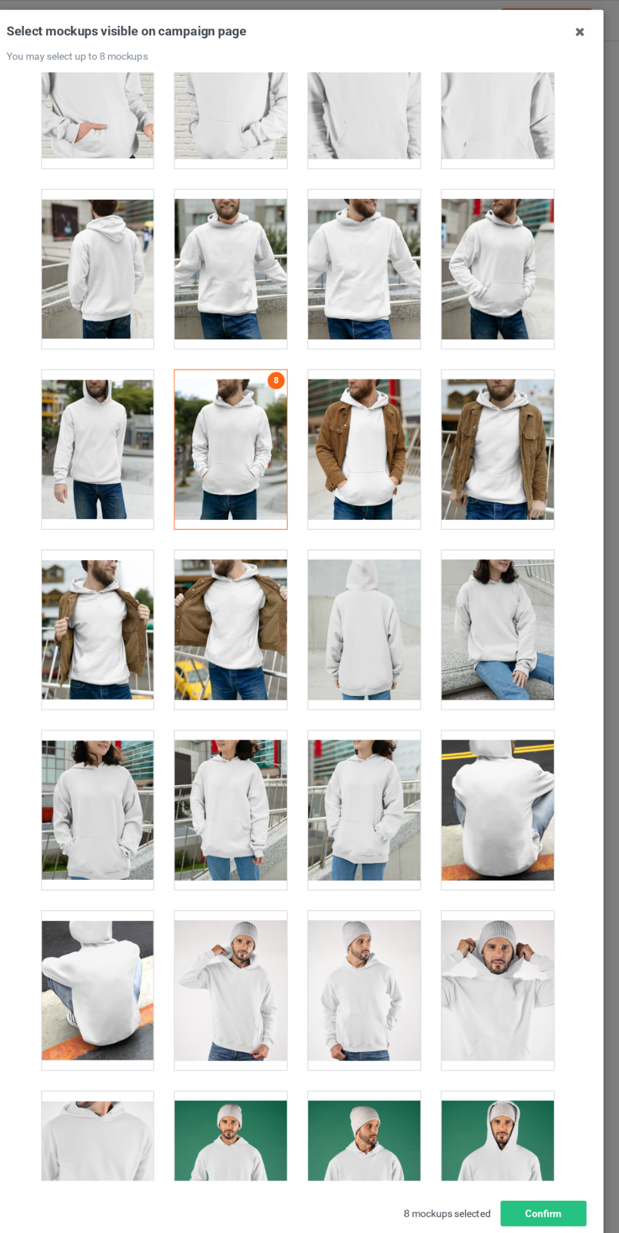
scroll to position [3279, 0]
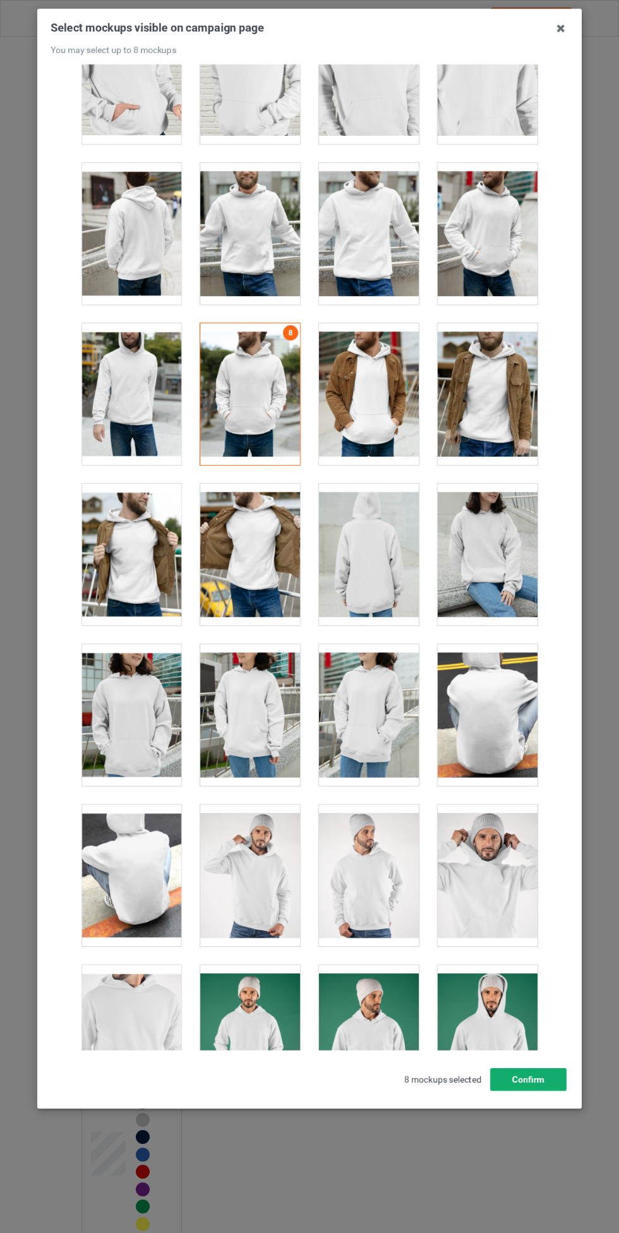
click at [535, 1086] on button "Confirm" at bounding box center [528, 1079] width 76 height 23
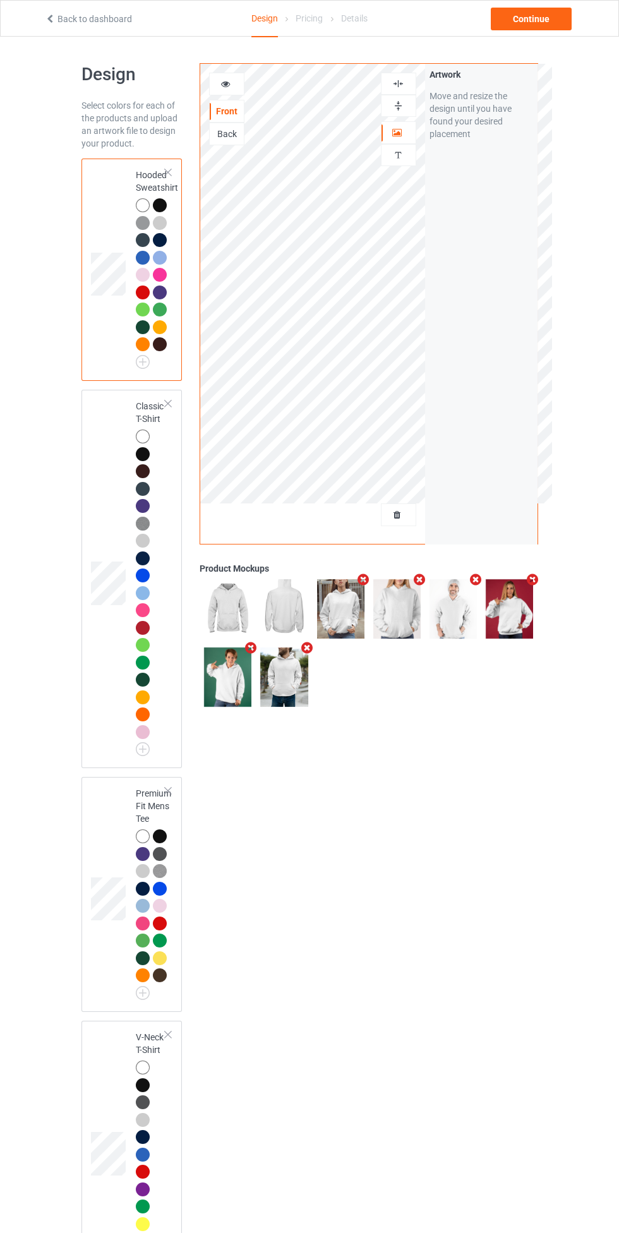
click at [145, 441] on div at bounding box center [143, 436] width 14 height 14
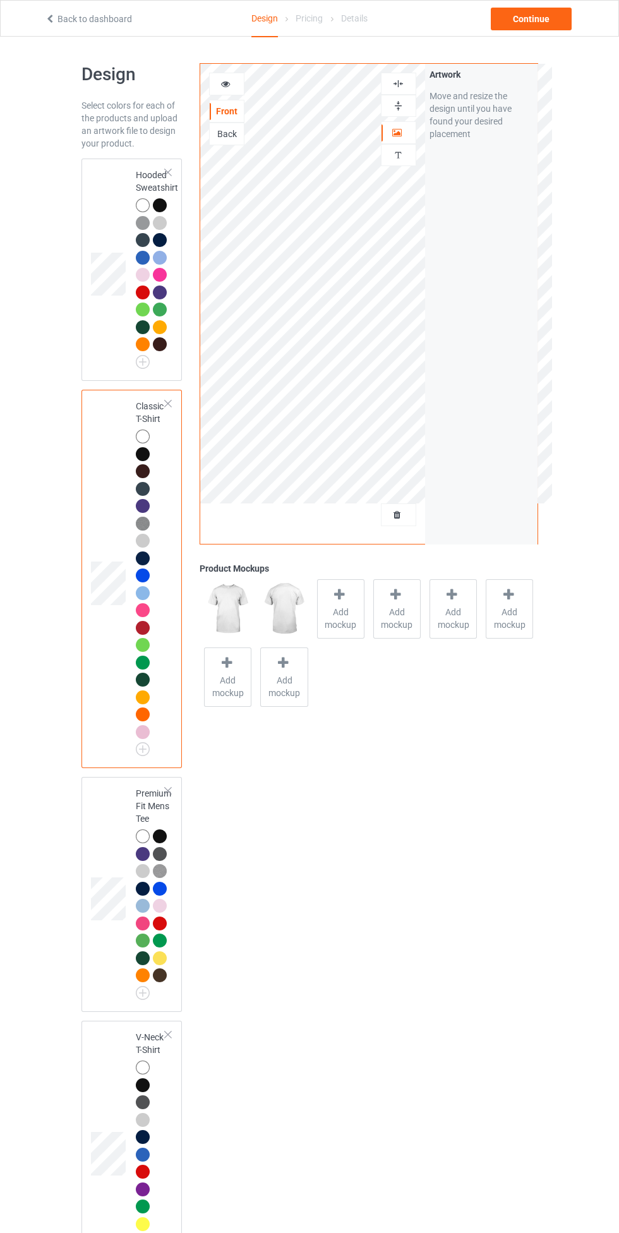
click at [347, 614] on span "Add mockup" at bounding box center [341, 618] width 46 height 25
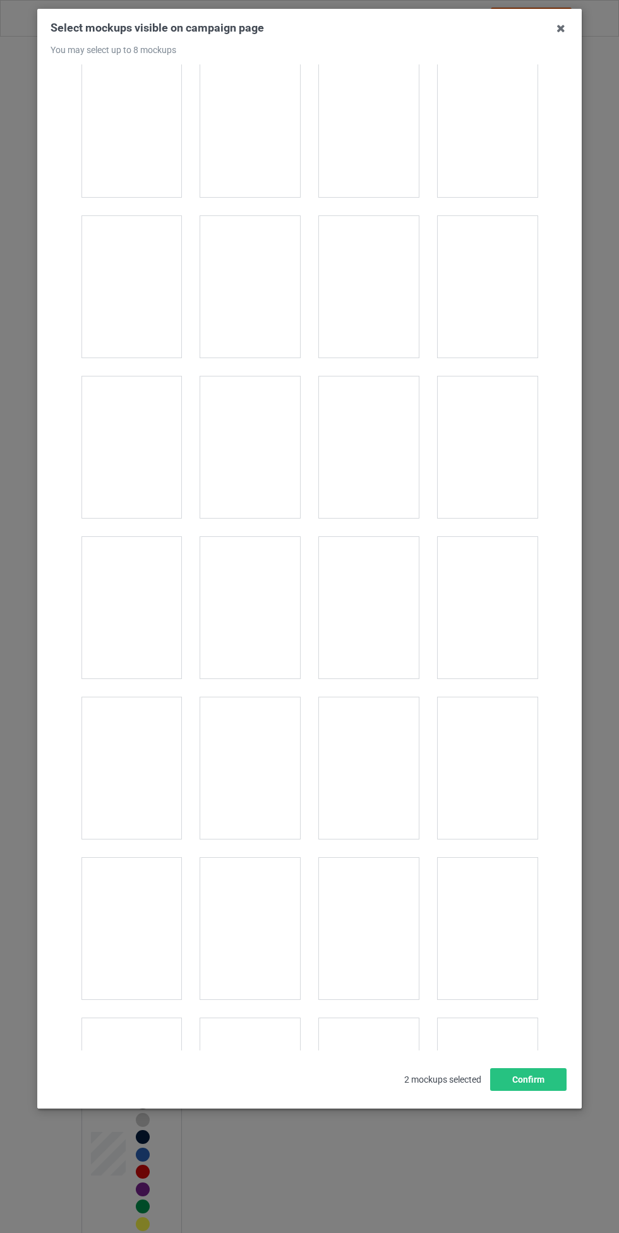
scroll to position [532, 0]
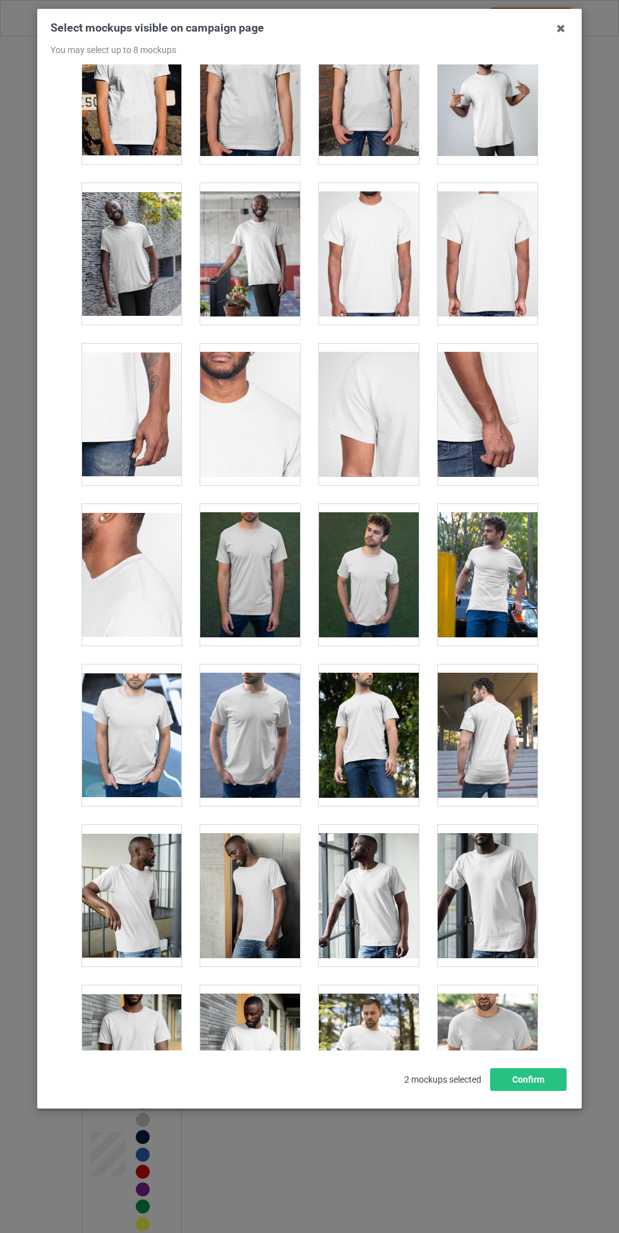
click at [255, 721] on div at bounding box center [250, 734] width 100 height 141
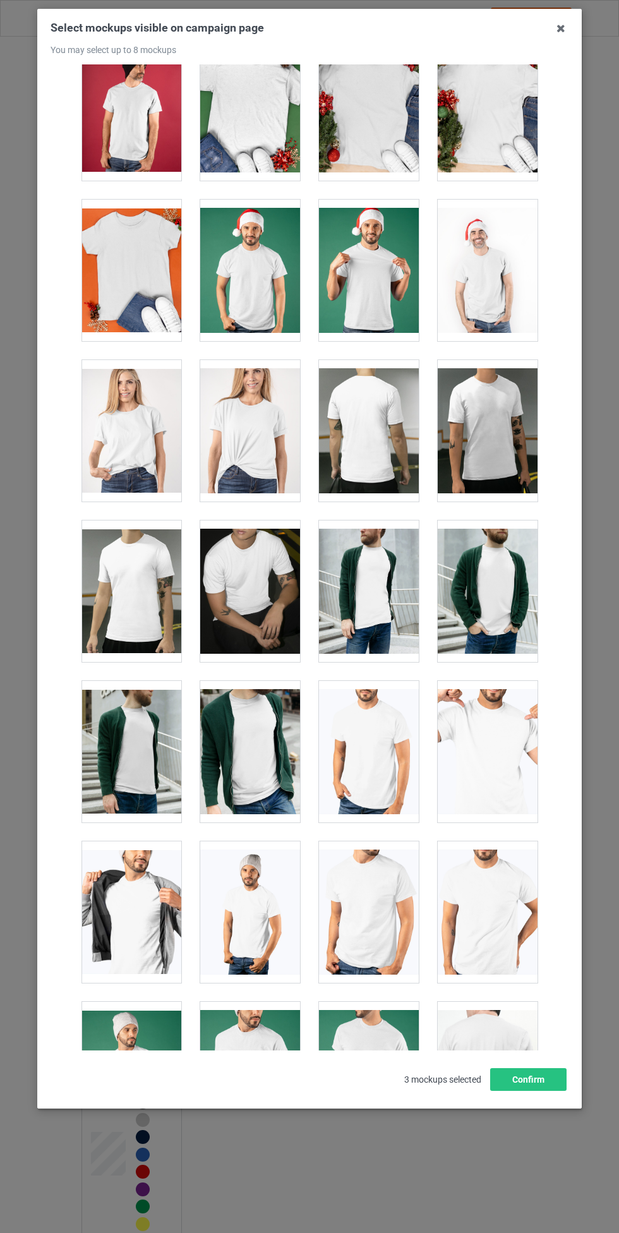
scroll to position [1853, 0]
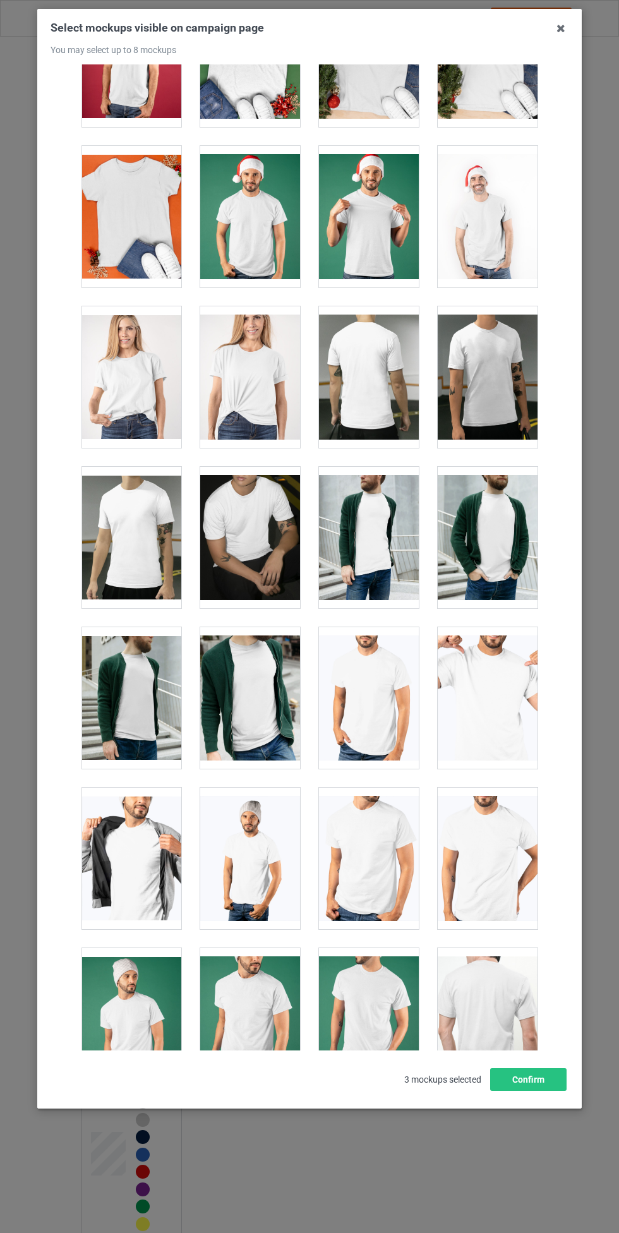
click at [256, 395] on div at bounding box center [250, 376] width 100 height 141
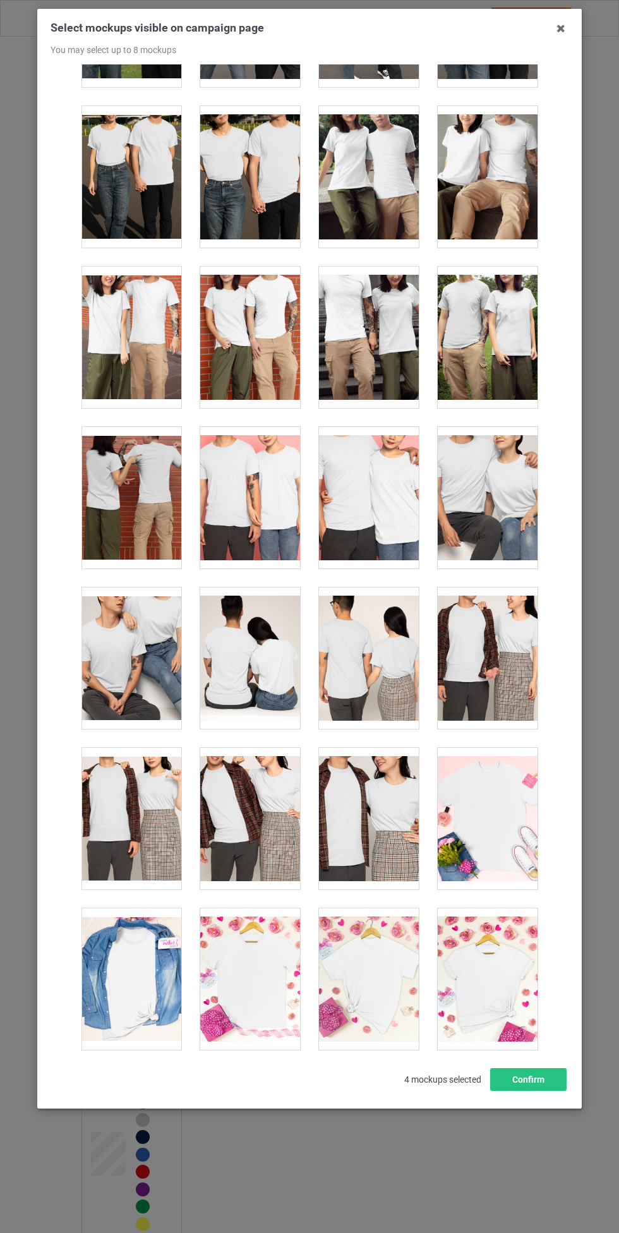
scroll to position [4296, 0]
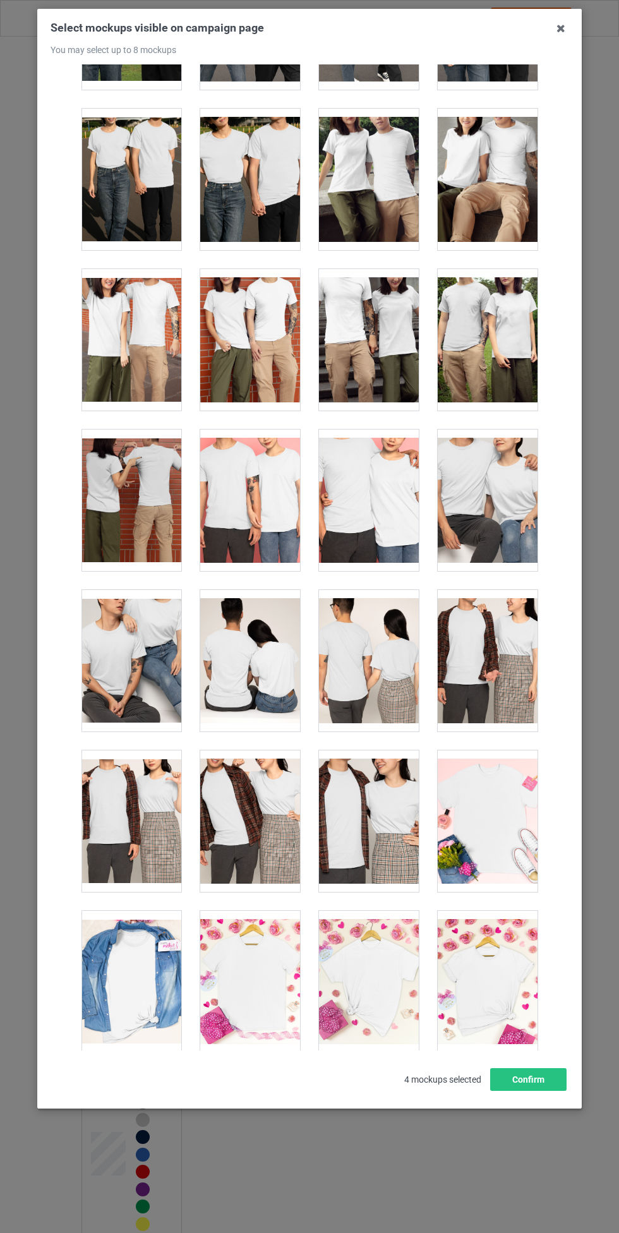
click at [378, 486] on div at bounding box center [369, 499] width 100 height 141
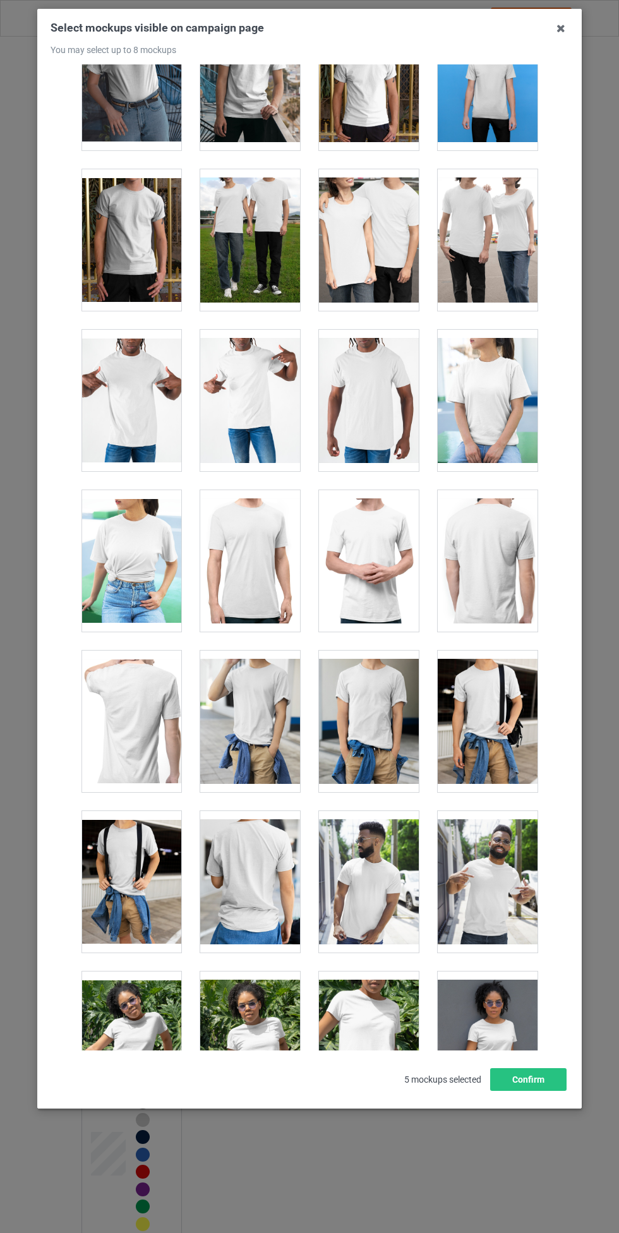
scroll to position [6647, 0]
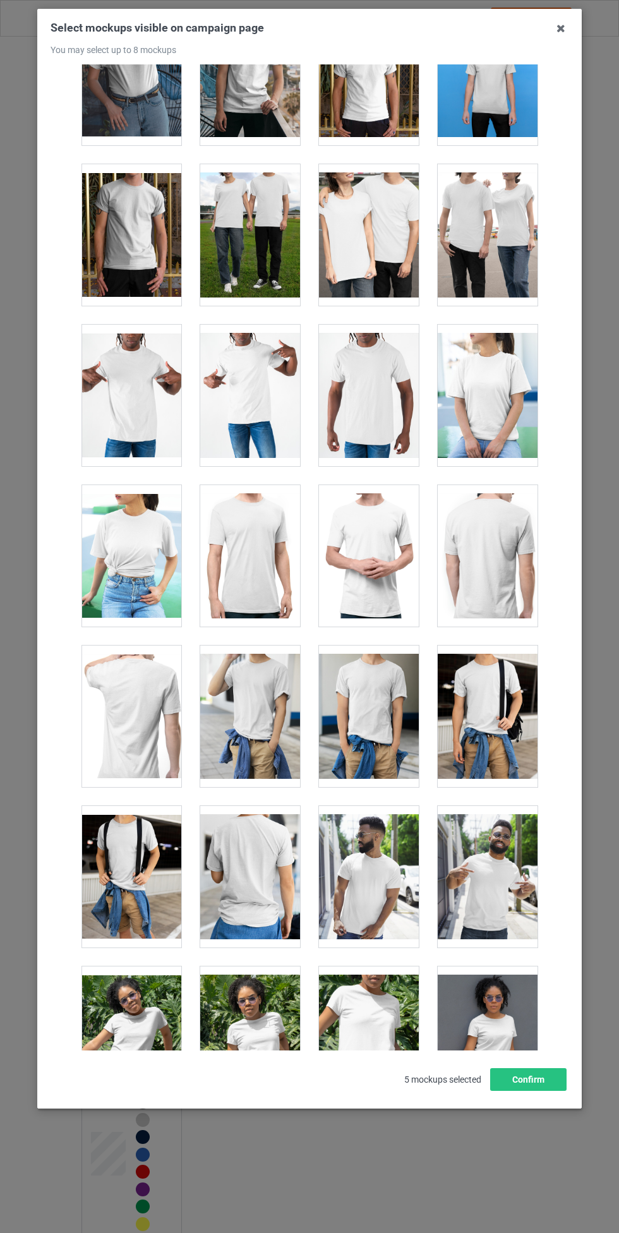
click at [502, 396] on div at bounding box center [488, 395] width 100 height 141
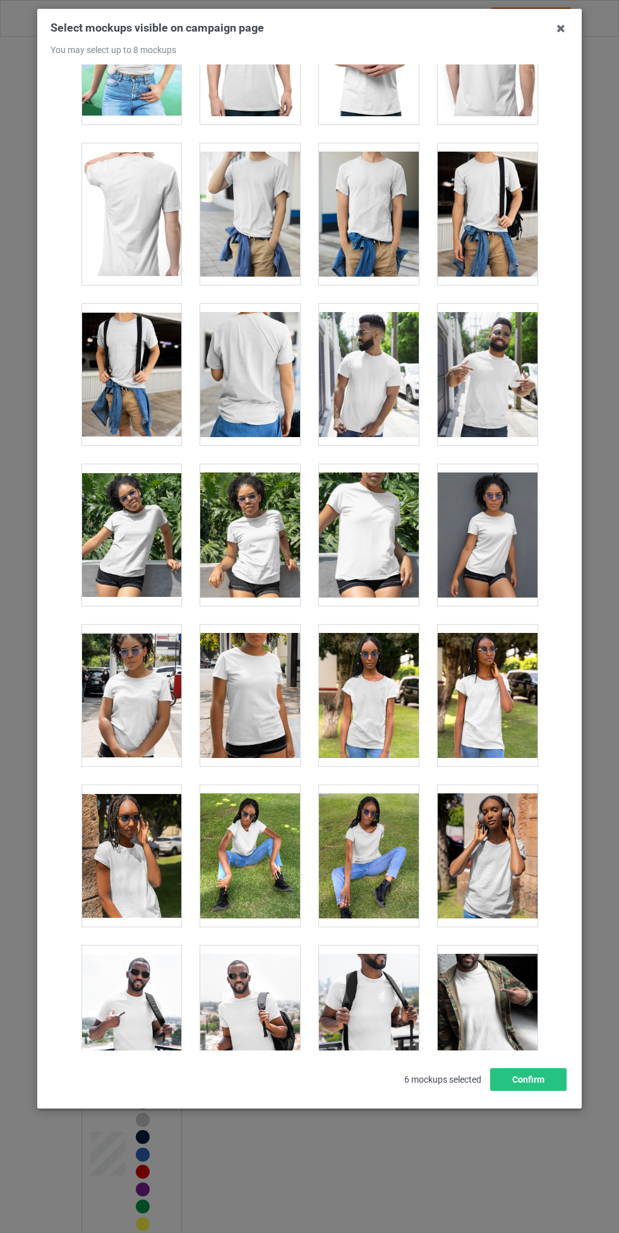
scroll to position [7172, 0]
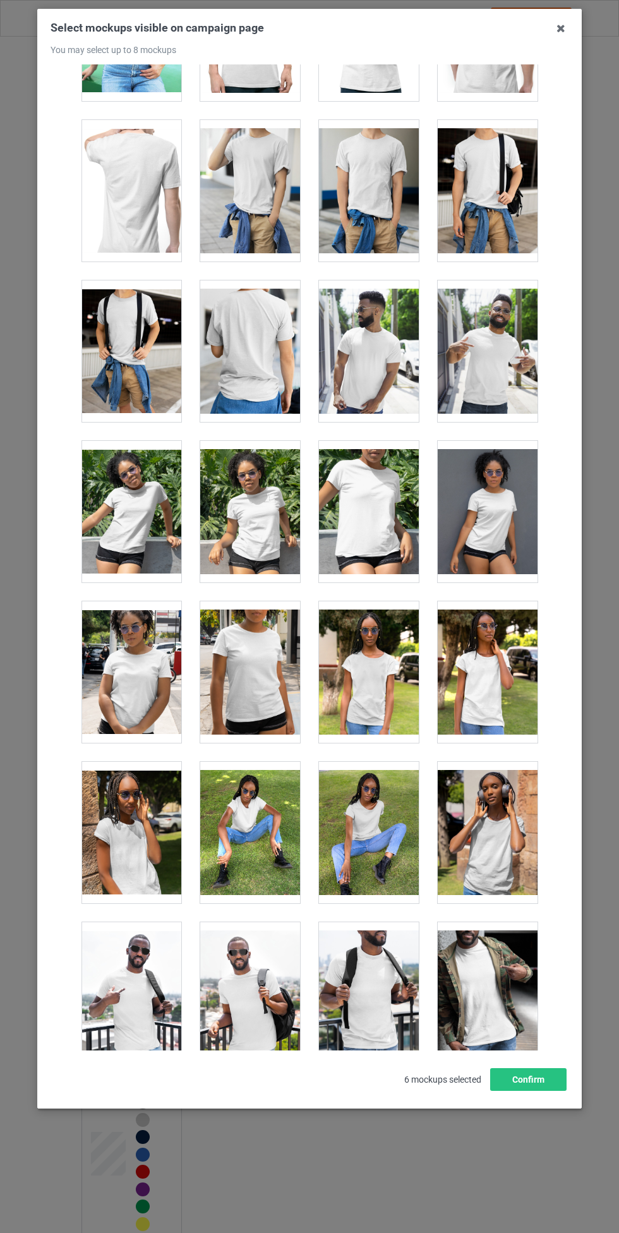
click at [140, 696] on div at bounding box center [131, 671] width 100 height 141
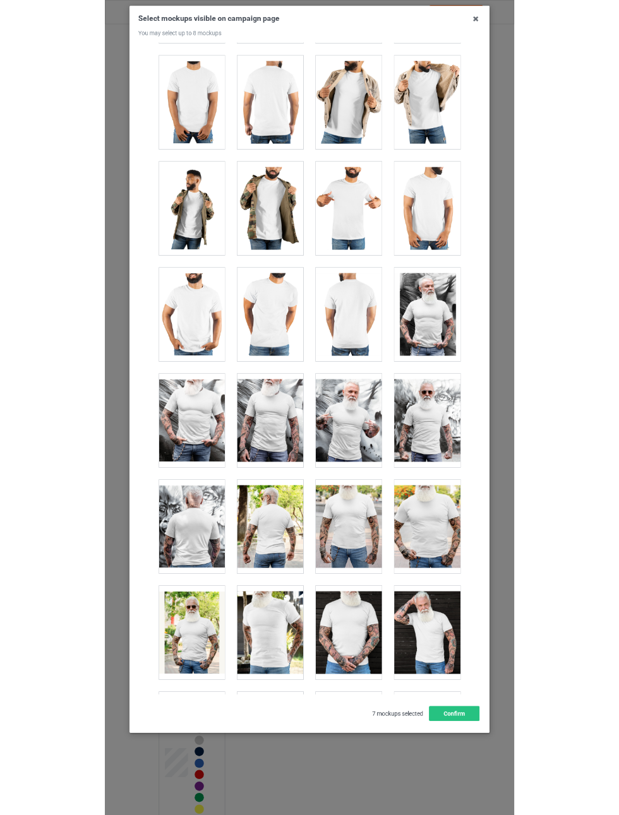
scroll to position [9619, 0]
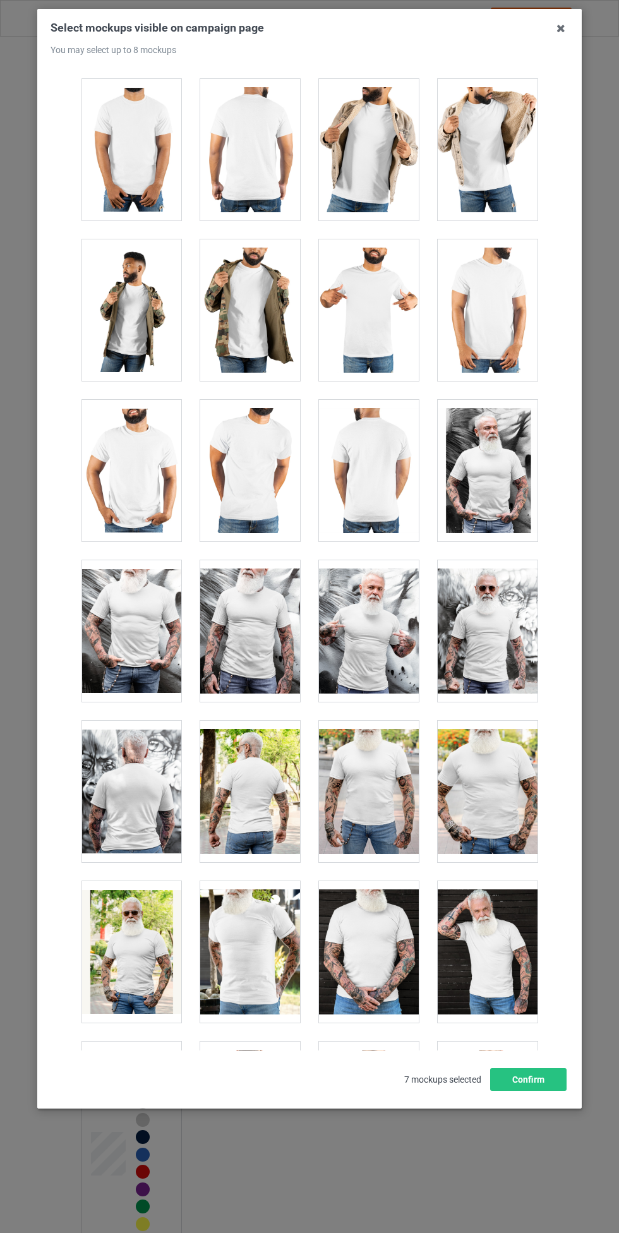
click at [508, 802] on div at bounding box center [488, 791] width 100 height 141
click at [528, 1079] on button "Confirm" at bounding box center [528, 1079] width 76 height 23
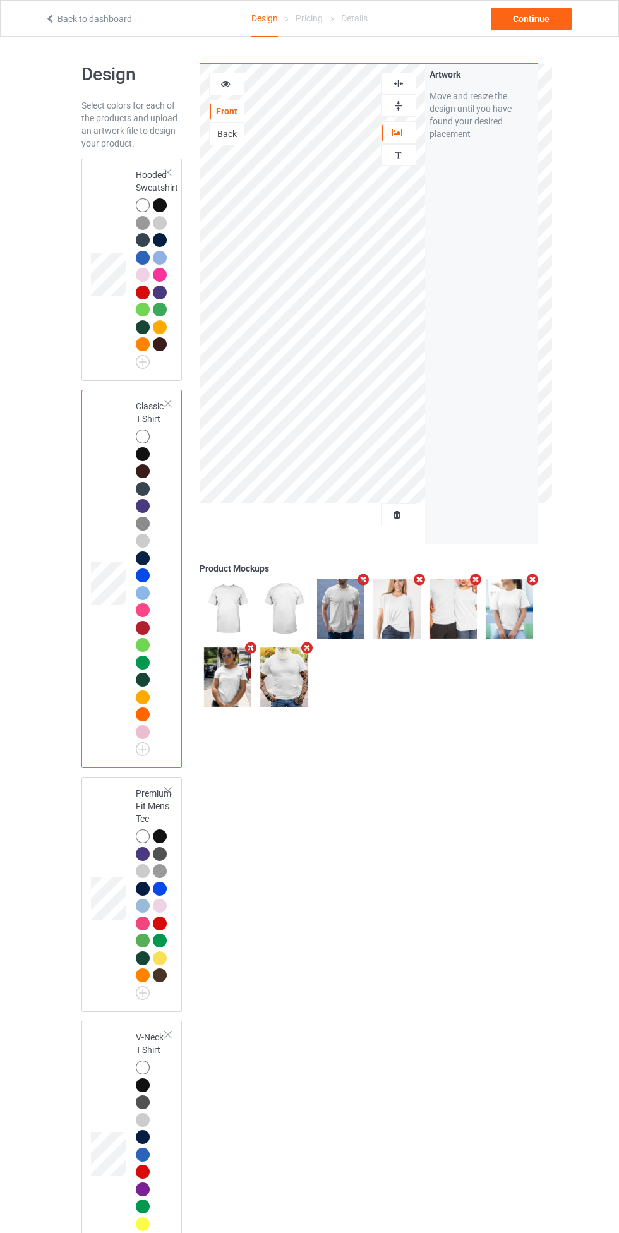
click at [405, 81] on div at bounding box center [398, 84] width 34 height 12
click at [398, 83] on img at bounding box center [398, 84] width 12 height 12
click at [544, 11] on div "Continue" at bounding box center [531, 19] width 81 height 23
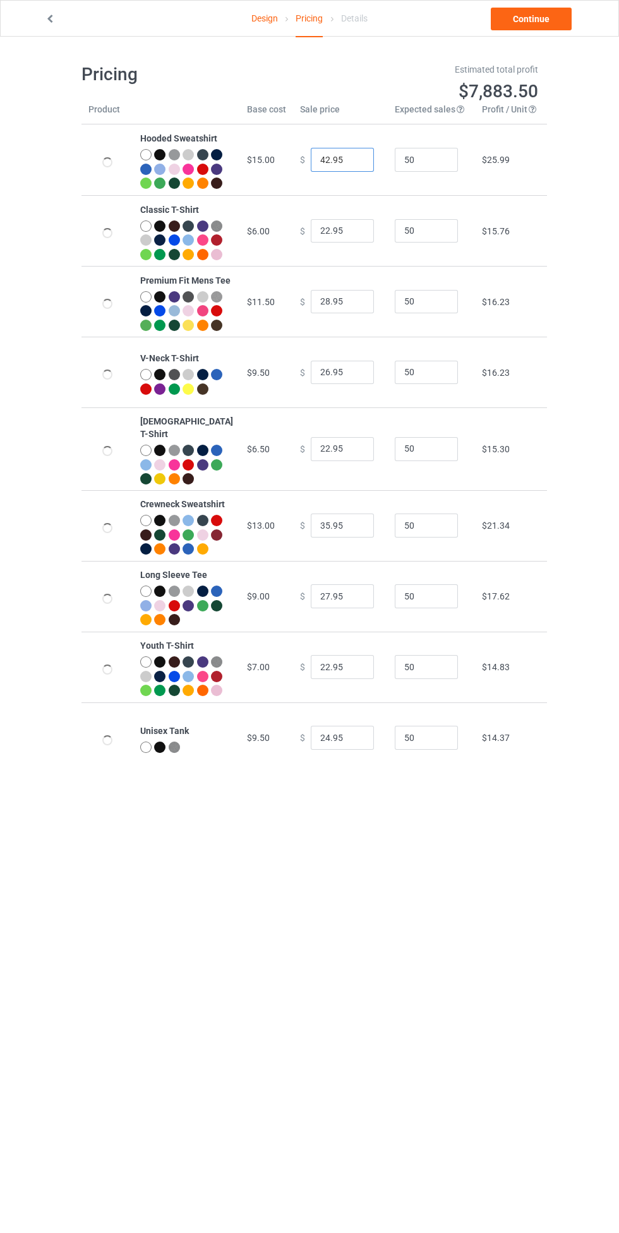
click at [317, 166] on input "42.95" at bounding box center [342, 160] width 63 height 24
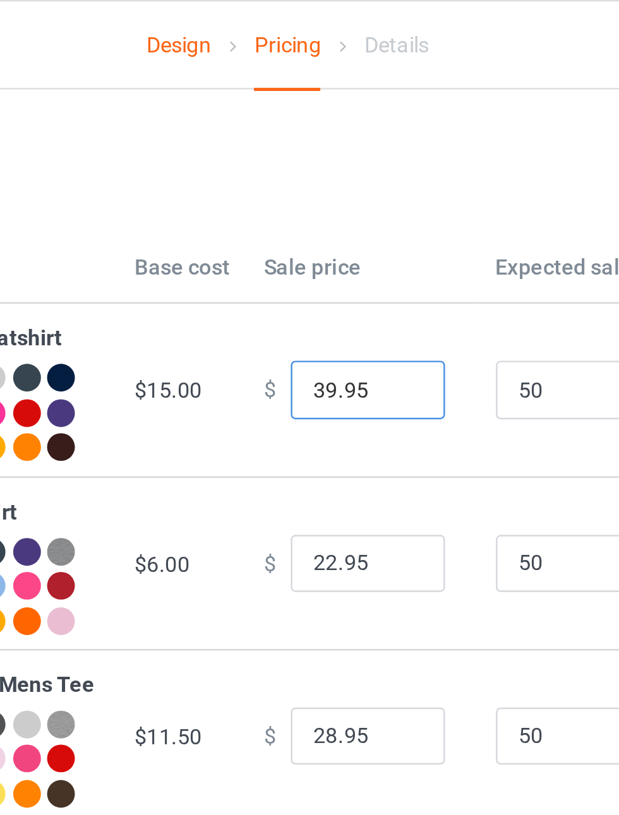
type input "39.95"
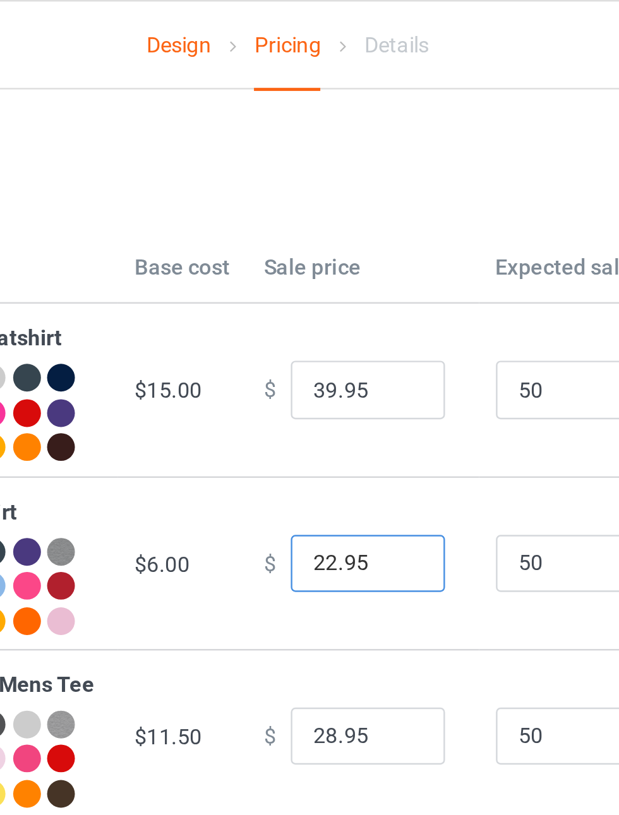
click at [312, 243] on input "22.95" at bounding box center [342, 231] width 63 height 24
type input "19.95"
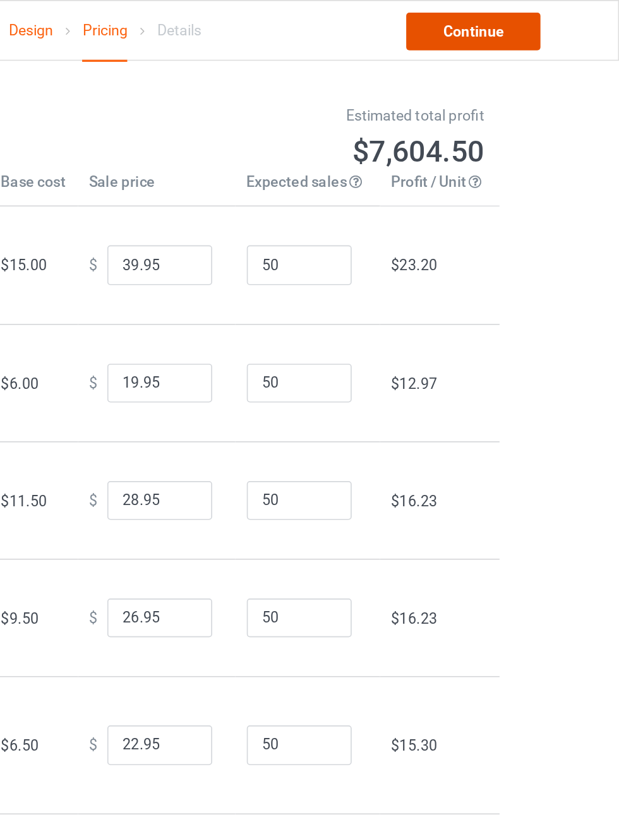
click at [556, 16] on link "Continue" at bounding box center [531, 19] width 81 height 23
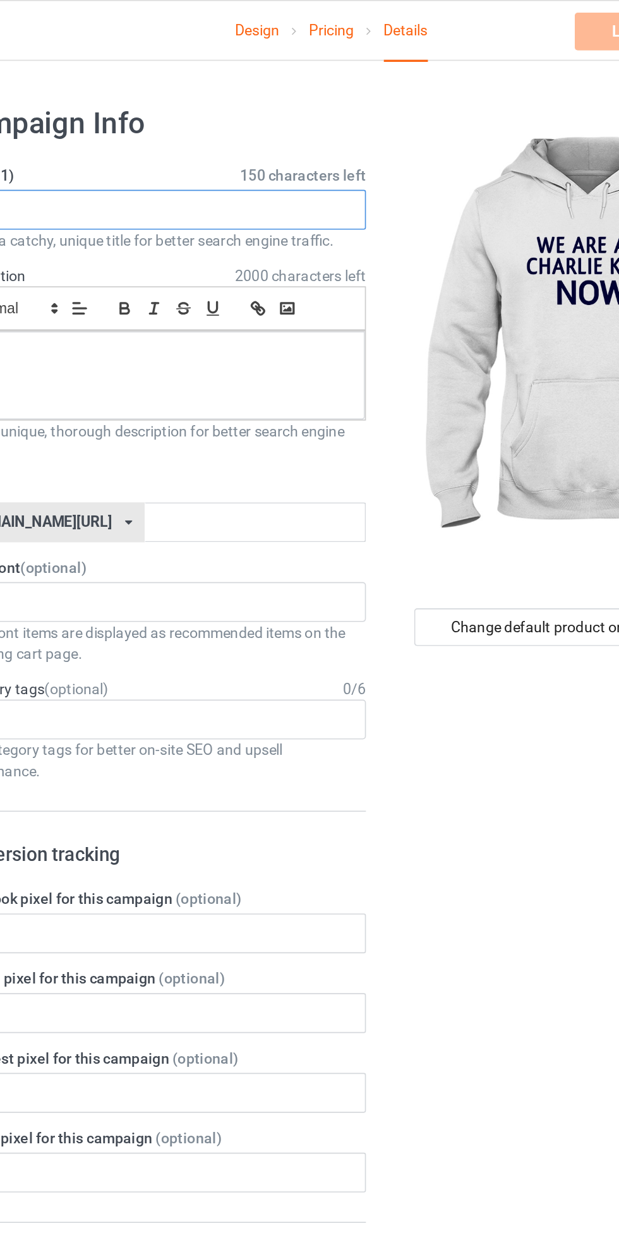
click at [290, 126] on input "text" at bounding box center [205, 126] width 249 height 24
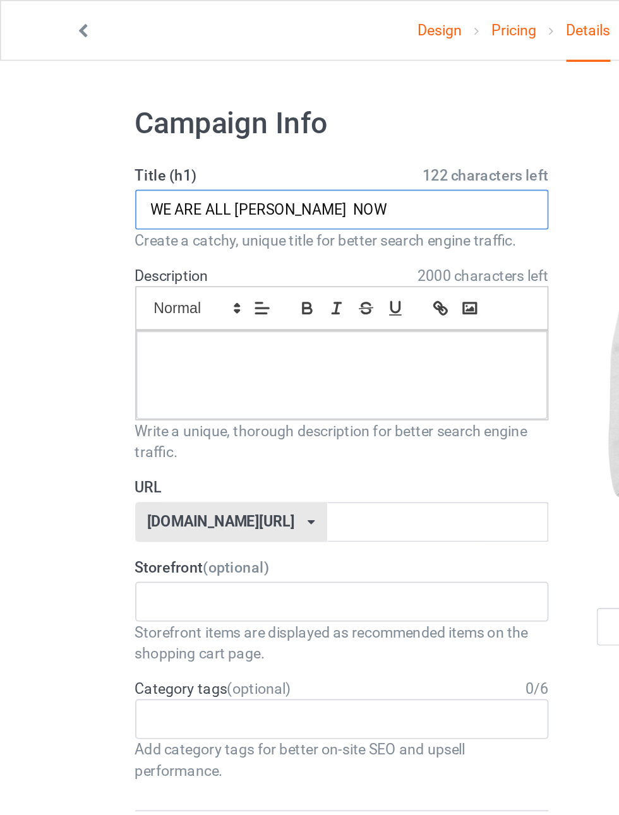
type input "WE ARE ALL [PERSON_NAME] NOW"
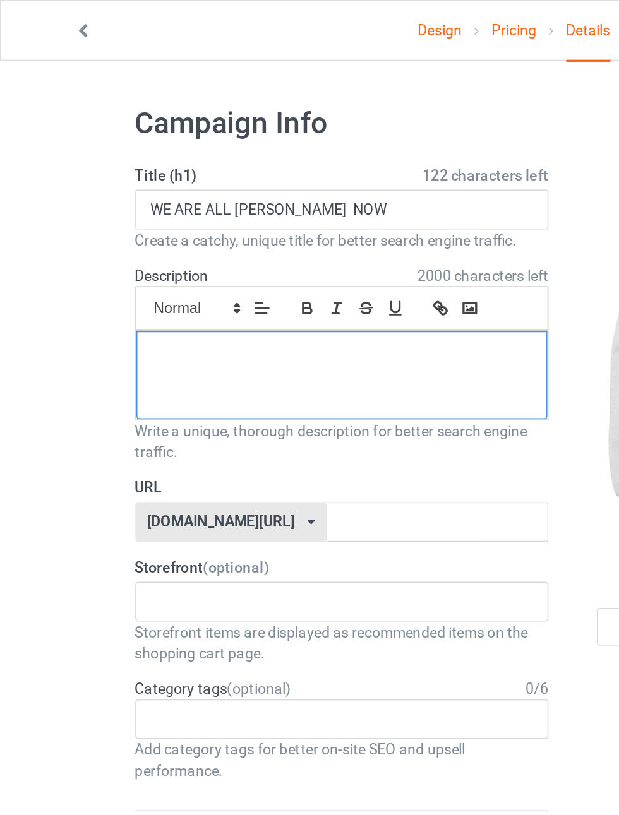
click at [269, 221] on div at bounding box center [206, 226] width 248 height 53
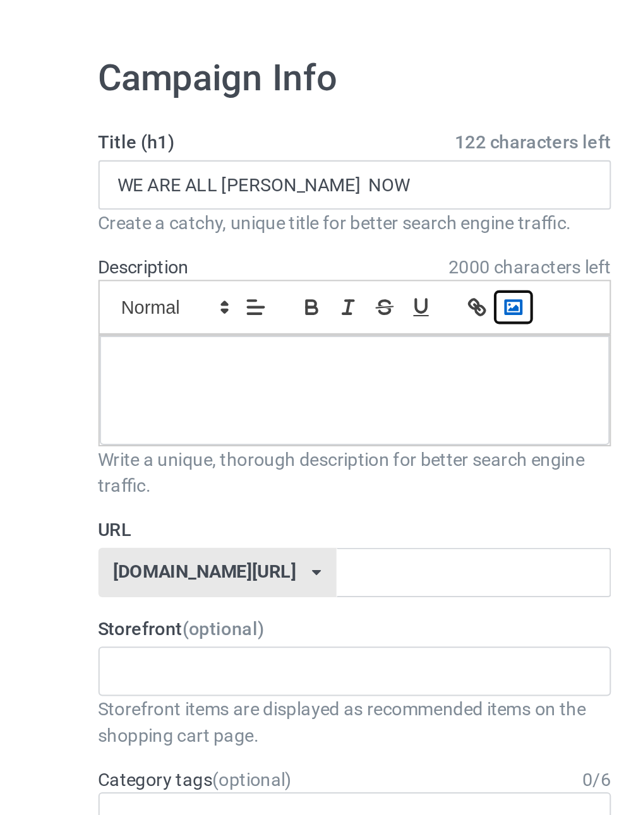
click at [285, 185] on icon "button" at bounding box center [282, 185] width 11 height 11
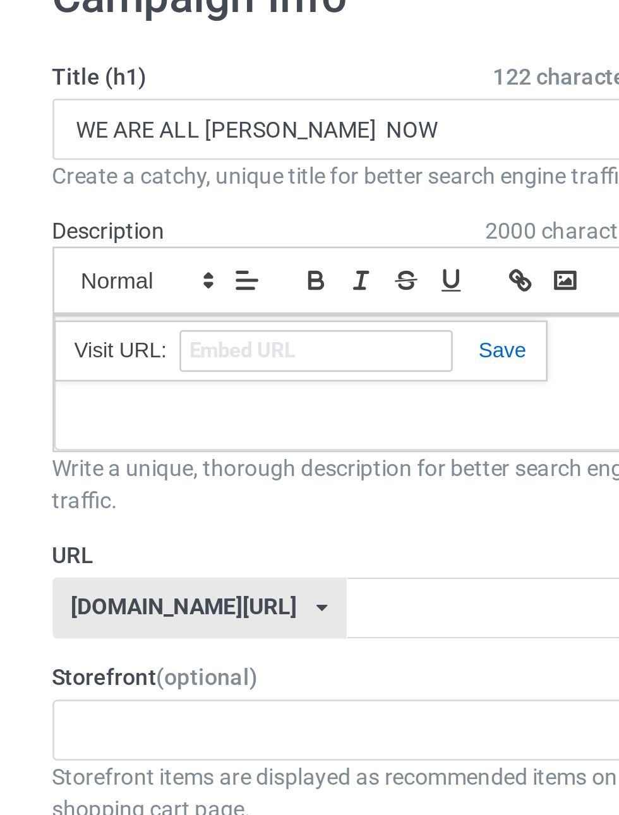
click at [260, 217] on link at bounding box center [253, 212] width 29 height 9
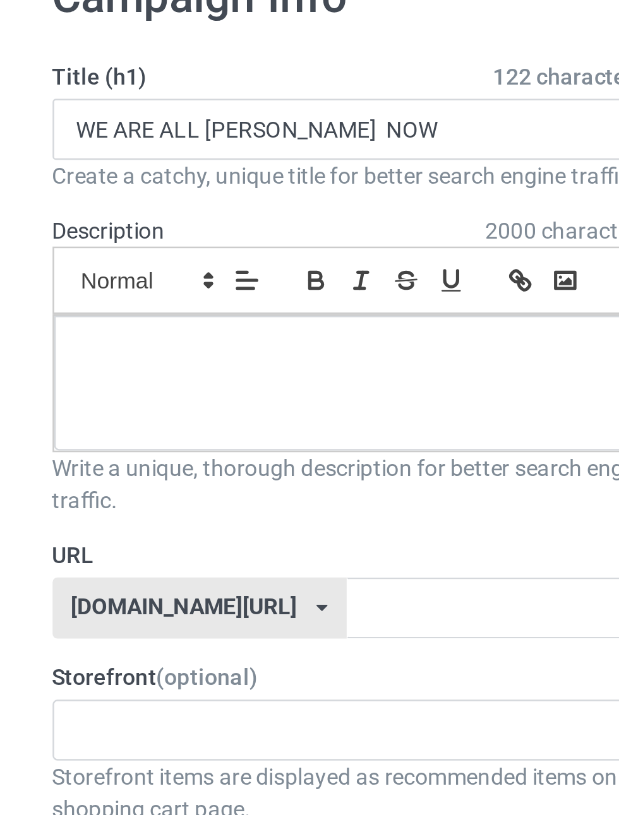
click at [132, 190] on span at bounding box center [118, 185] width 62 height 15
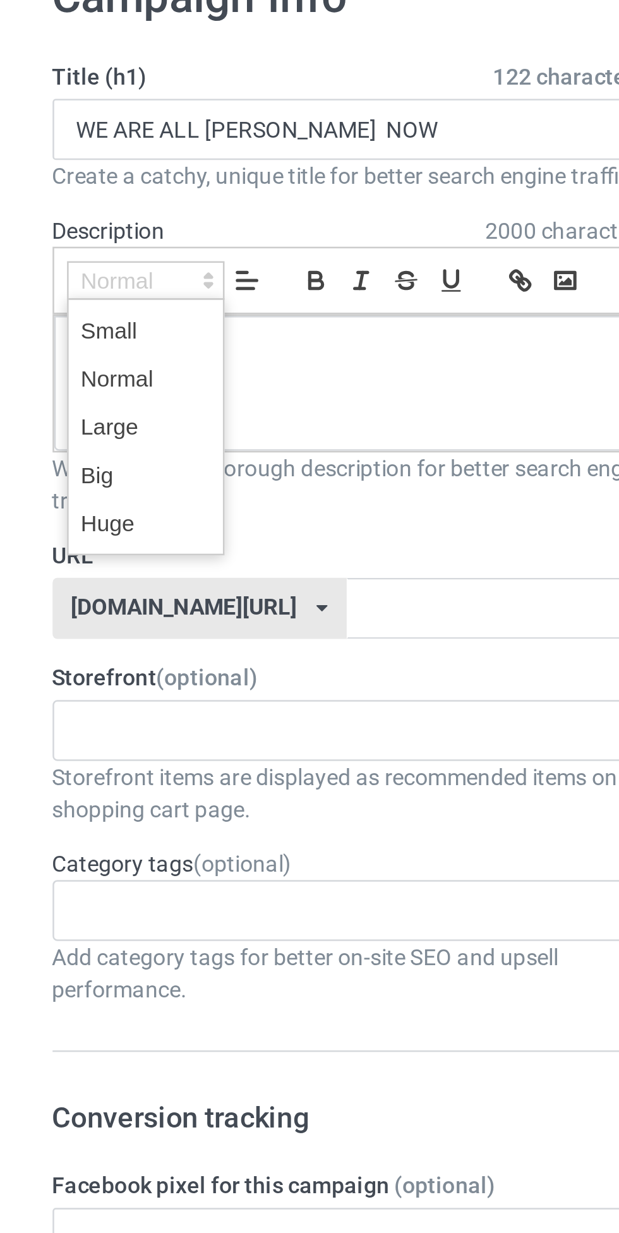
click at [117, 260] on span at bounding box center [118, 262] width 51 height 19
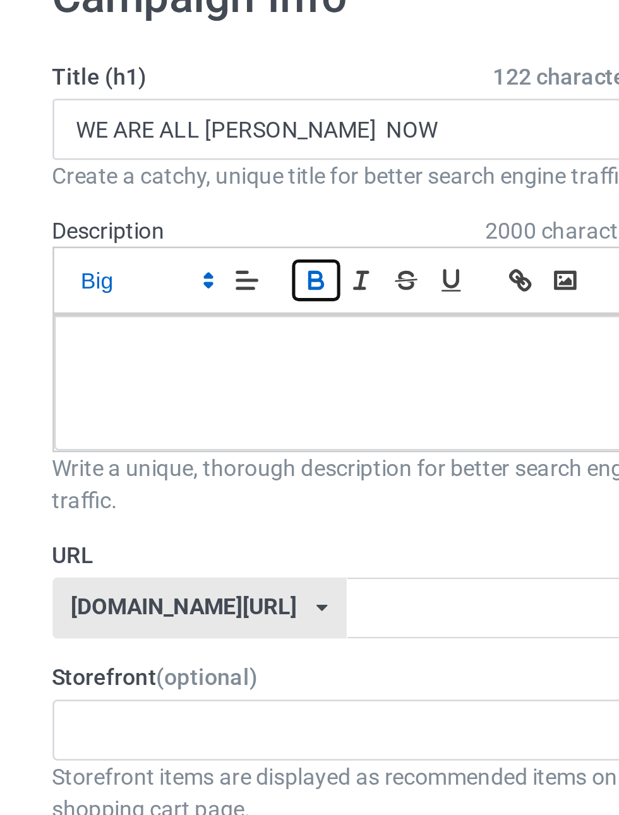
click at [183, 187] on icon "button" at bounding box center [184, 185] width 11 height 11
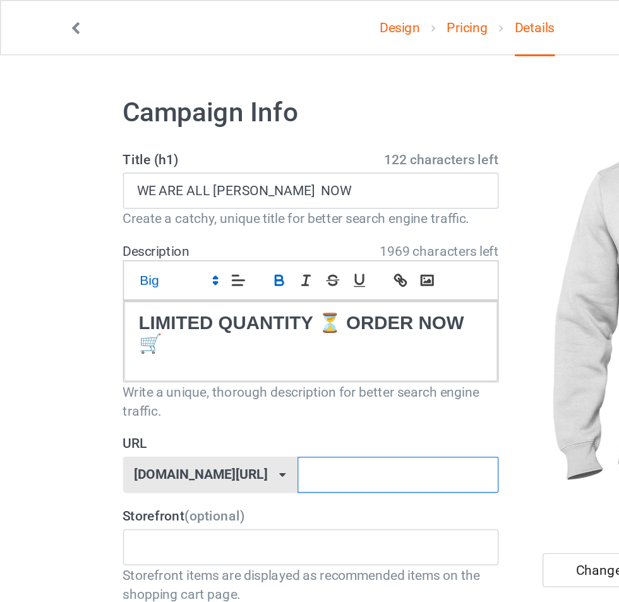
click at [277, 314] on input "text" at bounding box center [263, 314] width 133 height 24
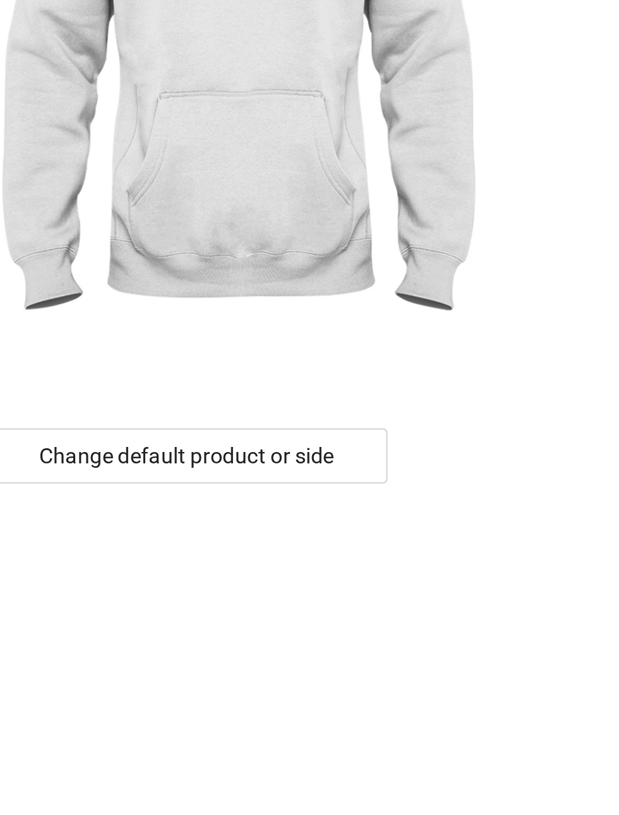
type input "Krik1"
click at [494, 377] on div "Change default product or side" at bounding box center [441, 377] width 165 height 23
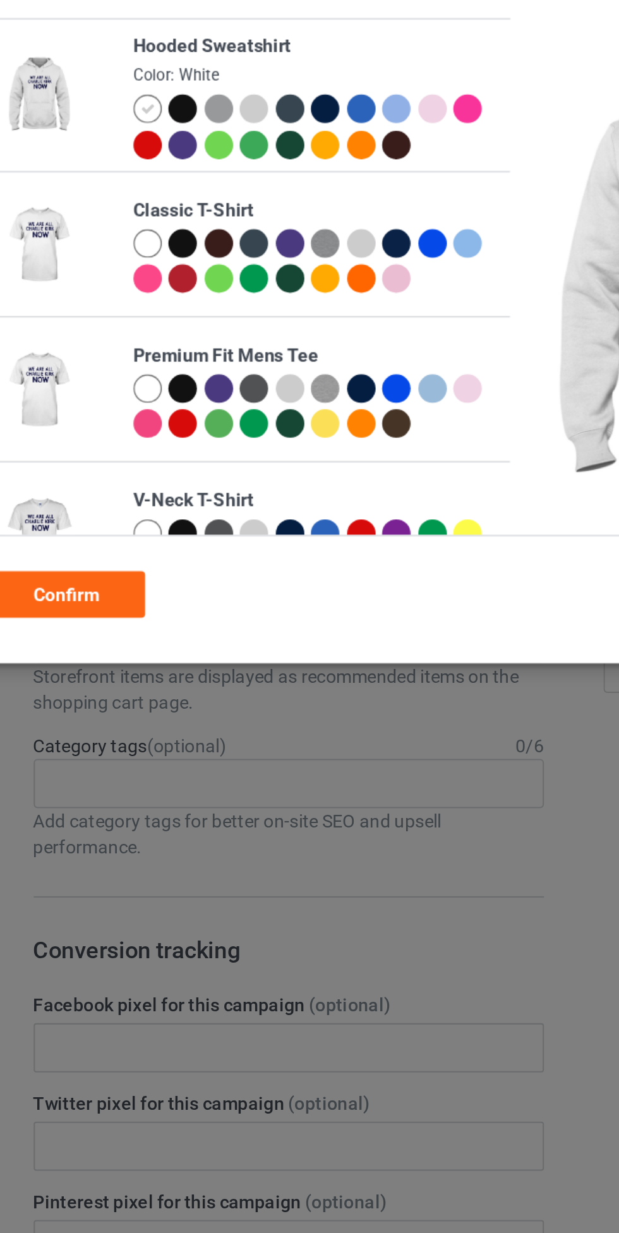
click at [138, 169] on div at bounding box center [137, 170] width 14 height 14
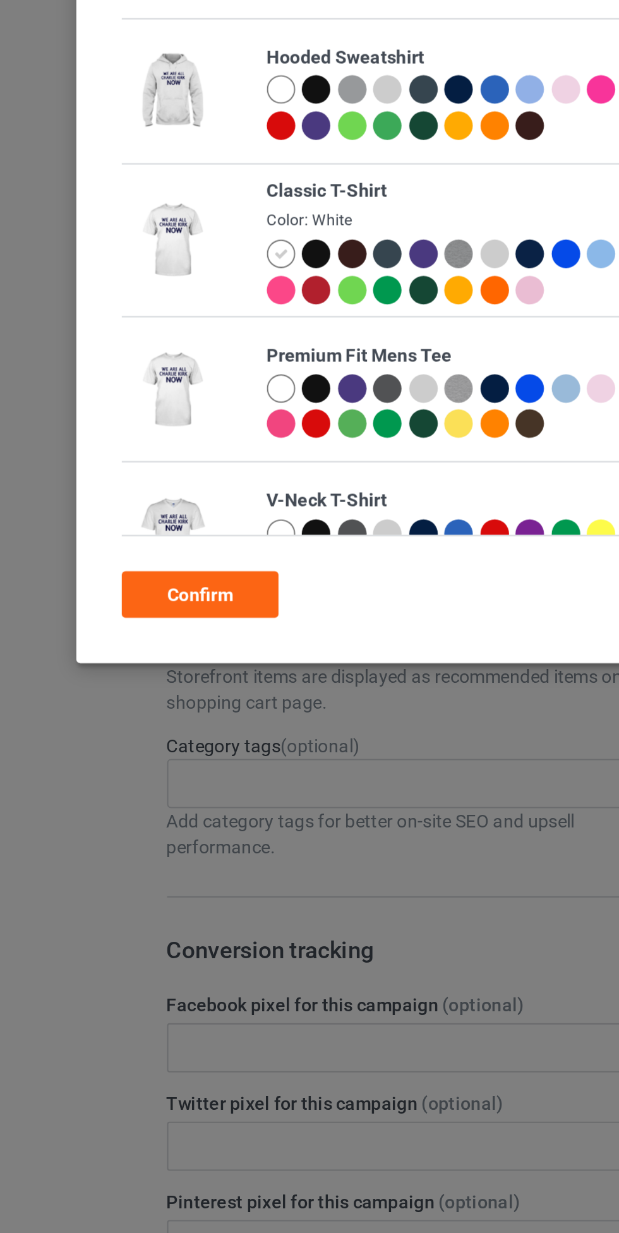
click at [113, 339] on div "Confirm" at bounding box center [97, 341] width 76 height 23
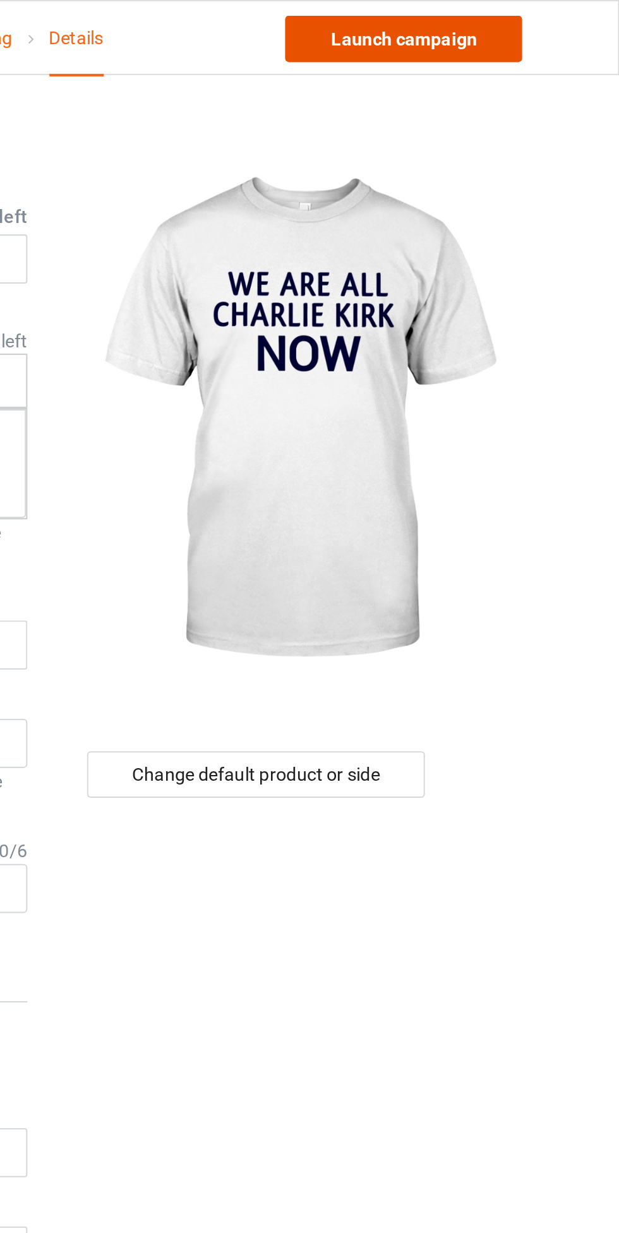
click at [533, 15] on link "Launch campaign" at bounding box center [514, 19] width 116 height 23
